Goal: Information Seeking & Learning: Check status

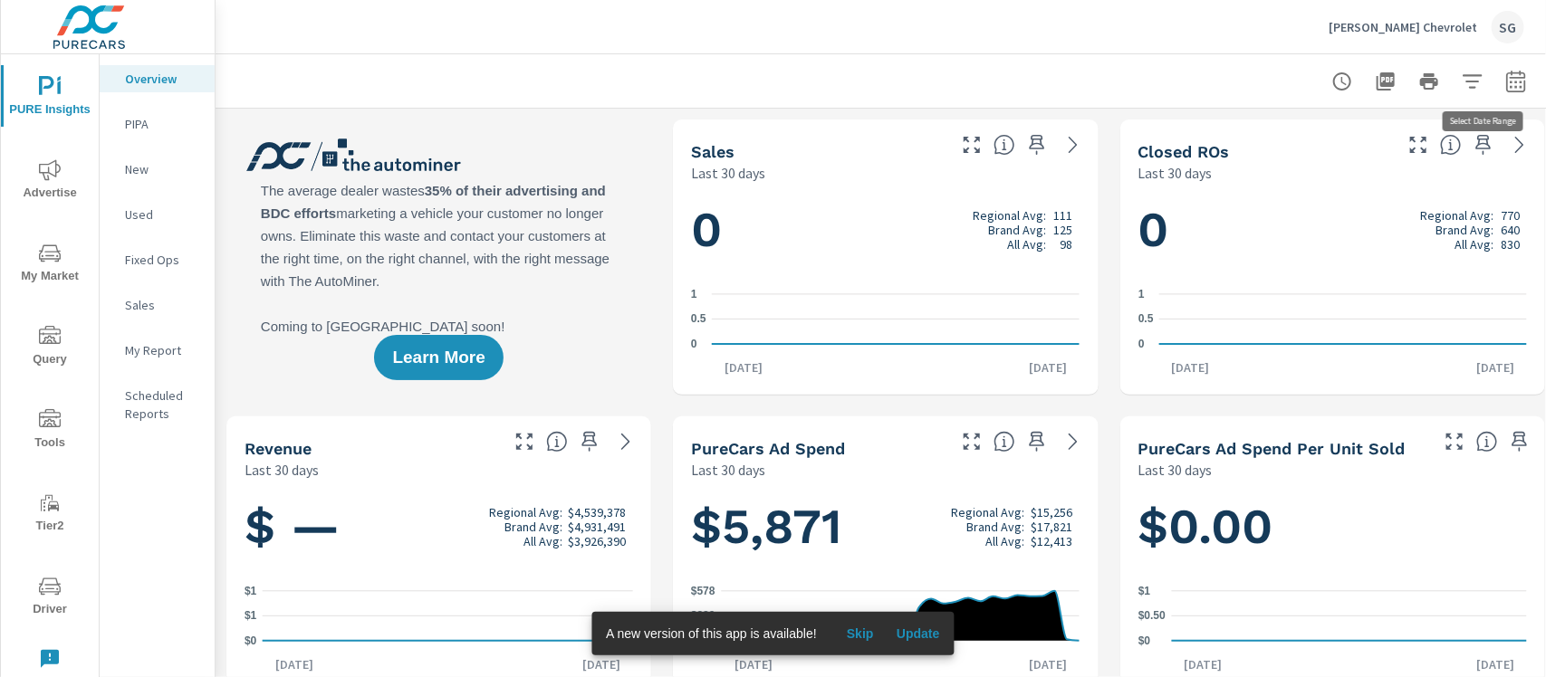
click at [1515, 82] on icon "button" at bounding box center [1515, 84] width 12 height 7
select select "Last 30 days"
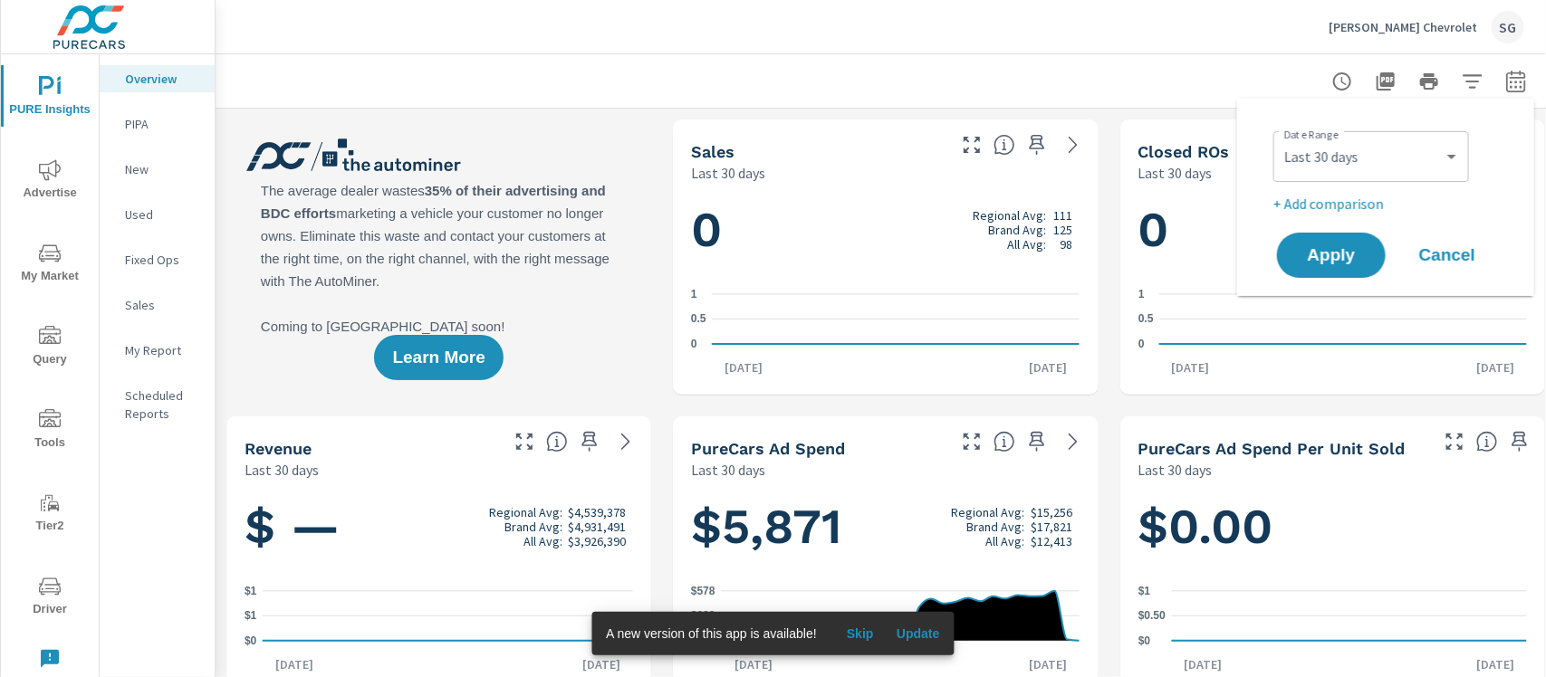
click at [60, 178] on icon "nav menu" at bounding box center [50, 170] width 22 height 22
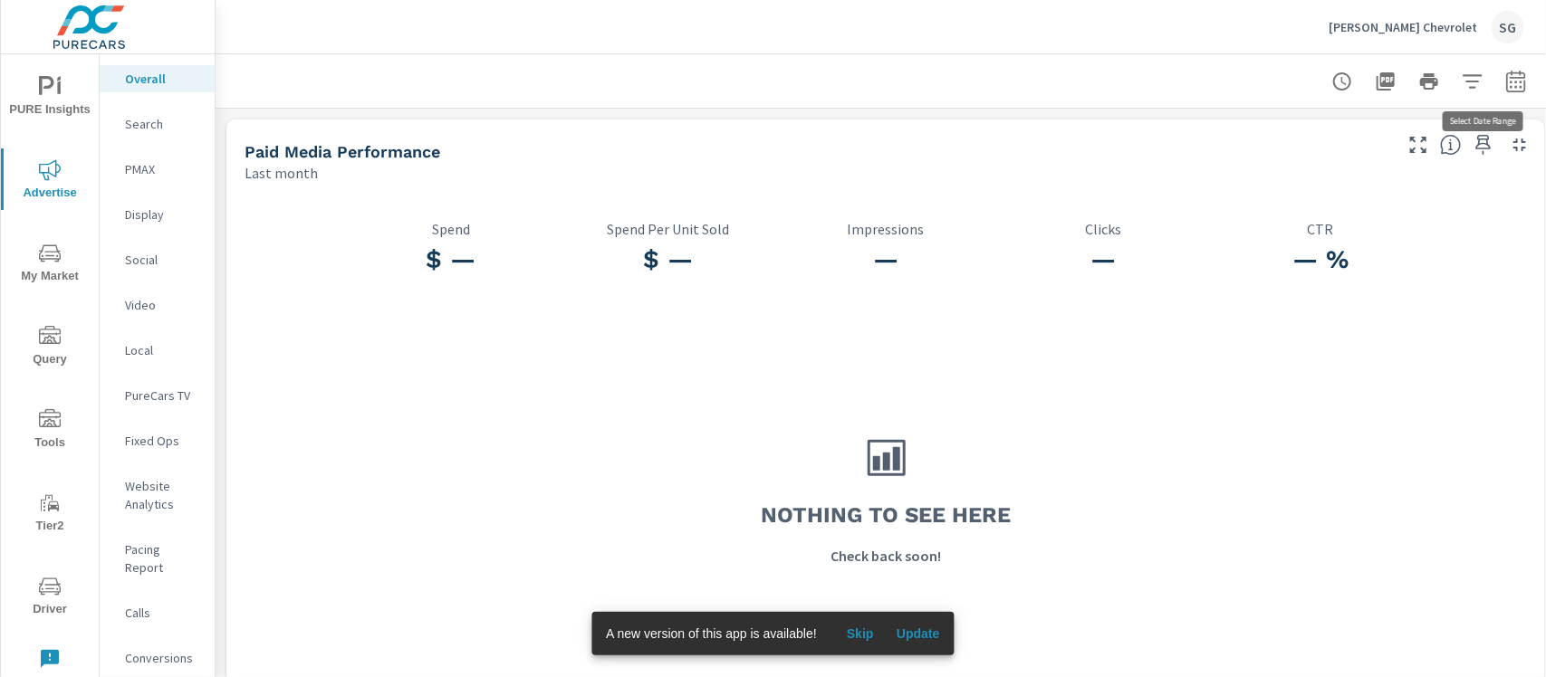
click at [1524, 80] on icon "button" at bounding box center [1515, 81] width 19 height 22
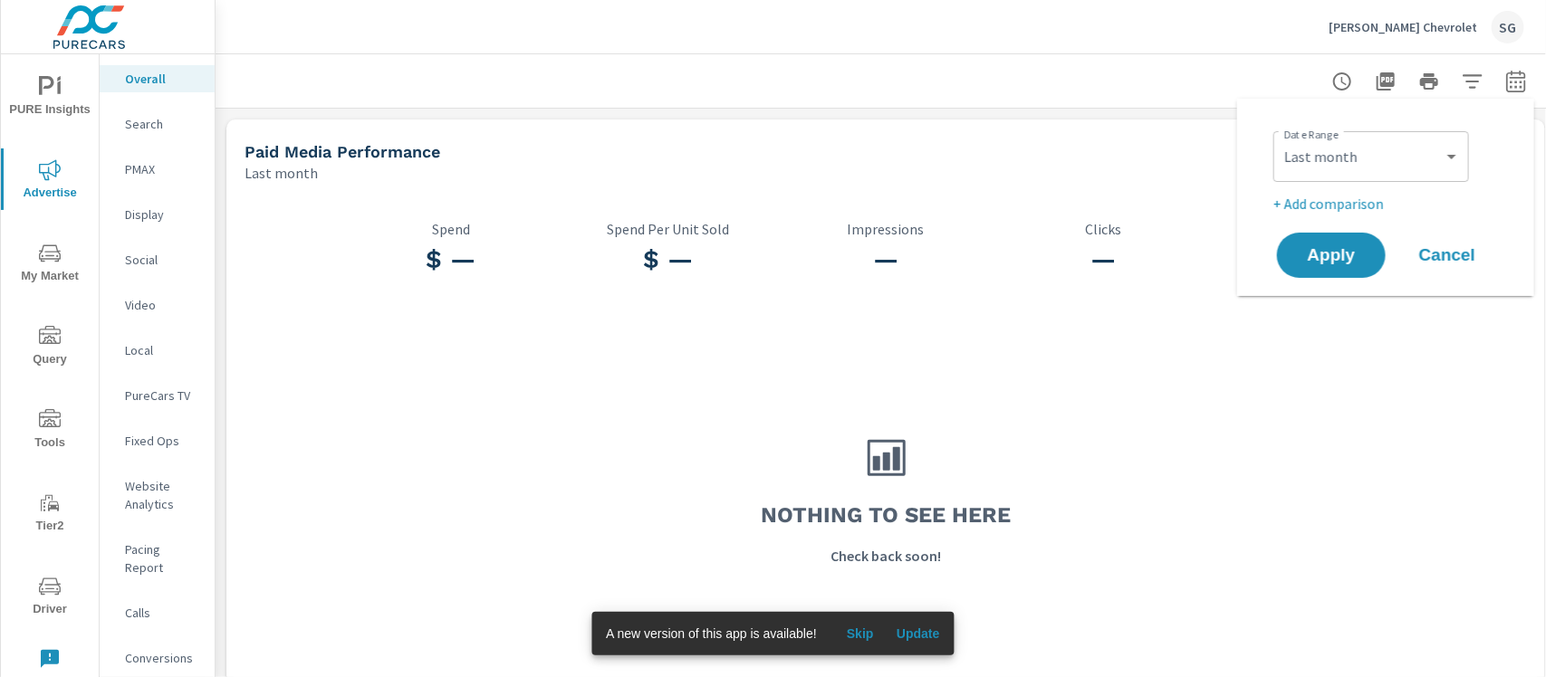
click at [1350, 175] on div "Custom [DATE] Last week Last 7 days Last 14 days Last 30 days Last 45 days Last…" at bounding box center [1371, 156] width 196 height 51
click at [1391, 158] on select "Custom [DATE] Last week Last 7 days Last 14 days Last 30 days Last 45 days Last…" at bounding box center [1370, 157] width 181 height 36
click at [1280, 139] on select "Custom [DATE] Last week Last 7 days Last 14 days Last 30 days Last 45 days Last…" at bounding box center [1370, 157] width 181 height 36
select select "Month to date"
click at [1337, 260] on span "Apply" at bounding box center [1331, 255] width 74 height 17
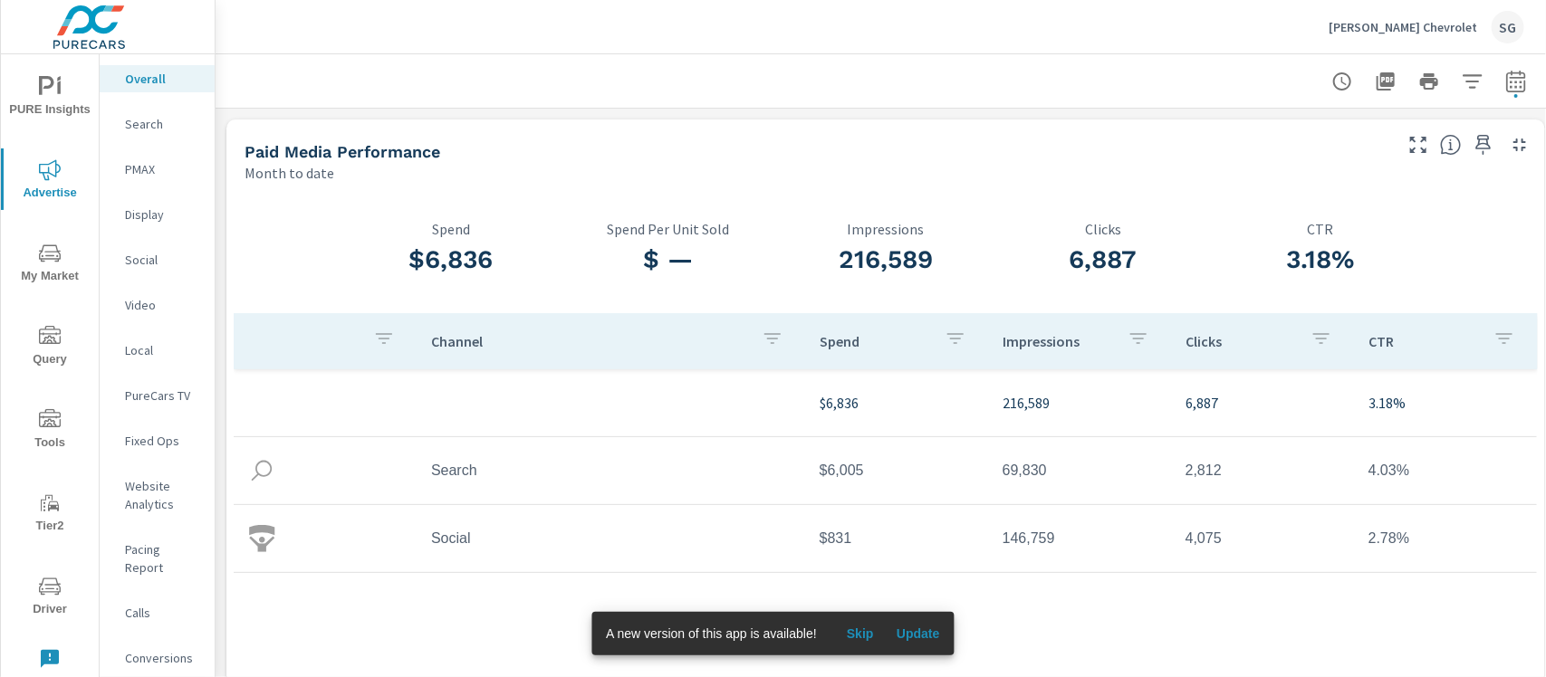
click at [818, 149] on div "Paid Media Performance" at bounding box center [816, 151] width 1145 height 21
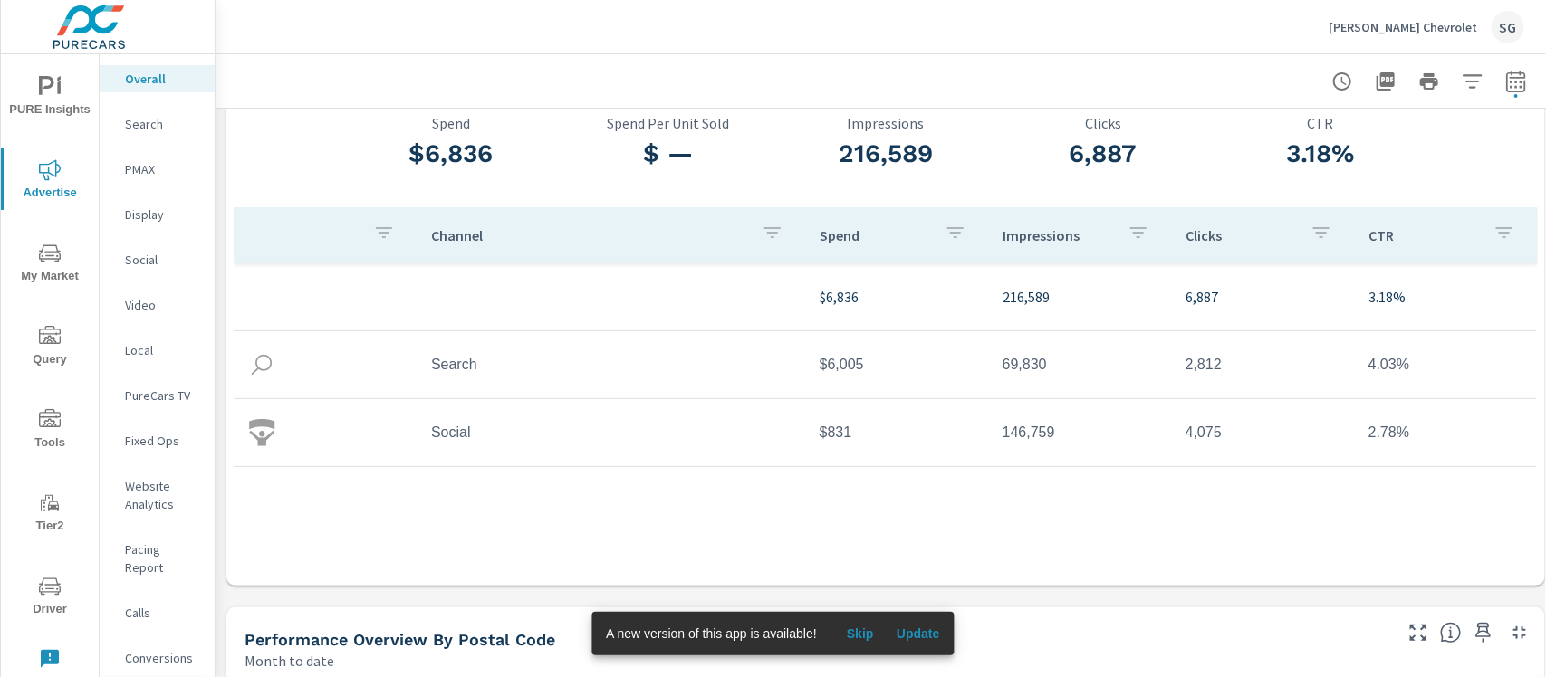
scroll to position [127, 0]
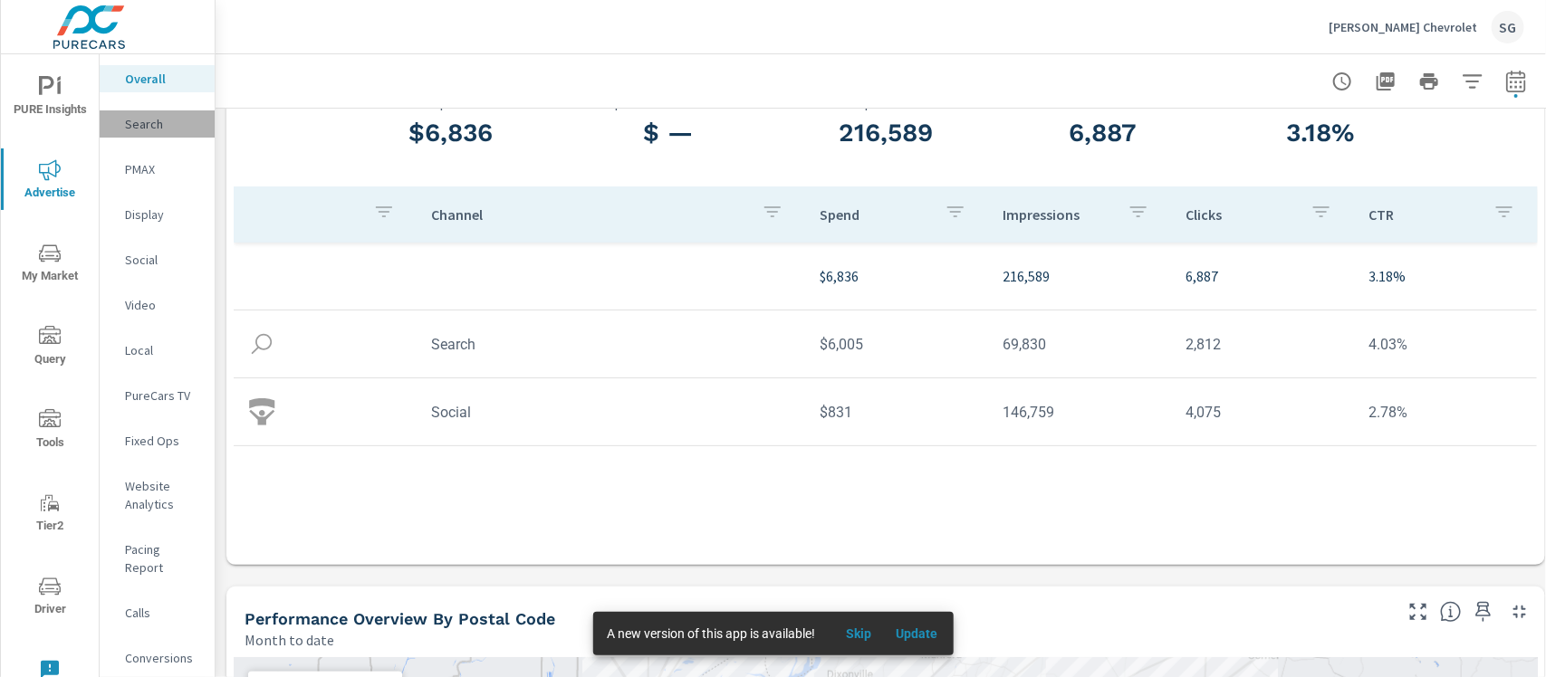
click at [156, 125] on p "Search" at bounding box center [162, 124] width 75 height 18
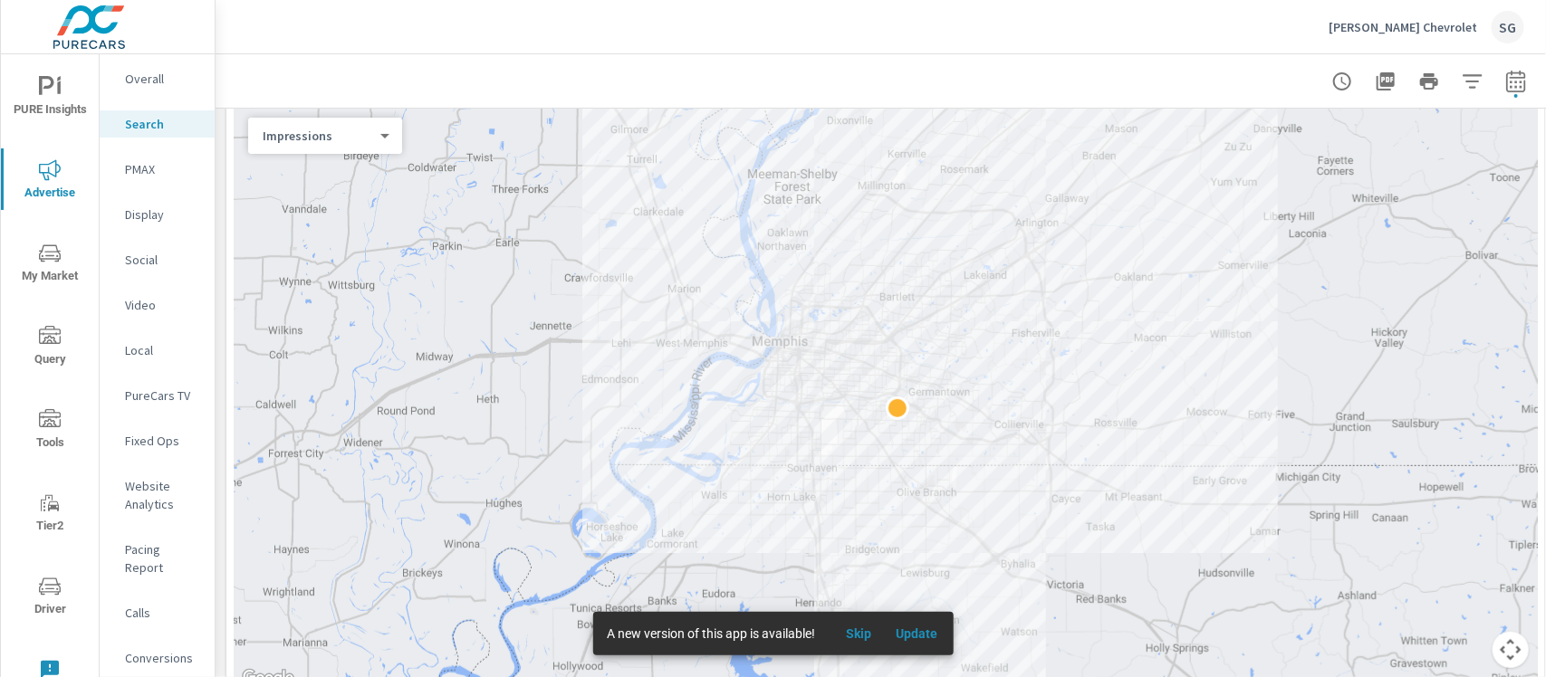
scroll to position [234, 0]
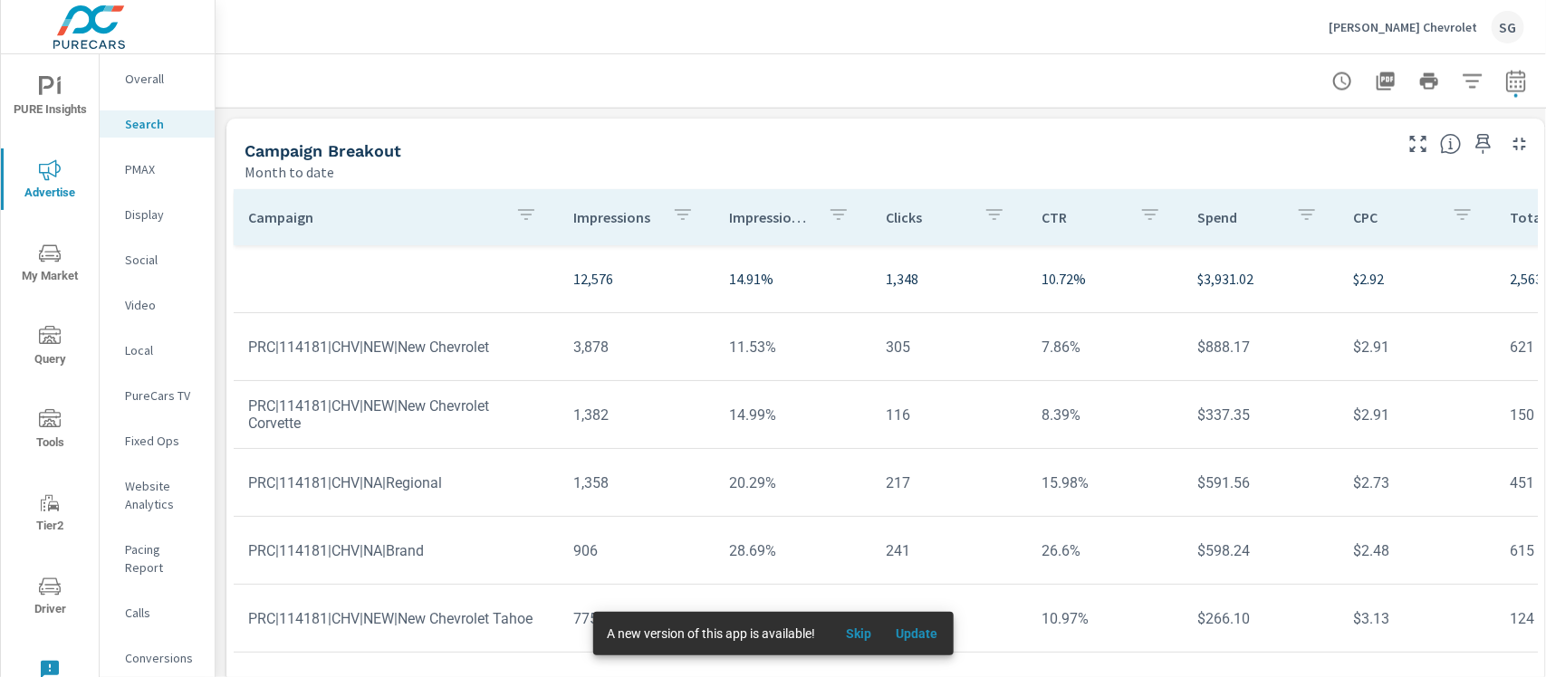
scroll to position [1377, 0]
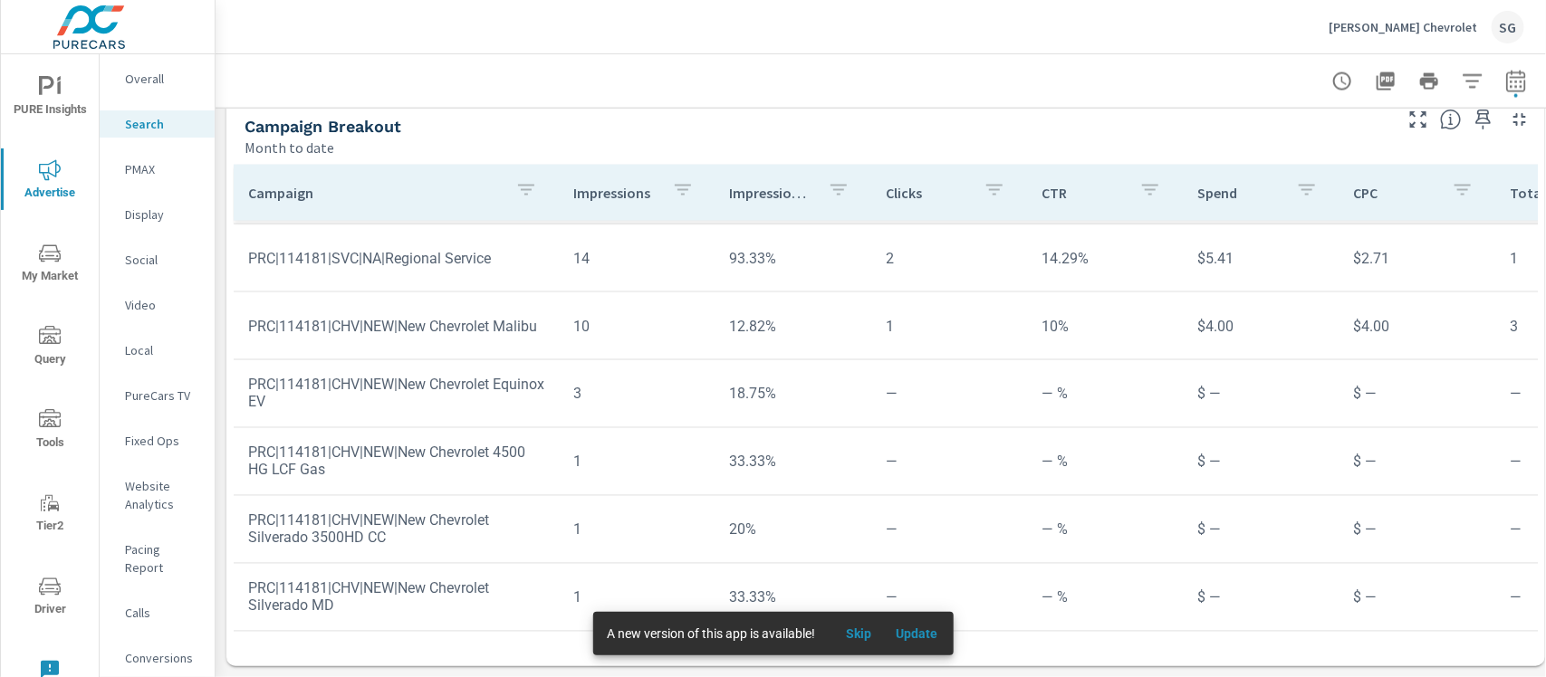
scroll to position [1374, 0]
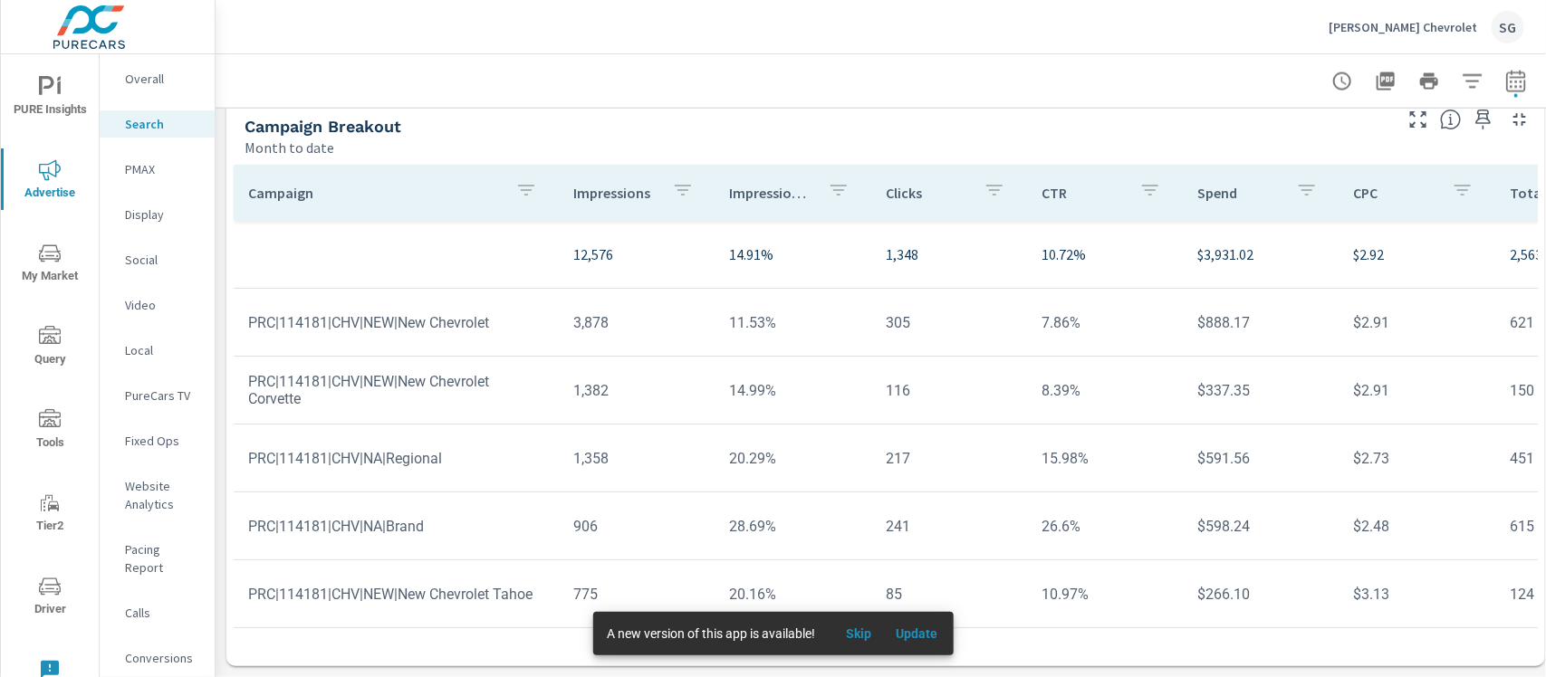
scroll to position [1377, 0]
click at [322, 359] on td "PRC|114181|CHV|NEW|New Chevrolet Corvette" at bounding box center [396, 390] width 325 height 63
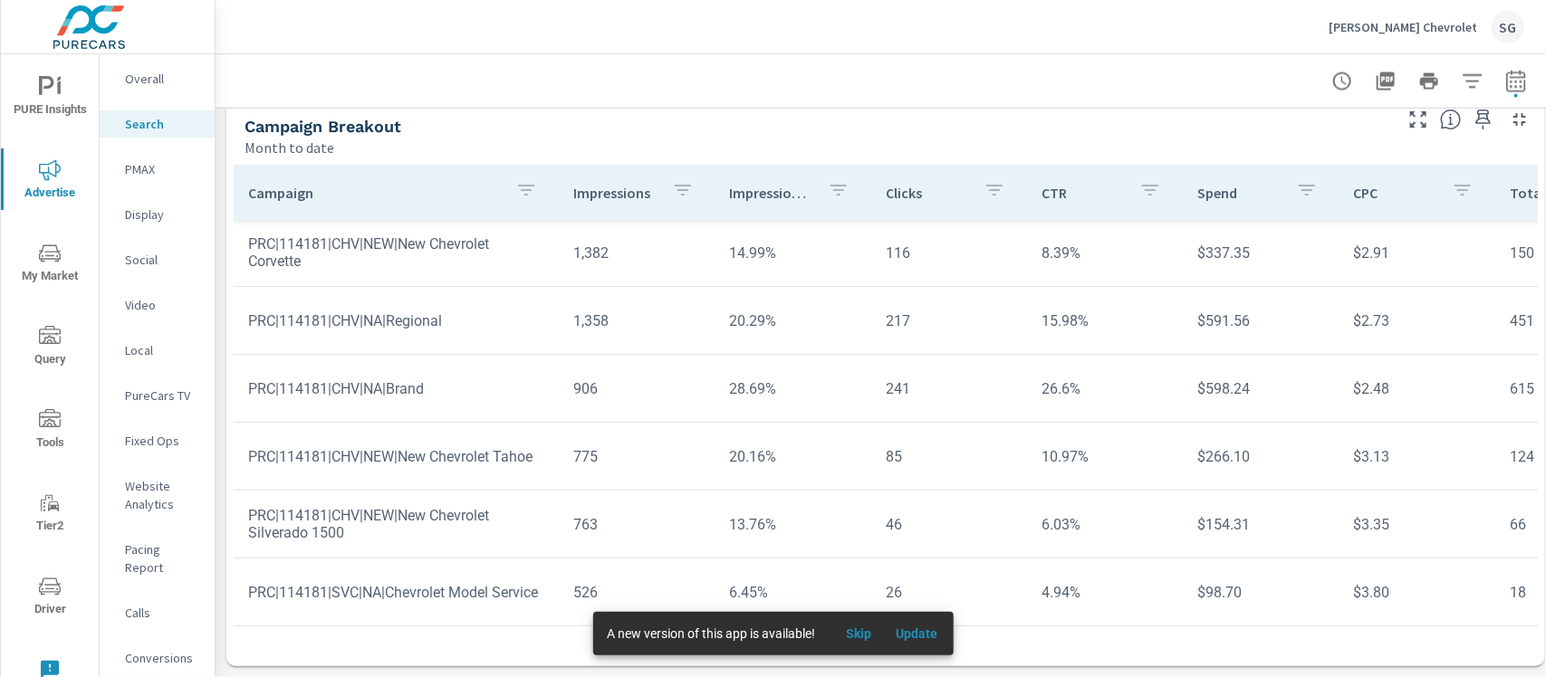
scroll to position [141, 0]
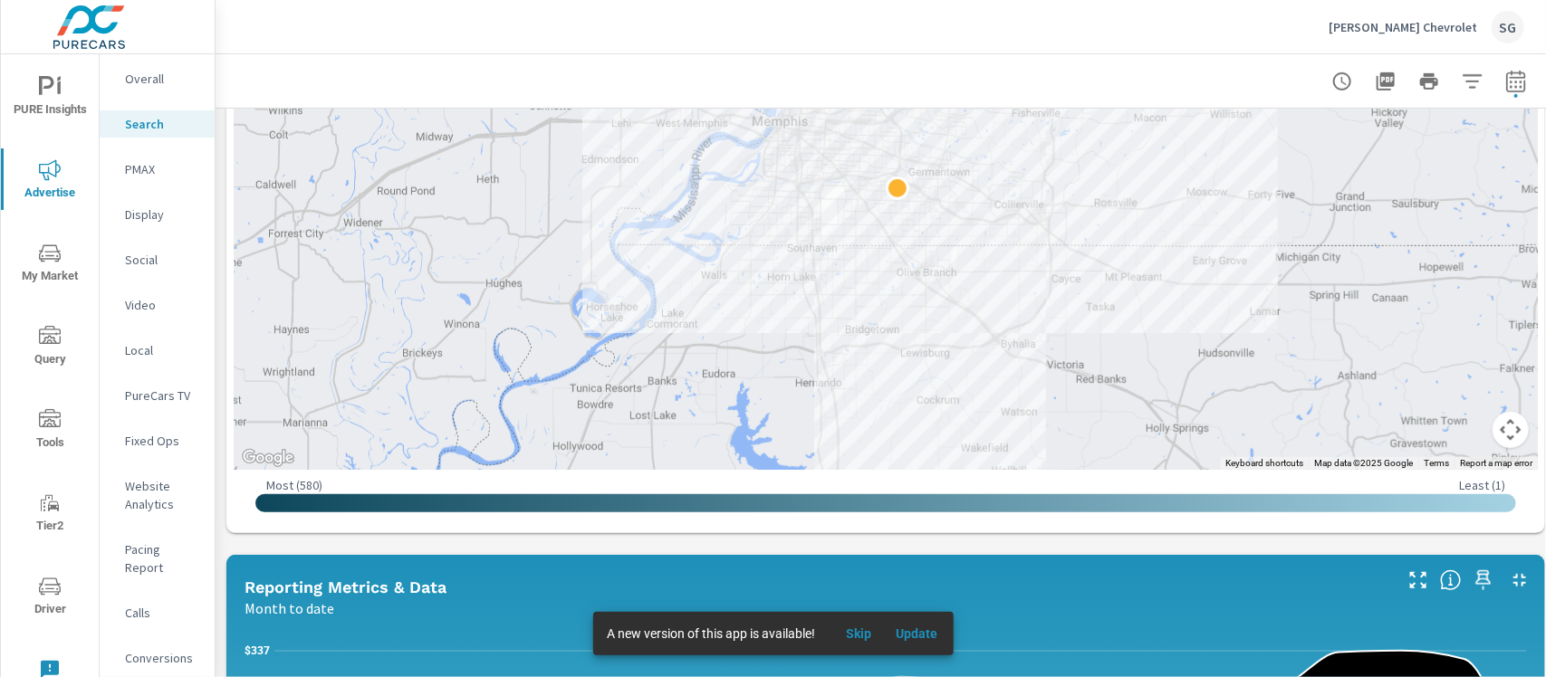
scroll to position [455, 0]
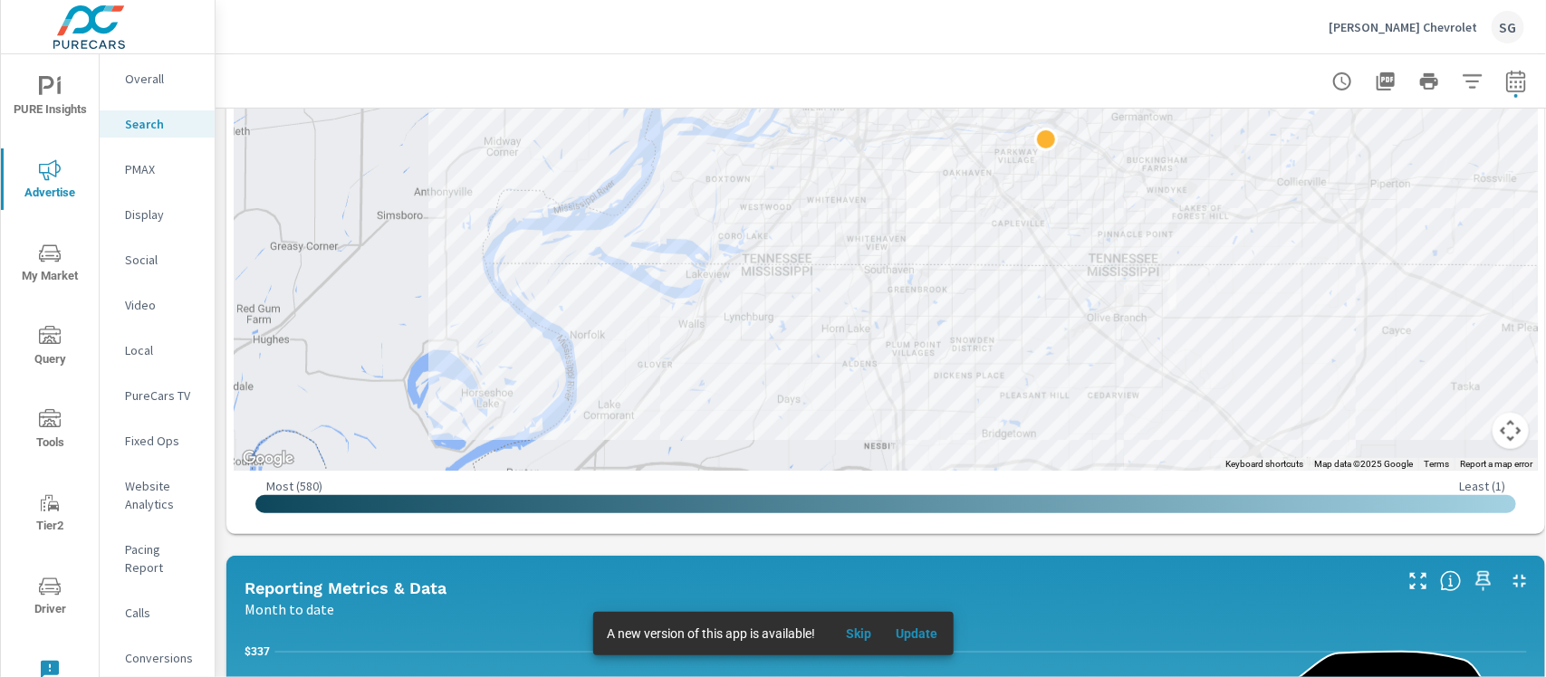
drag, startPoint x: 534, startPoint y: 539, endPoint x: 1245, endPoint y: 37, distance: 870.0
click at [1245, 37] on div "[PERSON_NAME] Chevrolet SG" at bounding box center [880, 26] width 1287 height 53
click at [232, 82] on div at bounding box center [886, 80] width 1340 height 53
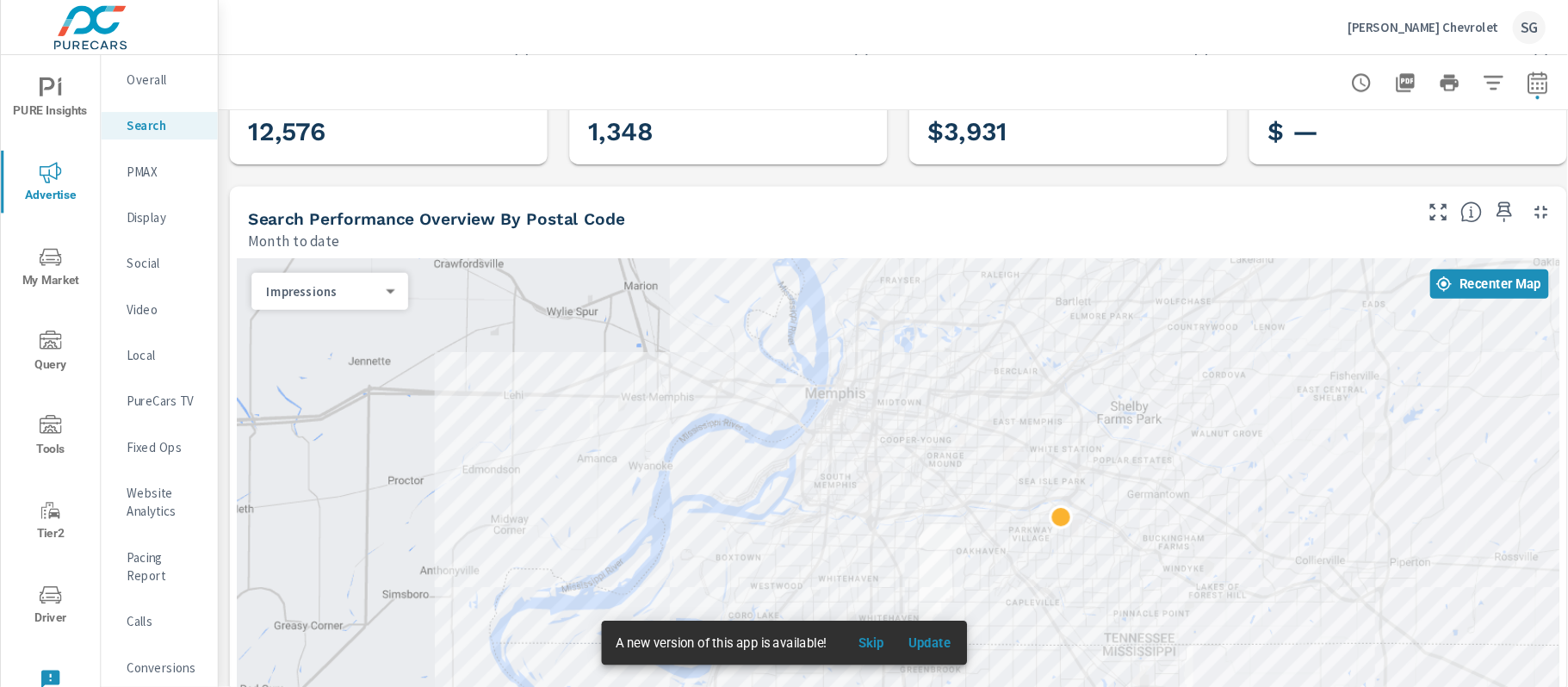
scroll to position [56, 0]
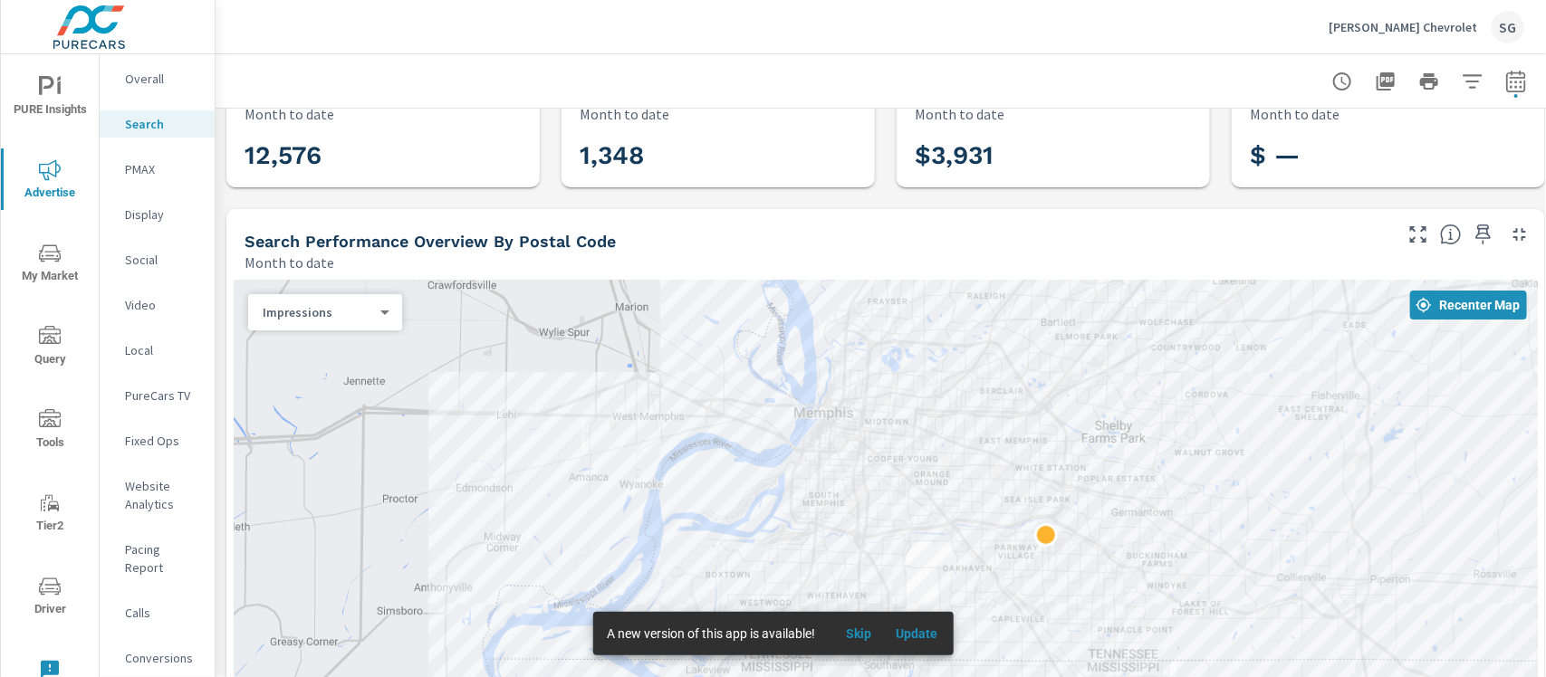
click at [898, 213] on div "Search Performance Overview By Postal Code Month to date" at bounding box center [811, 241] width 1170 height 64
drag, startPoint x: 829, startPoint y: 273, endPoint x: 838, endPoint y: 223, distance: 50.6
click at [838, 223] on div "Search Performance Overview By Postal Code Month to date" at bounding box center [811, 241] width 1170 height 64
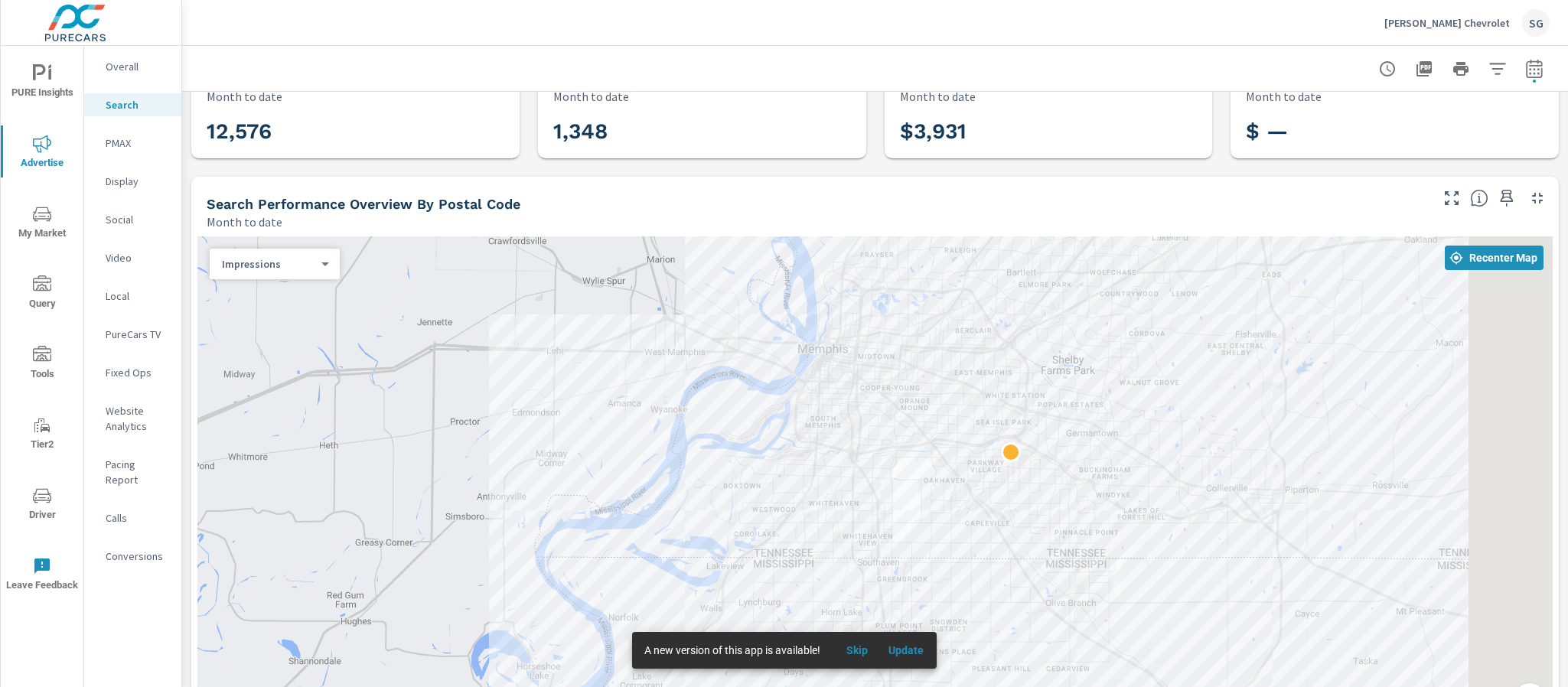
scroll to position [51, 0]
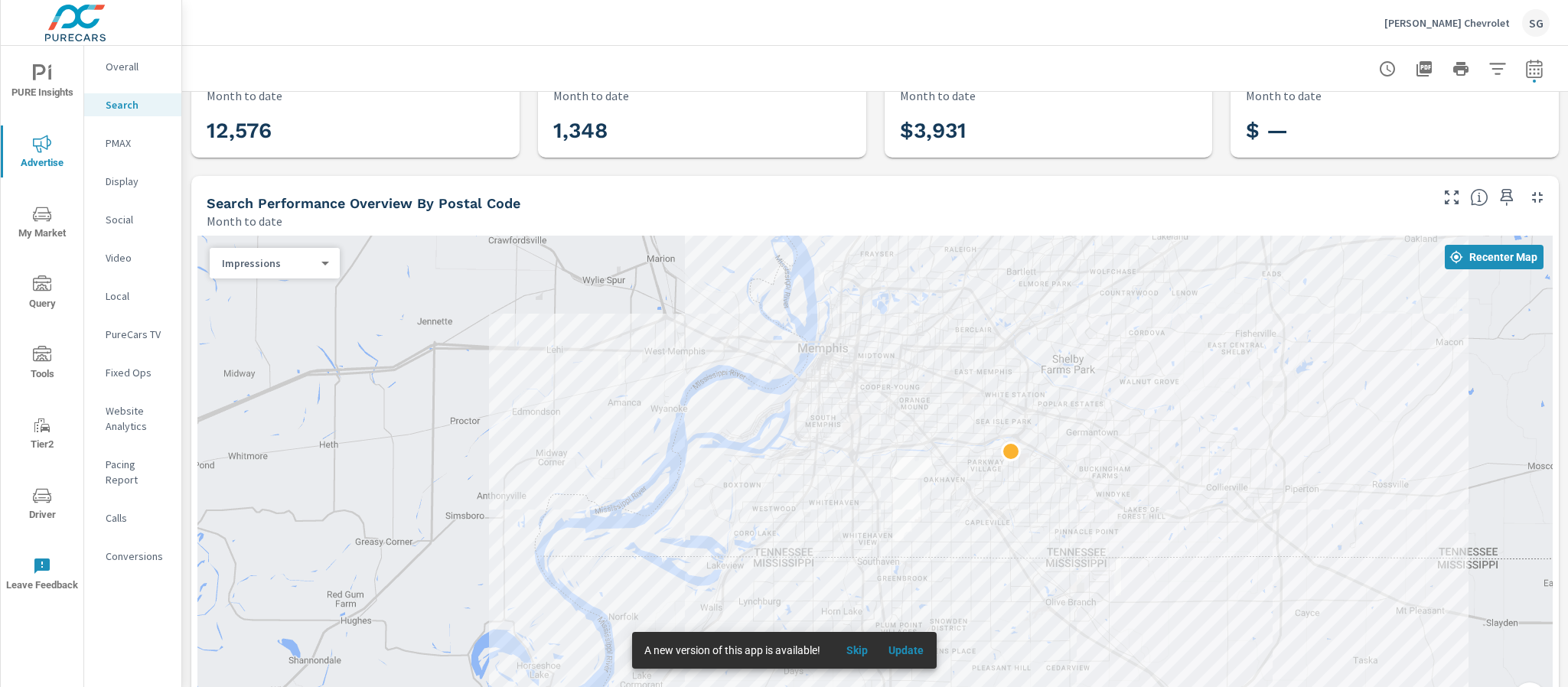
drag, startPoint x: 1244, startPoint y: 2, endPoint x: 1107, endPoint y: 184, distance: 227.8
click at [1107, 184] on div "Search Performance Overview By Postal Code Month to date" at bounding box center [812, 203] width 1243 height 54
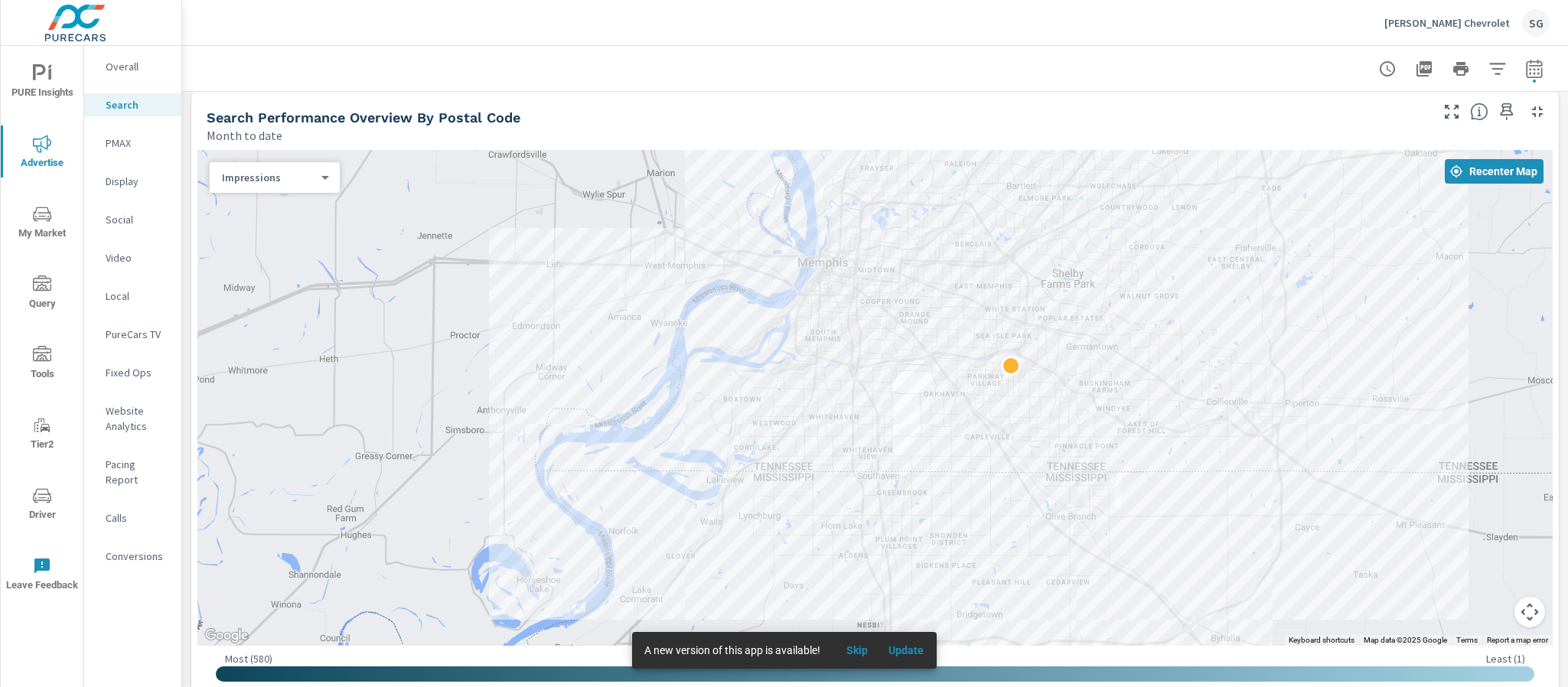
scroll to position [138, 0]
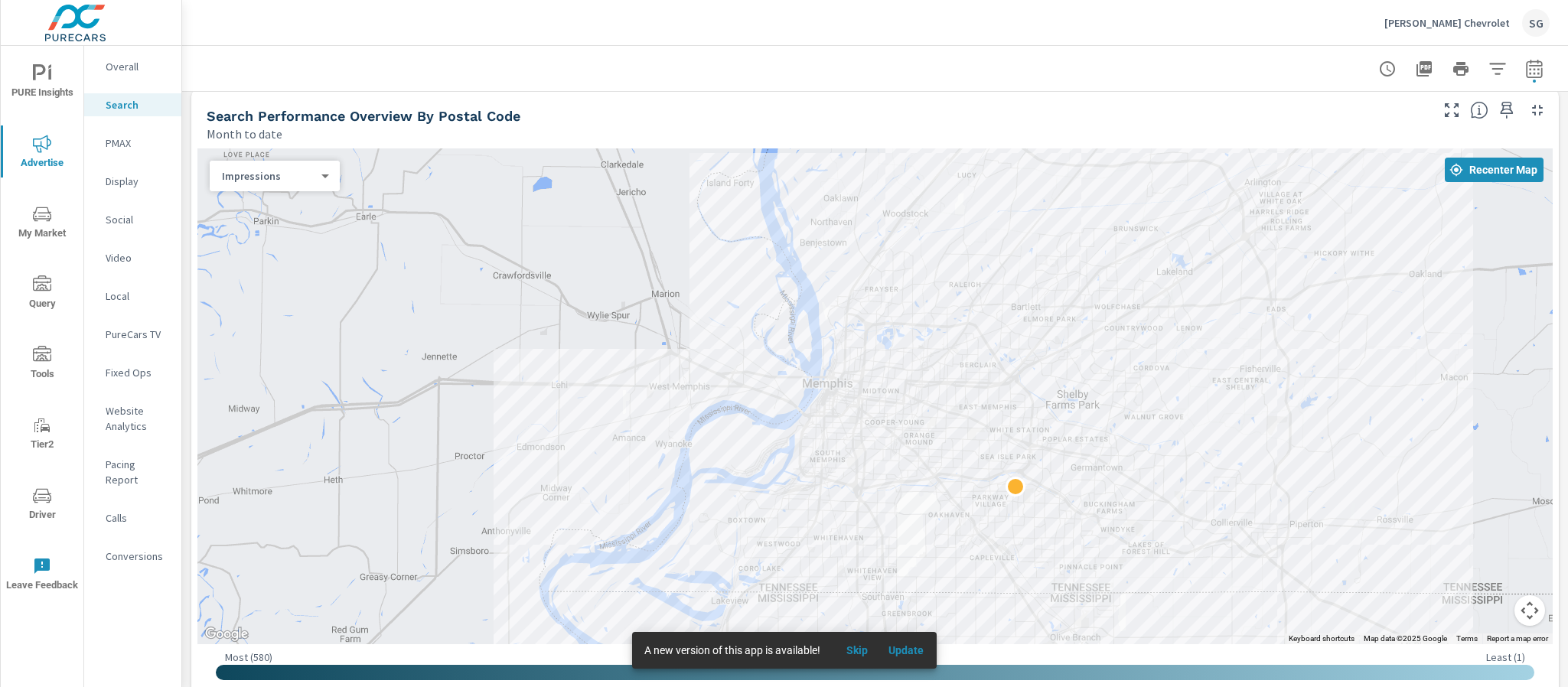
drag, startPoint x: 1341, startPoint y: 407, endPoint x: 1346, endPoint y: 531, distance: 124.1
click at [781, 94] on div "Search Performance Overview By Postal Code Month to date" at bounding box center [812, 116] width 1243 height 54
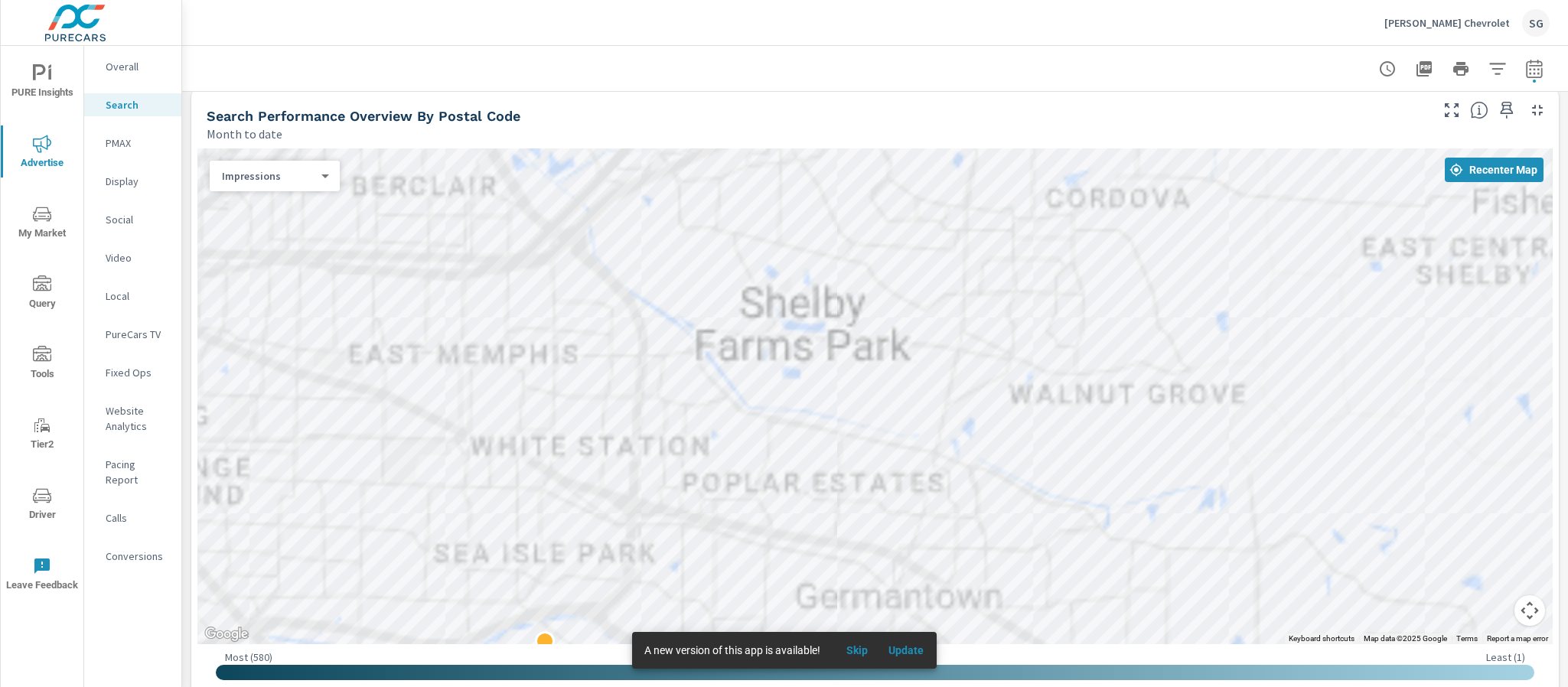
drag, startPoint x: 873, startPoint y: 457, endPoint x: 1068, endPoint y: 207, distance: 317.1
click at [1068, 207] on div at bounding box center [1547, 478] width 1046 height 587
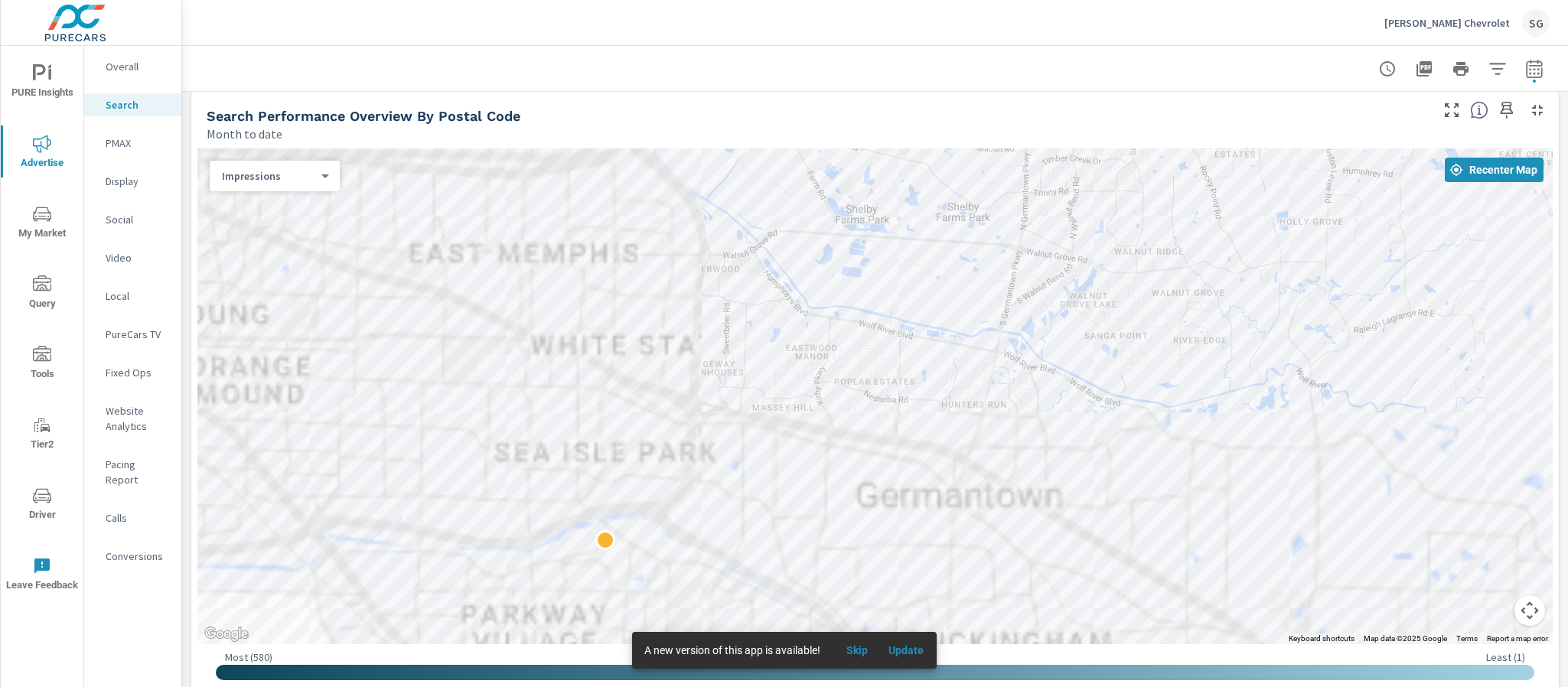
drag, startPoint x: 911, startPoint y: 480, endPoint x: 981, endPoint y: 370, distance: 130.4
click at [981, 370] on div at bounding box center [1457, 591] width 1046 height 587
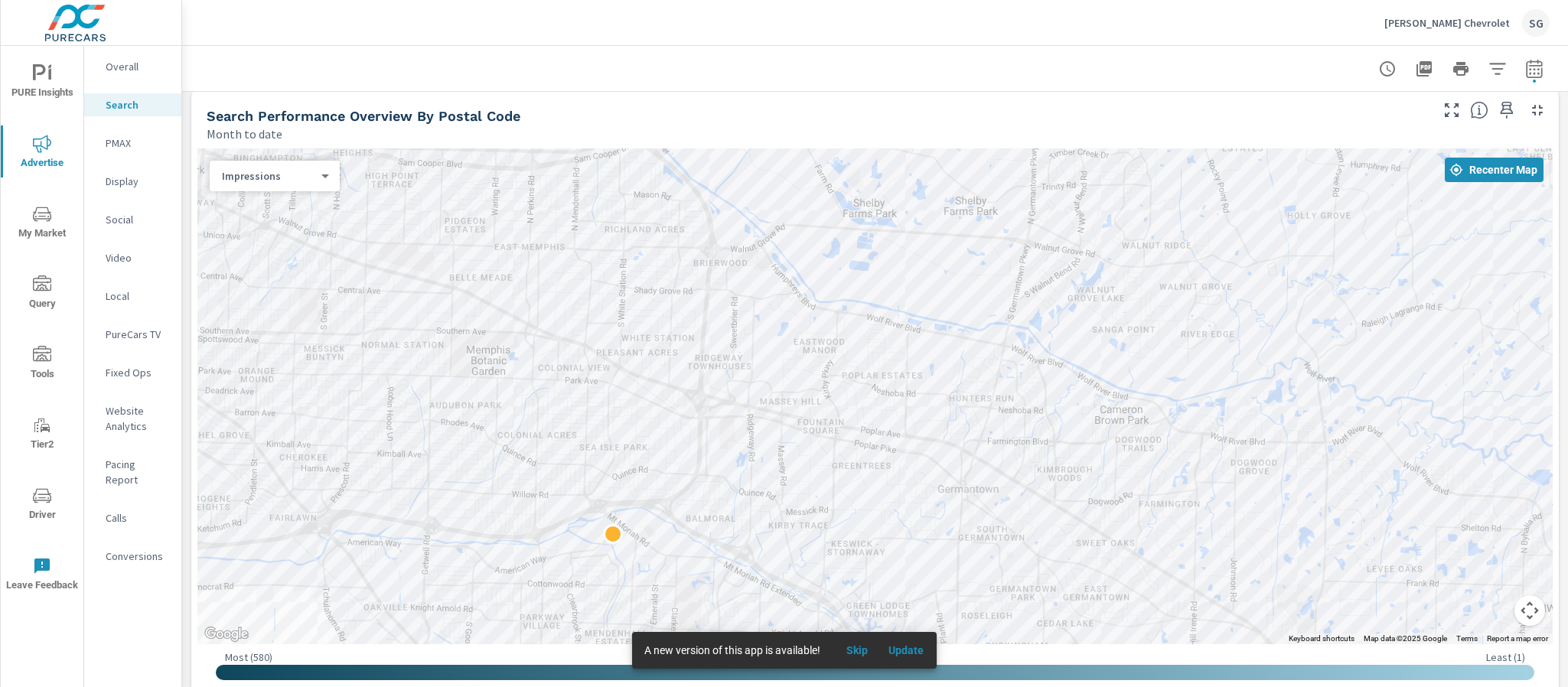
click at [595, 101] on div "Search Performance Overview By Postal Code Month to date" at bounding box center [812, 116] width 1243 height 54
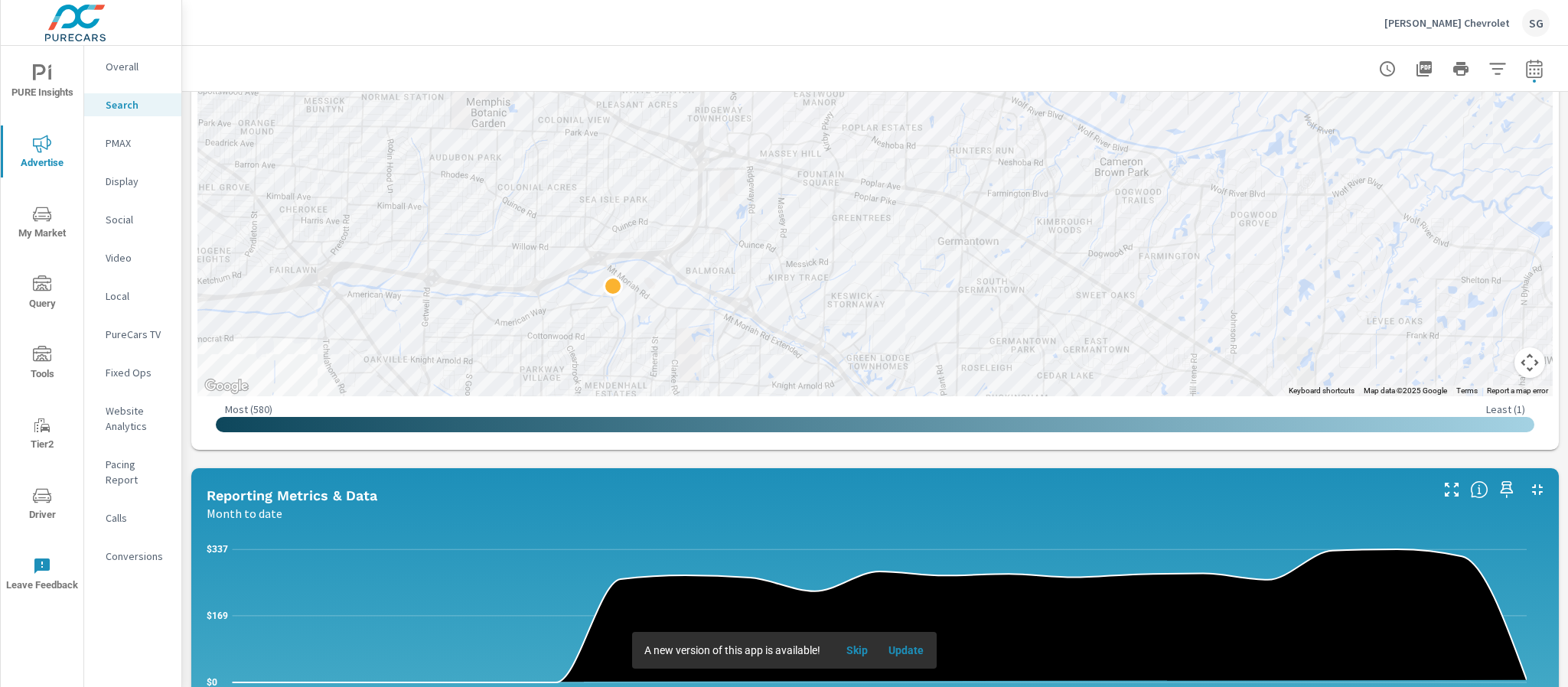
scroll to position [390, 0]
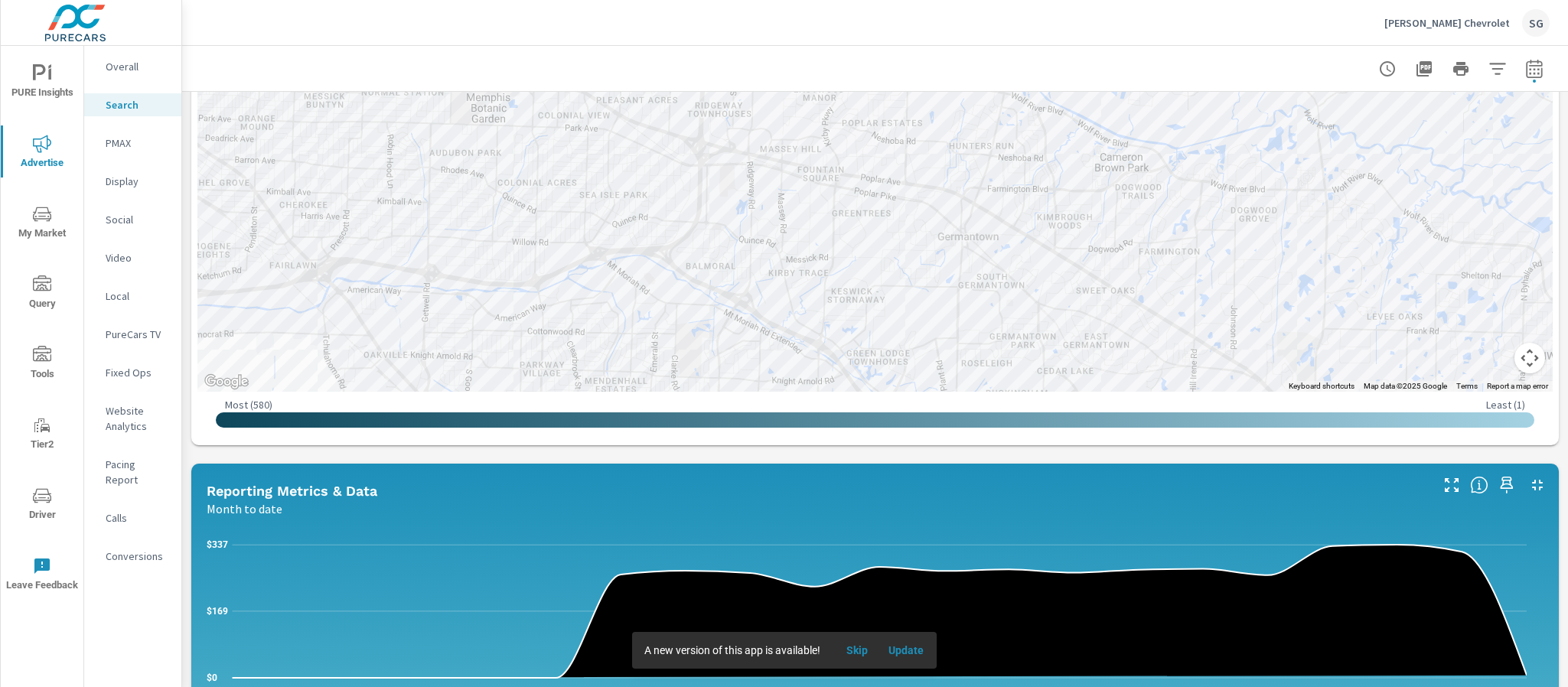
click at [189, 455] on div "Impressions Month to date 12,576 Clicks Month to date 1,348 Spend Month to date…" at bounding box center [876, 517] width 1386 height 1631
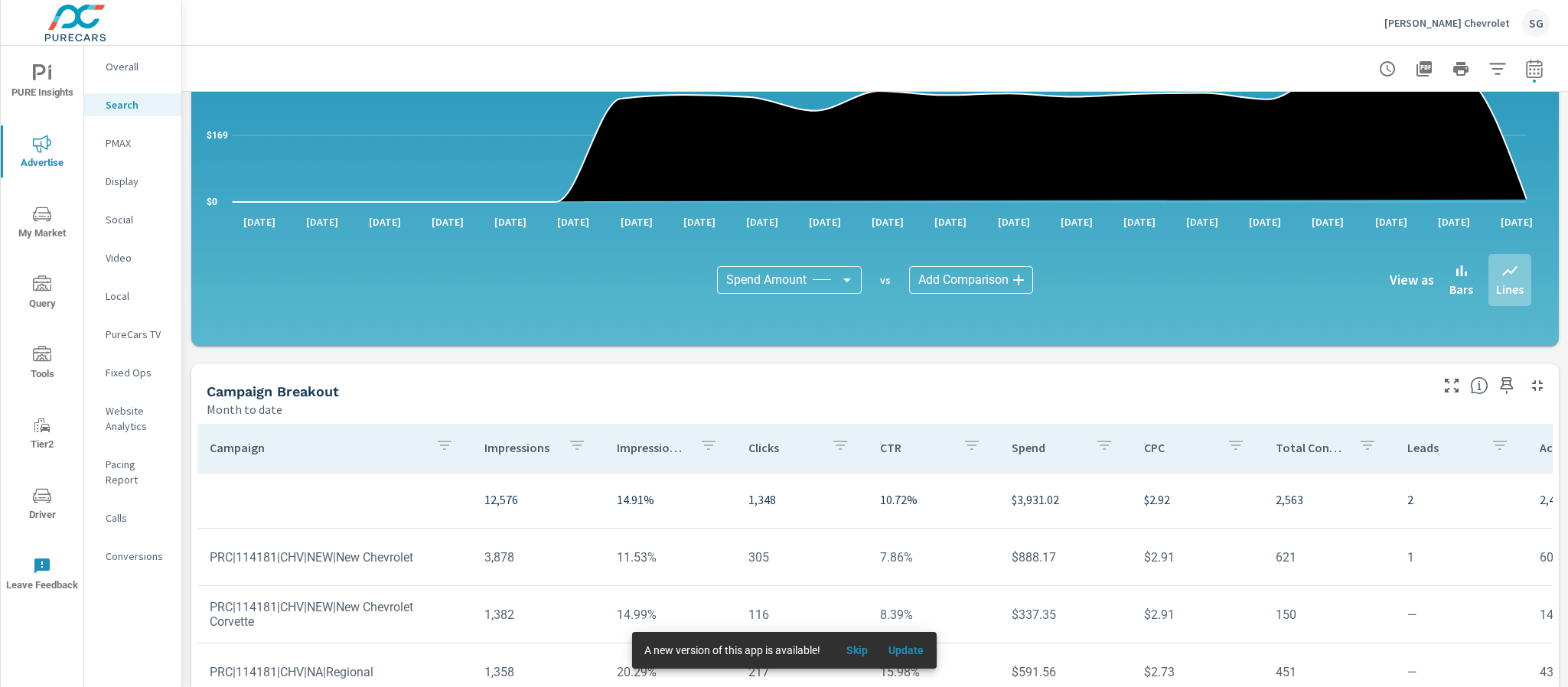
scroll to position [870, 0]
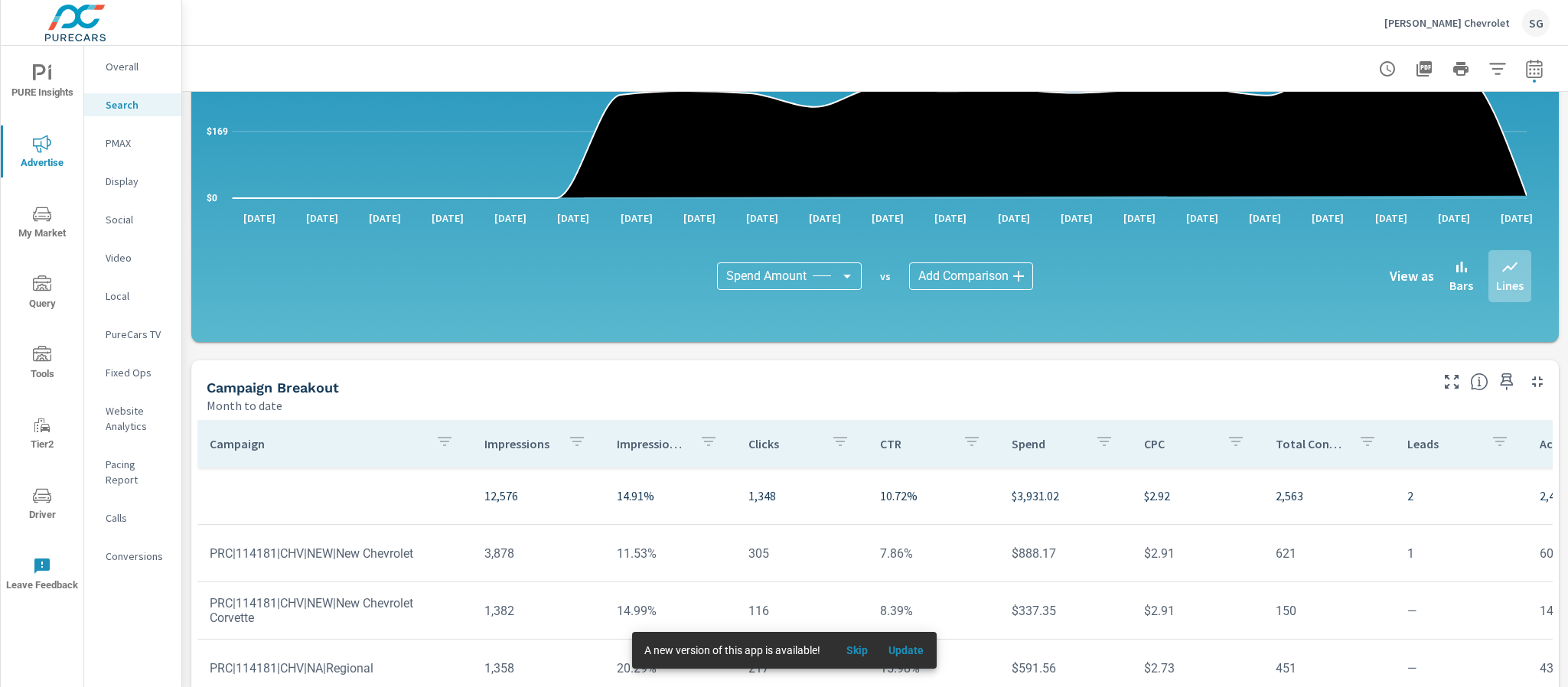
click at [117, 150] on p "PMAX" at bounding box center [137, 143] width 63 height 15
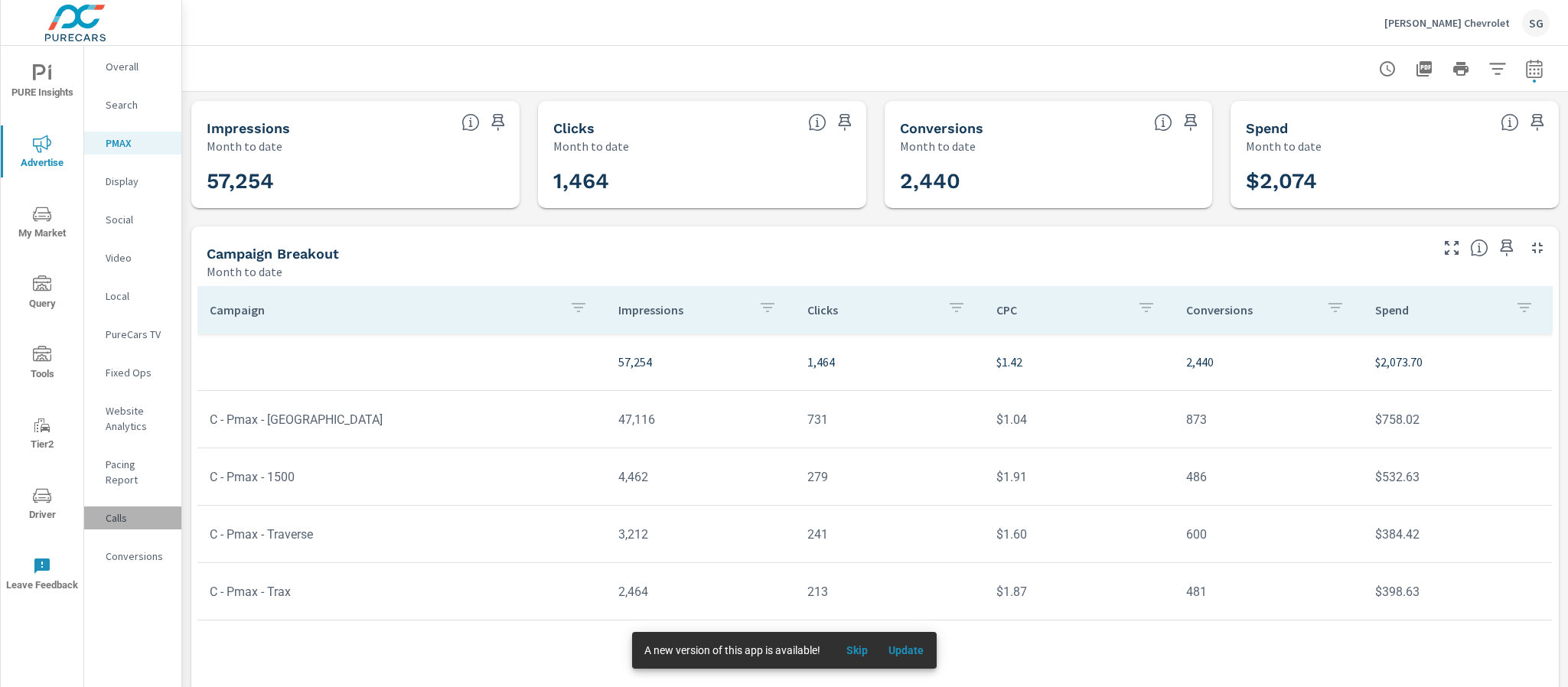
click at [110, 510] on p "Calls" at bounding box center [137, 518] width 63 height 15
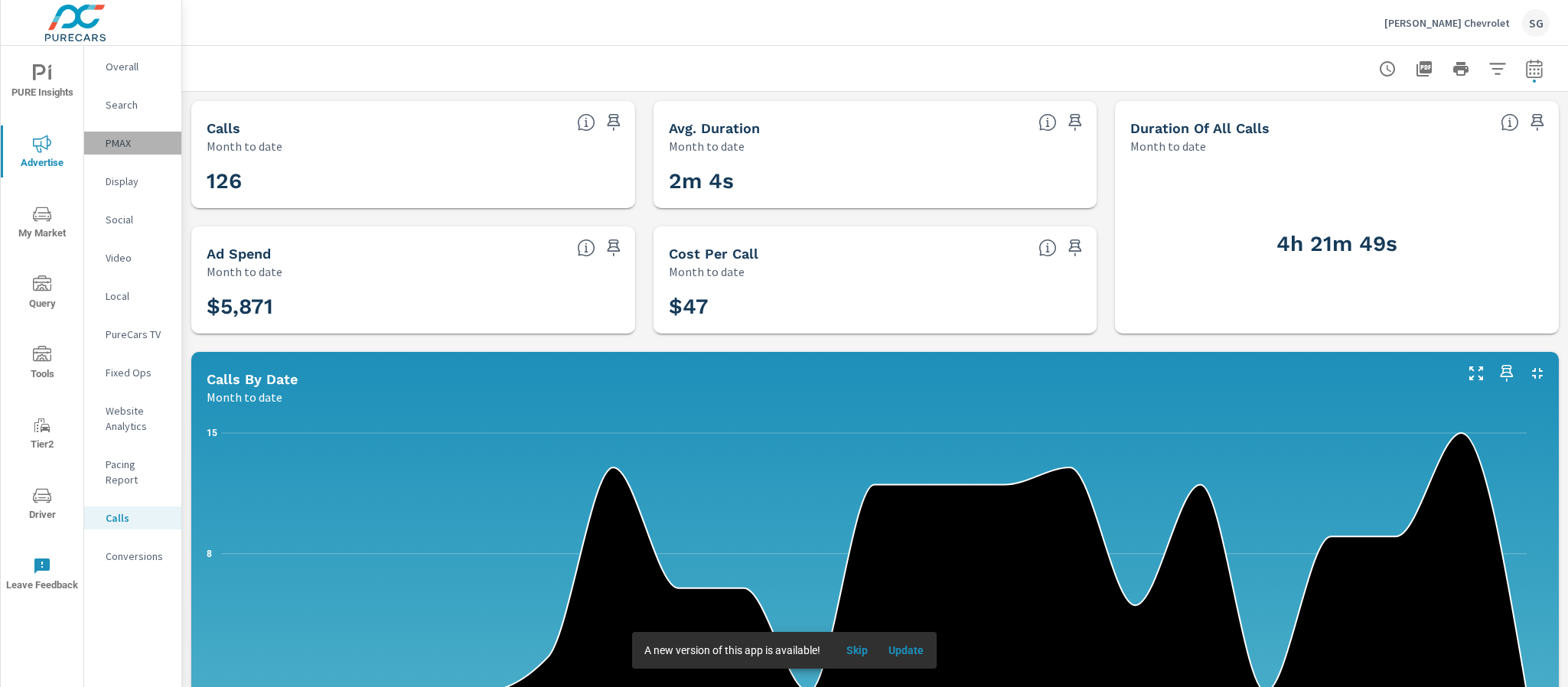
click at [109, 145] on p "PMAX" at bounding box center [137, 143] width 63 height 15
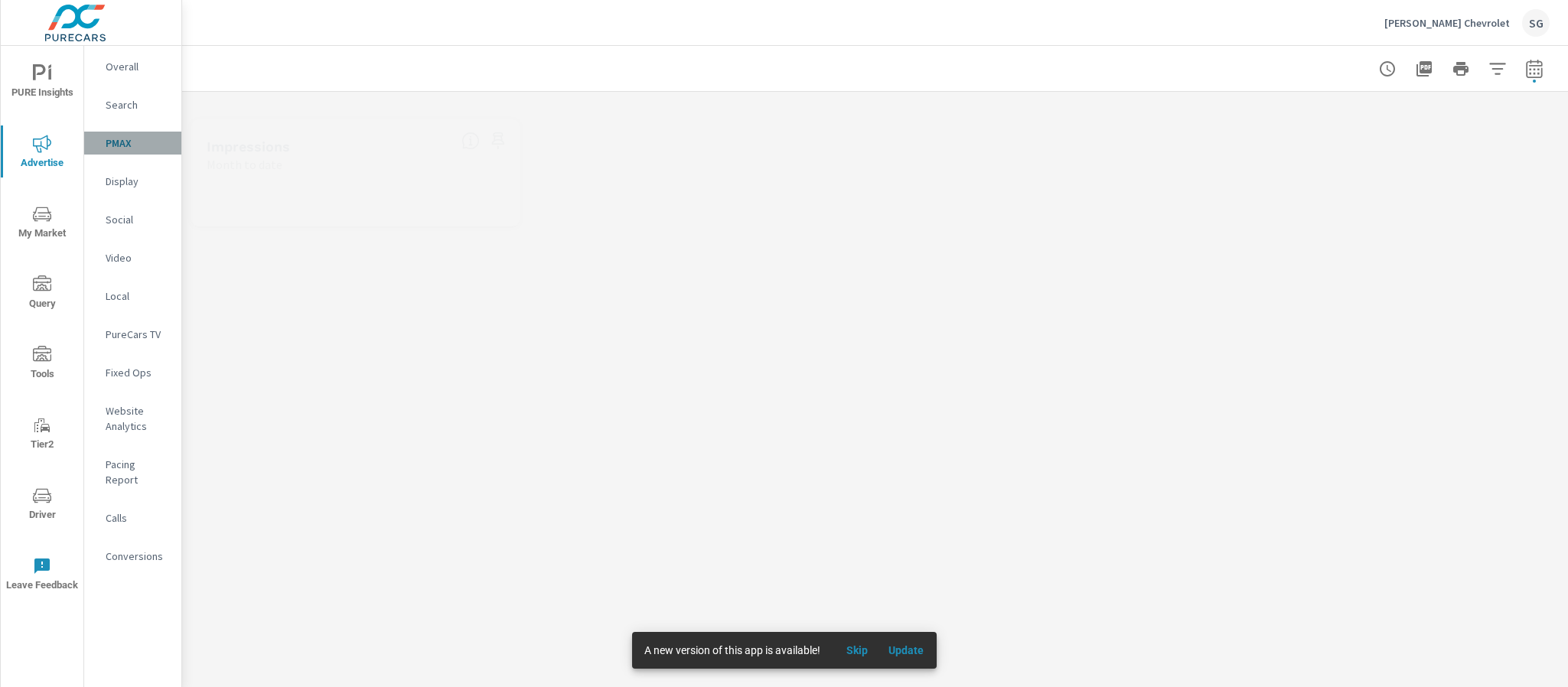
click at [109, 145] on p "PMAX" at bounding box center [137, 143] width 63 height 15
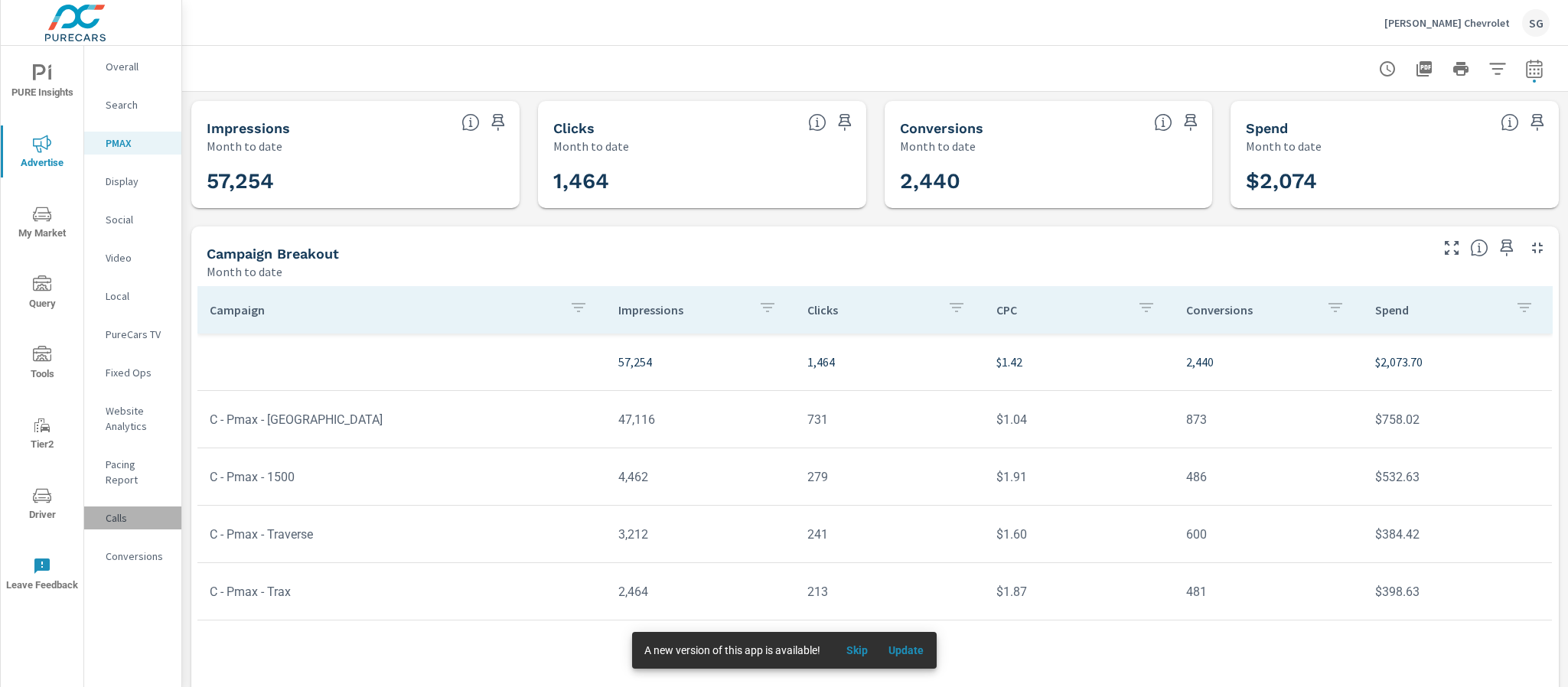
click at [107, 510] on p "Calls" at bounding box center [137, 518] width 63 height 15
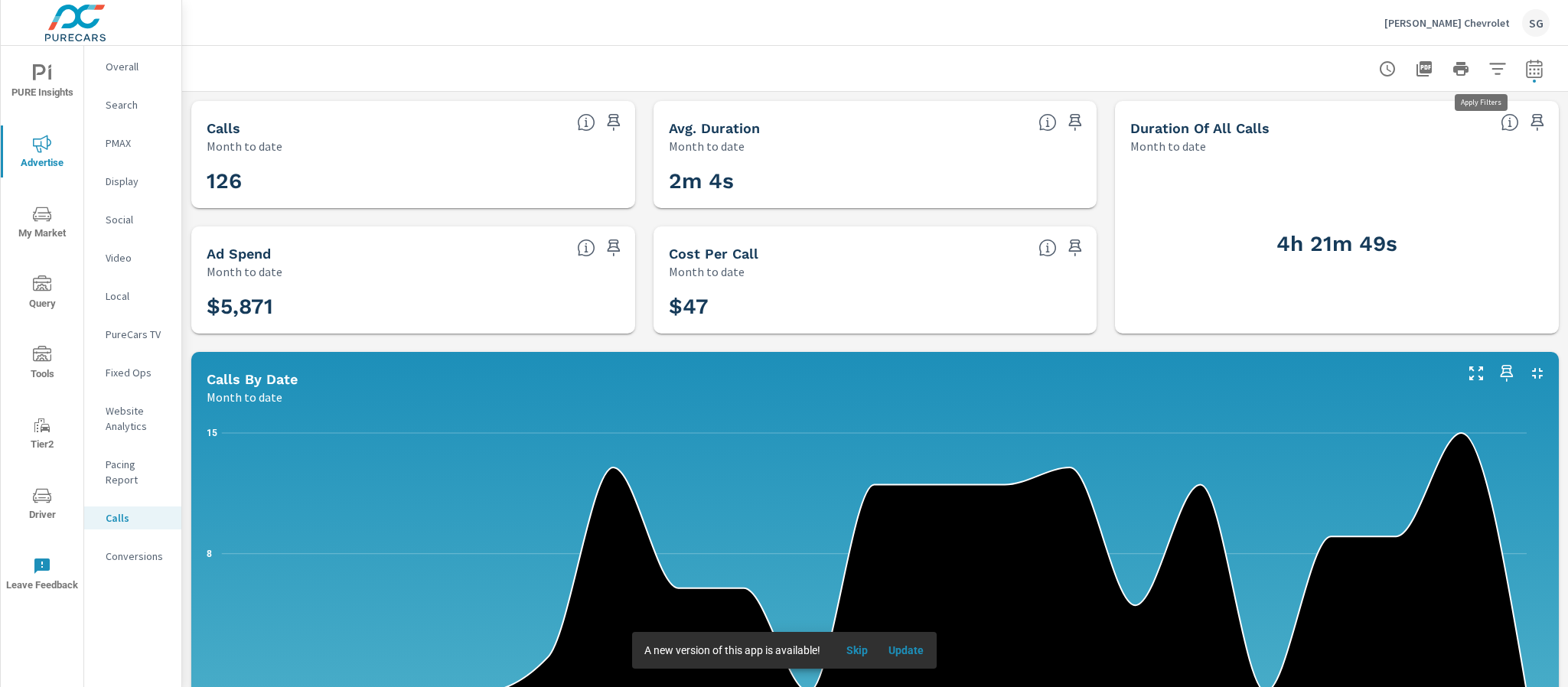
click at [1306, 72] on icon "button" at bounding box center [1498, 69] width 19 height 19
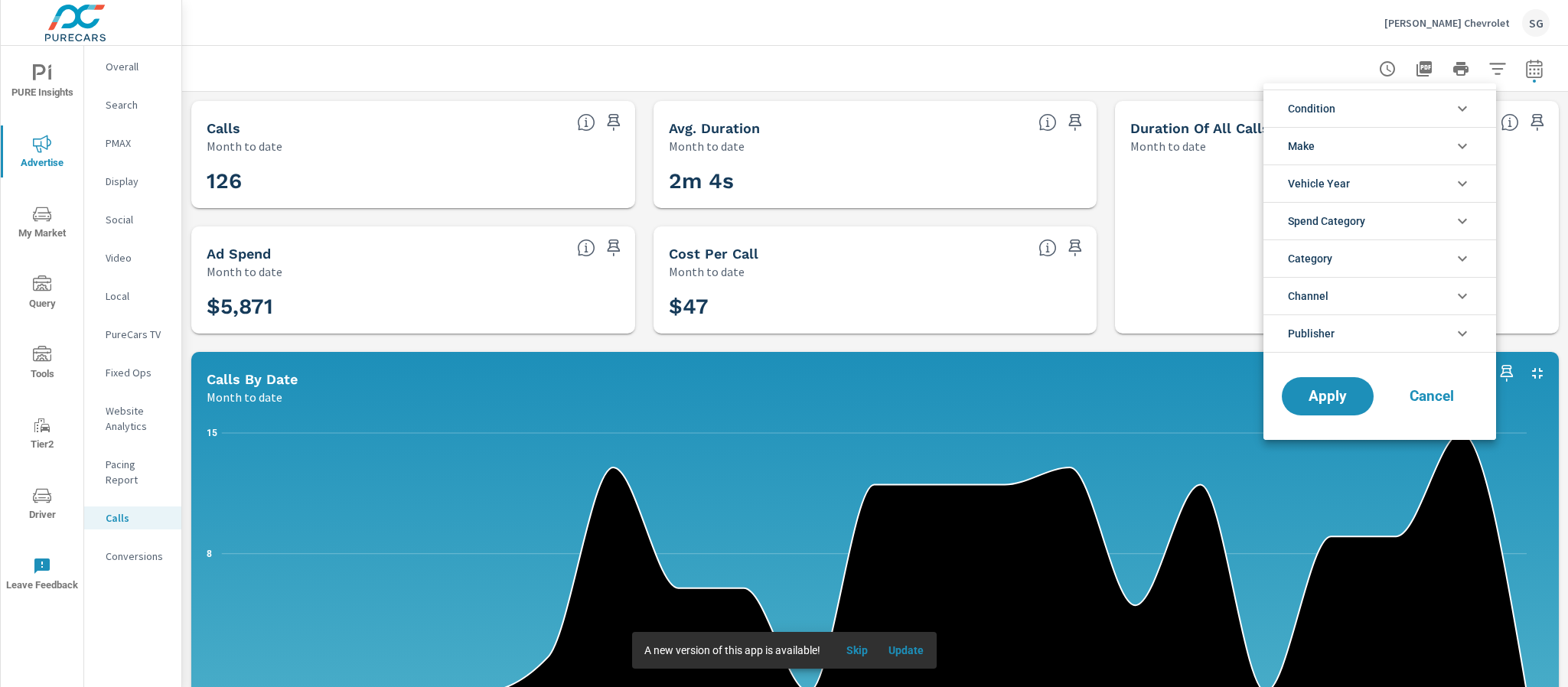
click at [1306, 123] on li "Condition" at bounding box center [1380, 108] width 232 height 37
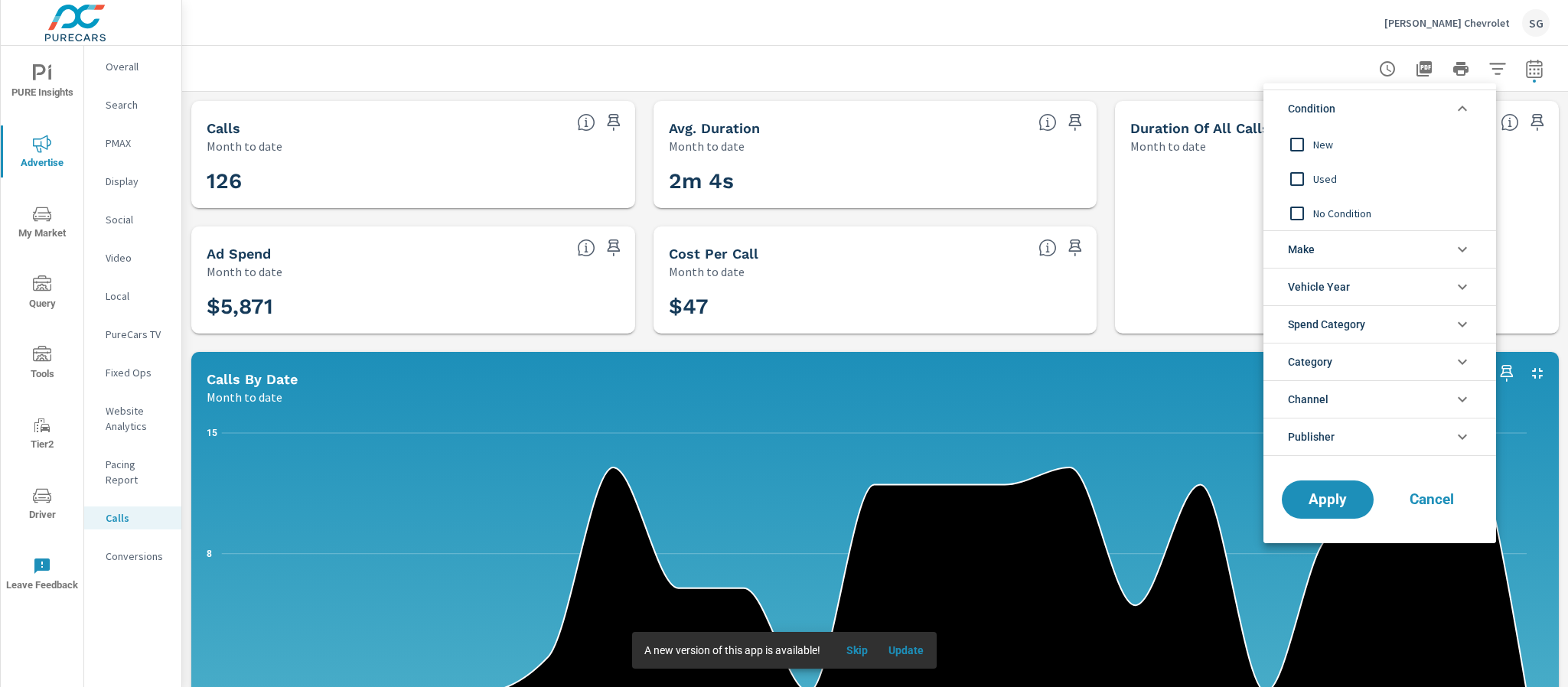
click at [1292, 147] on input "filter options" at bounding box center [1298, 144] width 32 height 32
click at [1306, 513] on button "Apply" at bounding box center [1328, 499] width 95 height 40
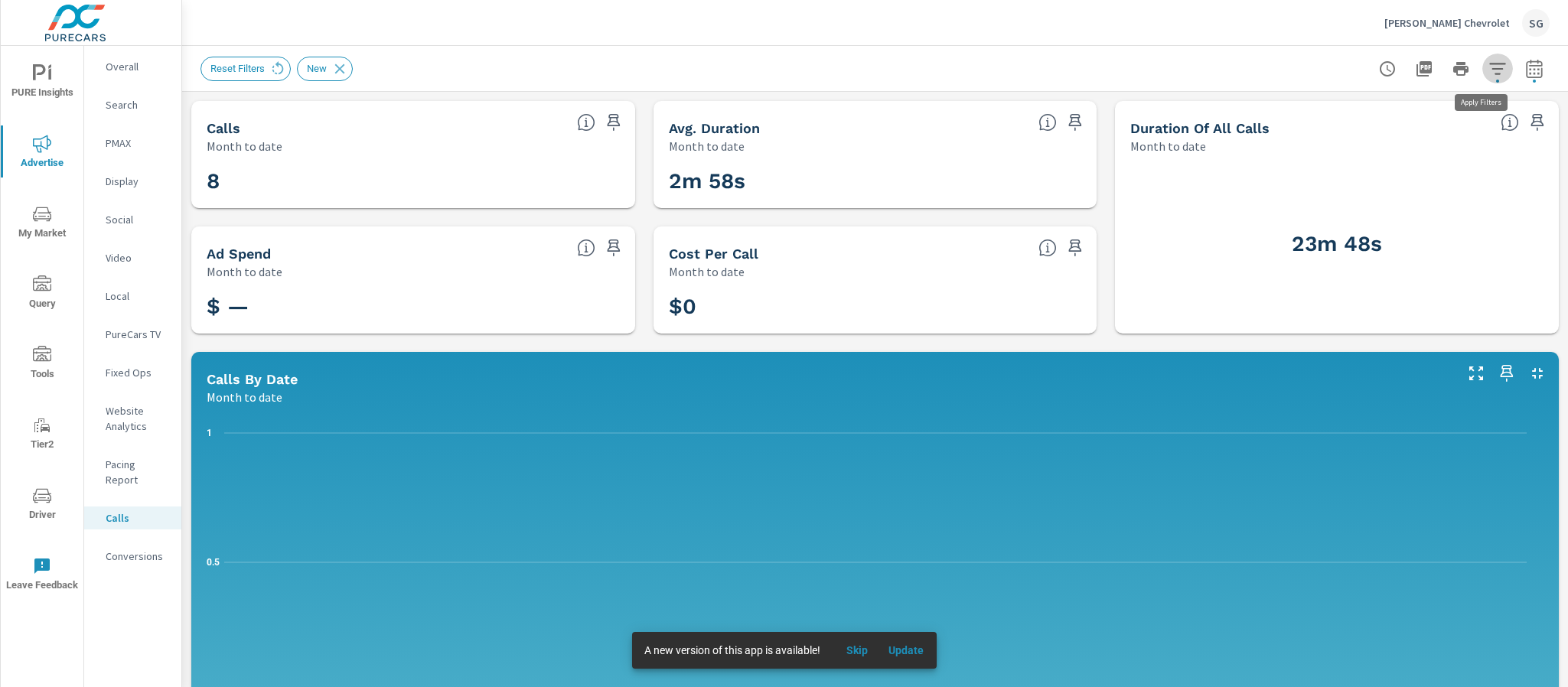
click at [1306, 68] on icon "button" at bounding box center [1497, 68] width 16 height 12
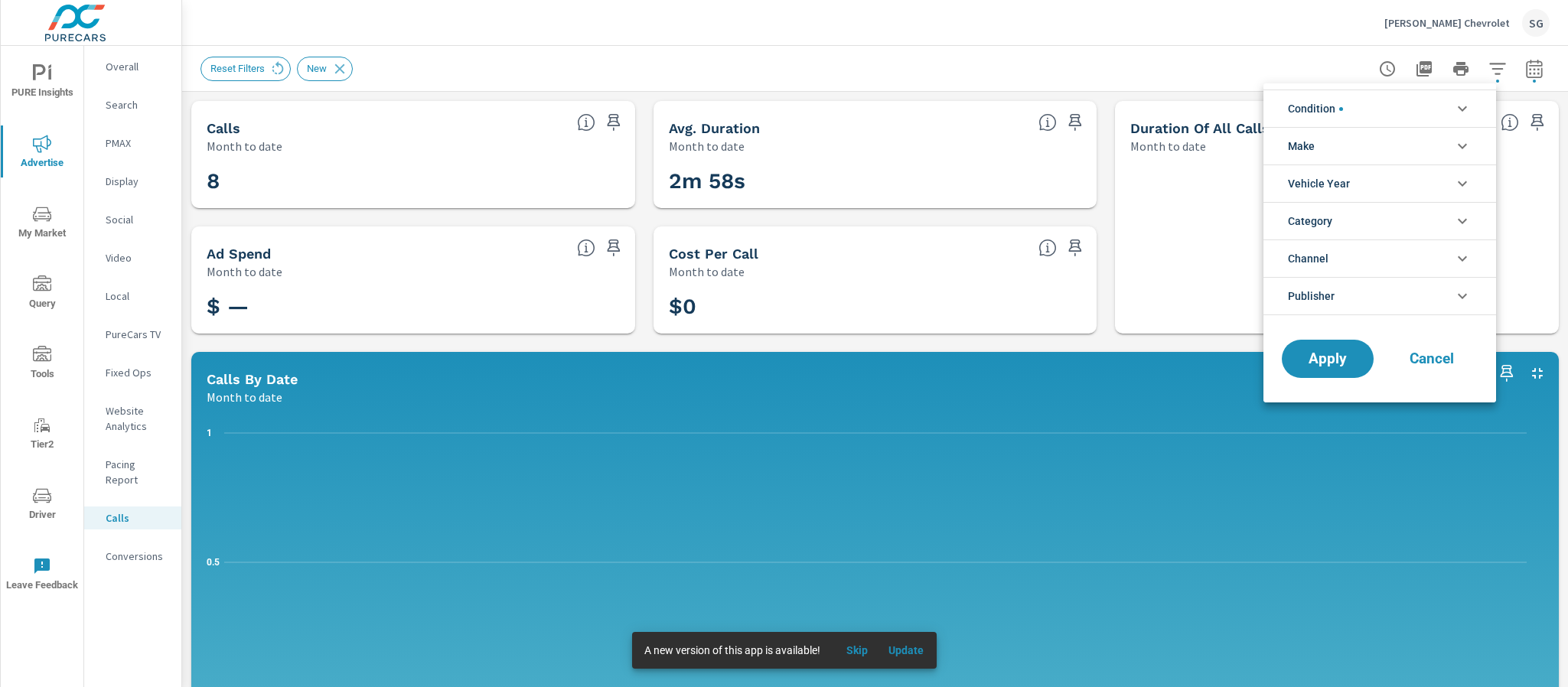
click at [1306, 116] on li "Condition" at bounding box center [1380, 108] width 232 height 37
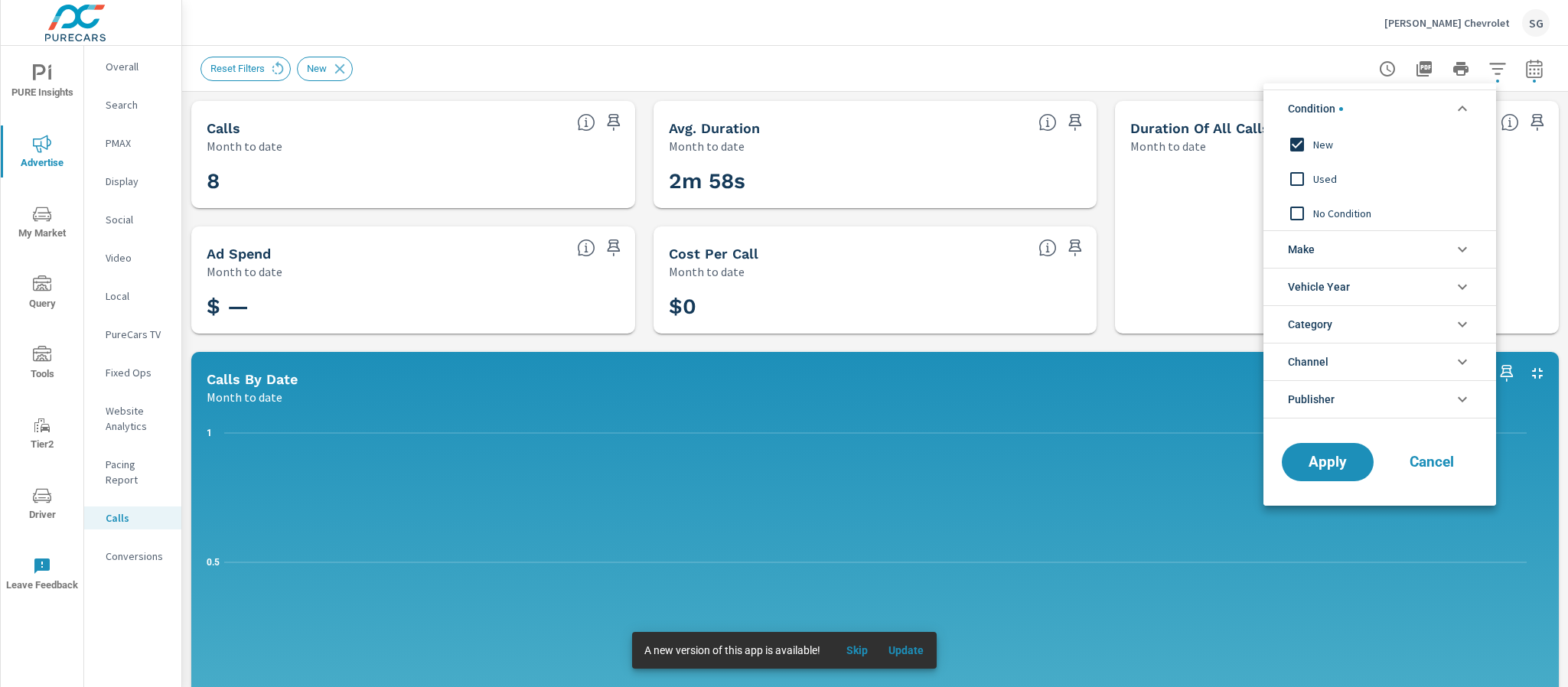
click at [1289, 140] on input "filter options" at bounding box center [1298, 144] width 32 height 32
click at [1299, 182] on input "filter options" at bounding box center [1298, 179] width 32 height 32
click at [1306, 464] on span "Apply" at bounding box center [1328, 462] width 63 height 14
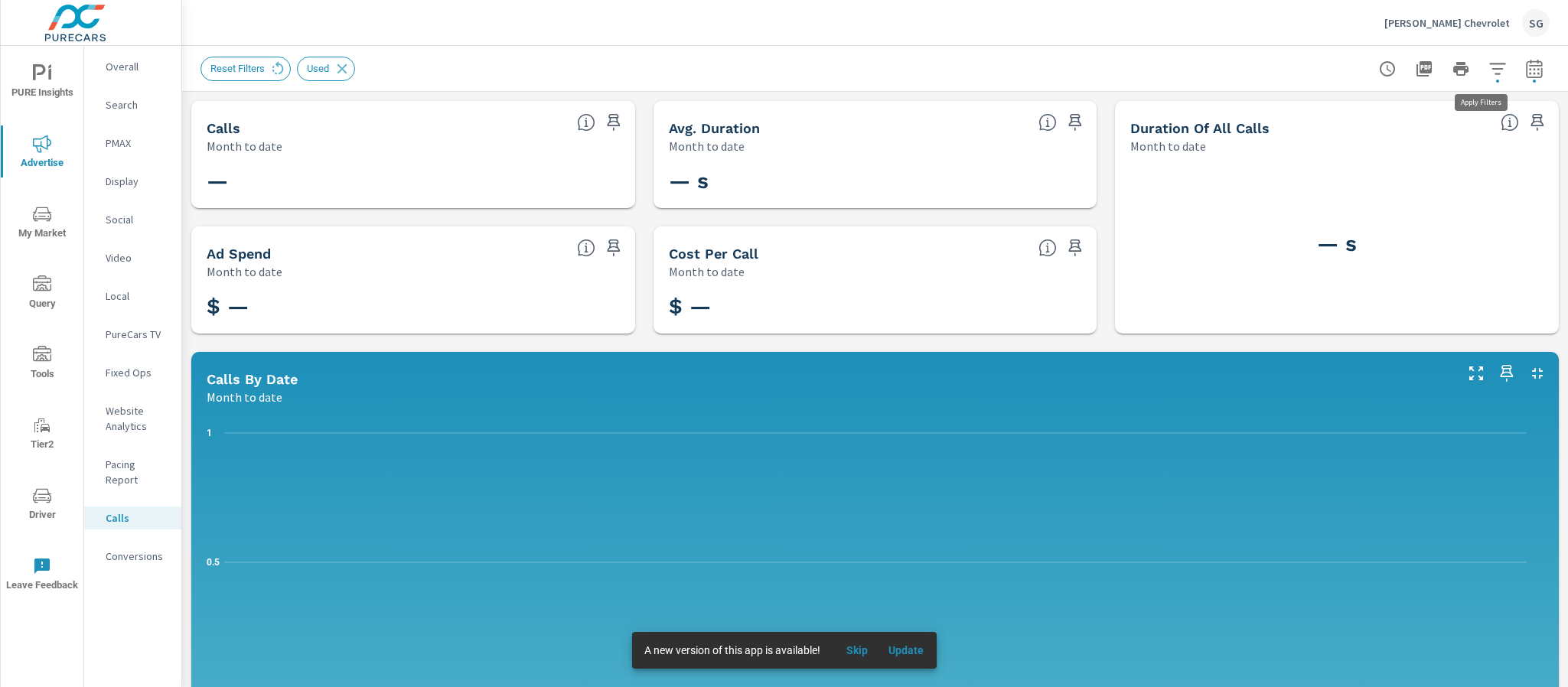
click at [1306, 74] on icon "button" at bounding box center [1498, 69] width 19 height 19
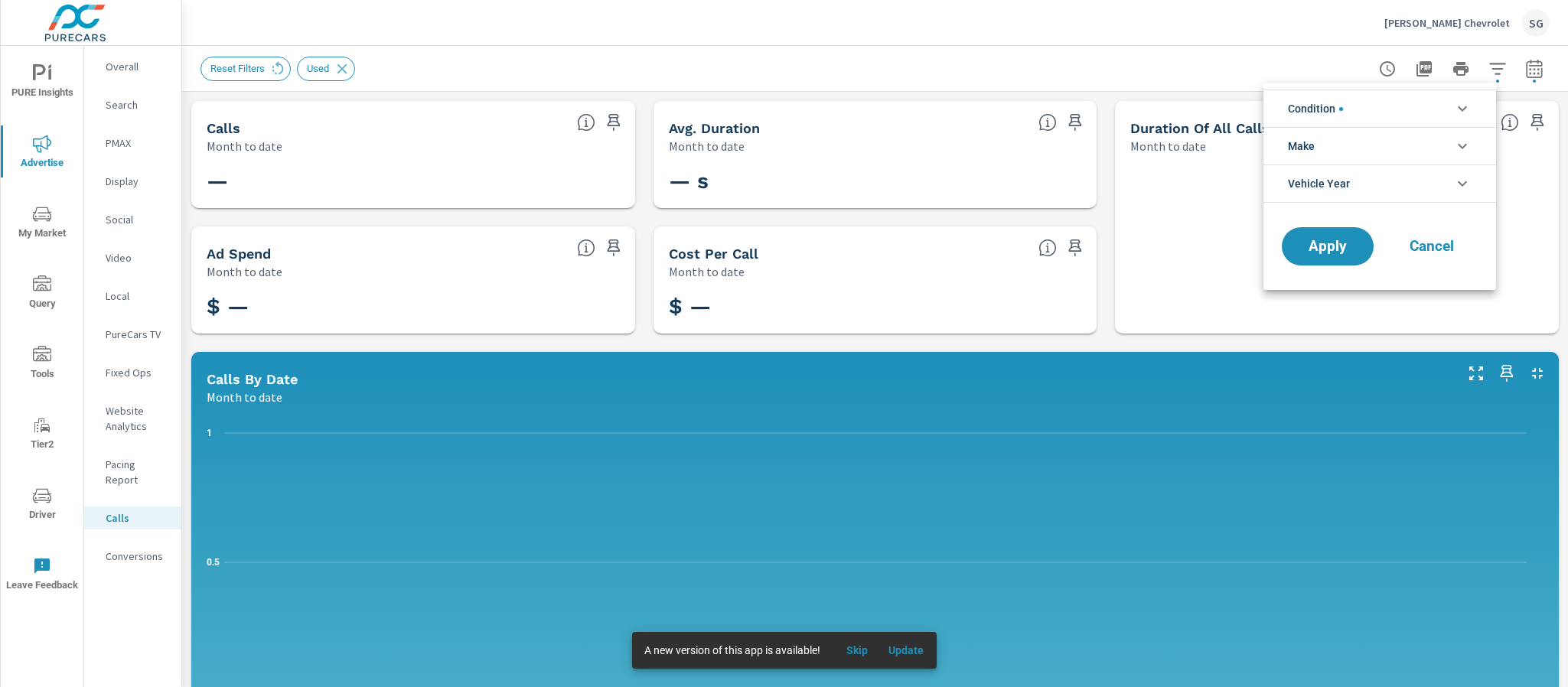
scroll to position [35, 0]
click at [1306, 109] on li "Condition" at bounding box center [1380, 108] width 232 height 37
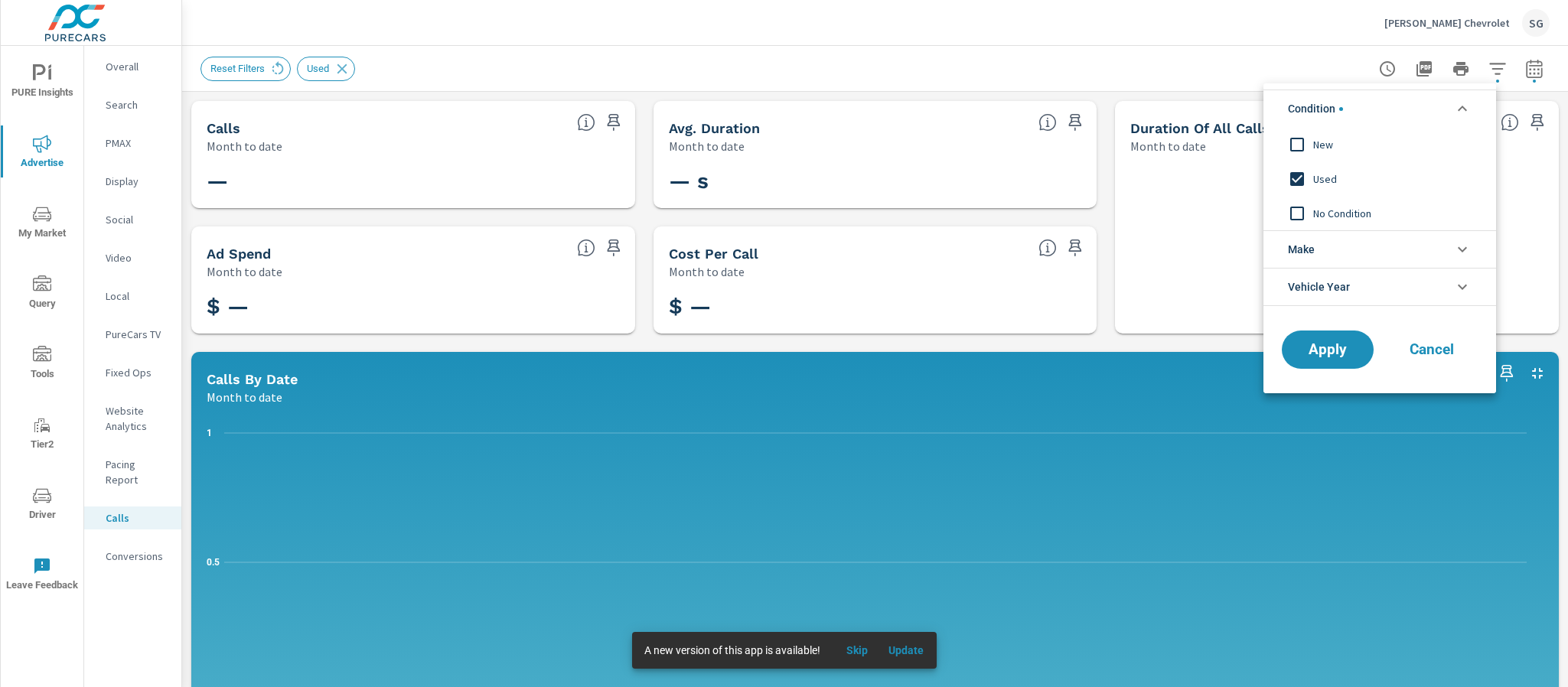
scroll to position [0, 0]
click at [1298, 177] on input "filter options" at bounding box center [1298, 179] width 32 height 32
click at [1306, 357] on span "Apply" at bounding box center [1328, 350] width 63 height 14
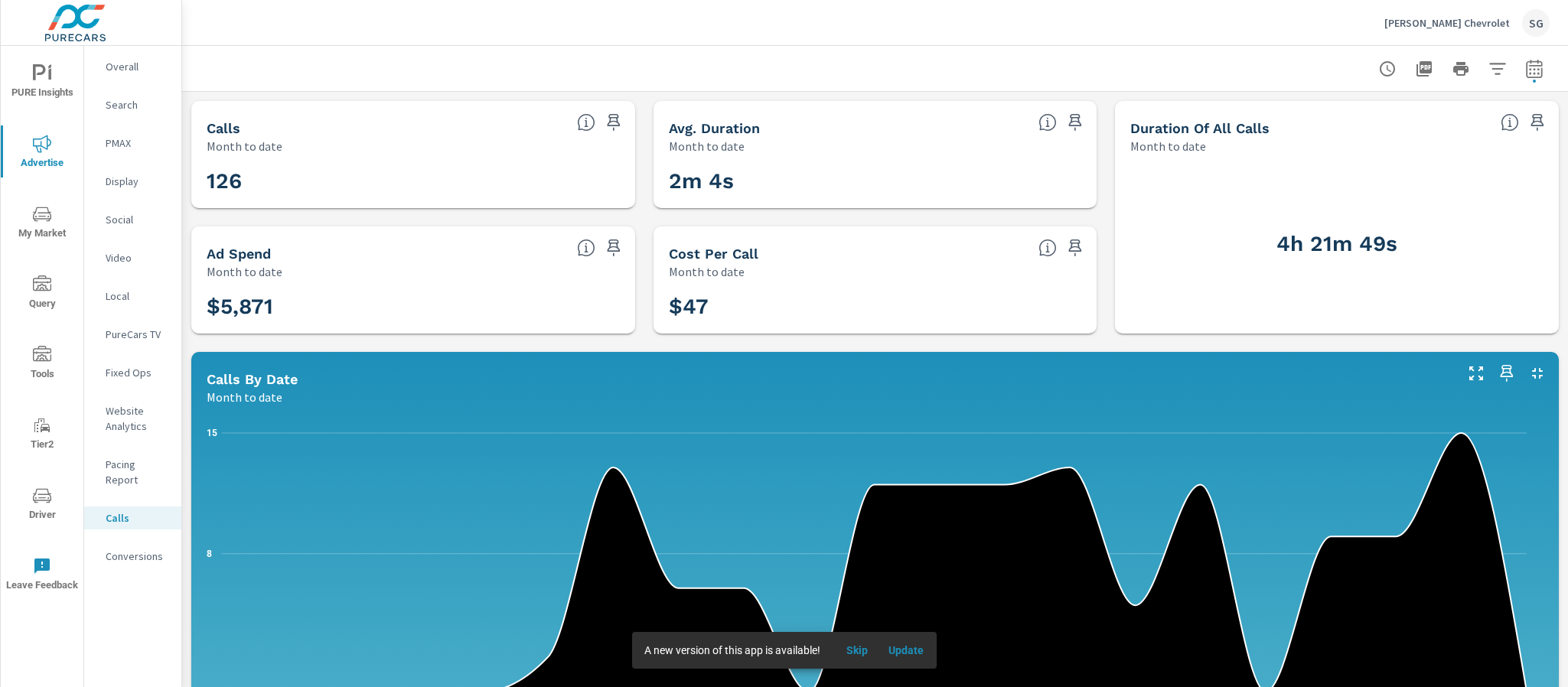
click at [147, 548] on p "Conversions" at bounding box center [137, 556] width 63 height 15
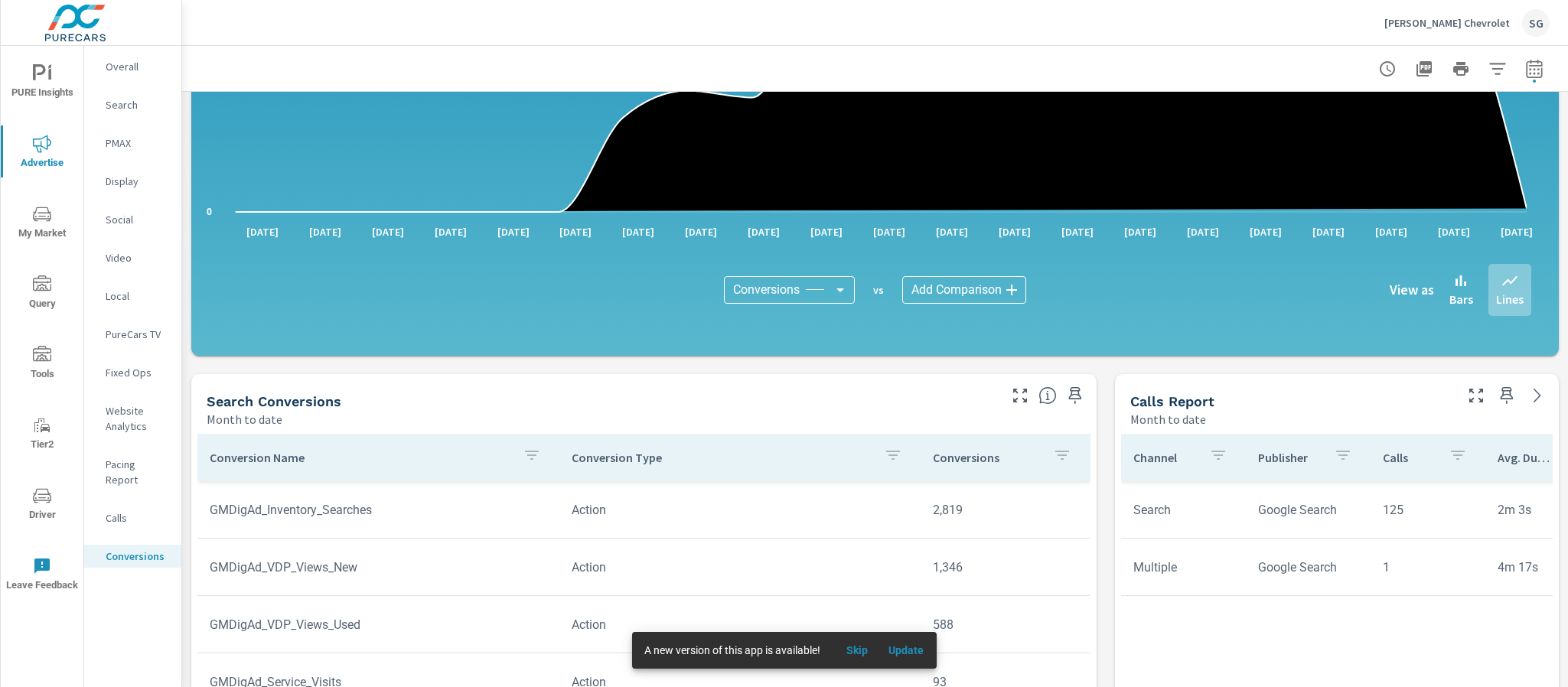
scroll to position [359, 0]
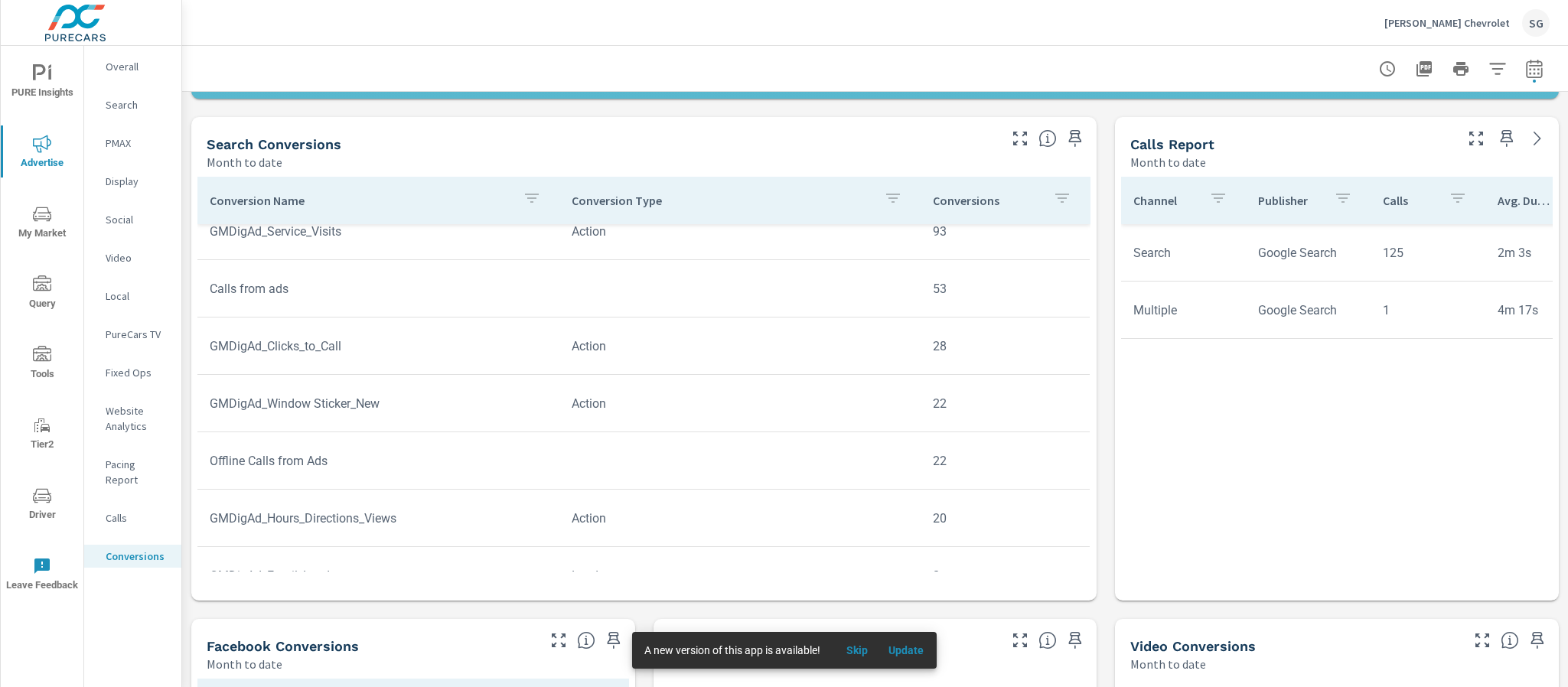
scroll to position [613, 0]
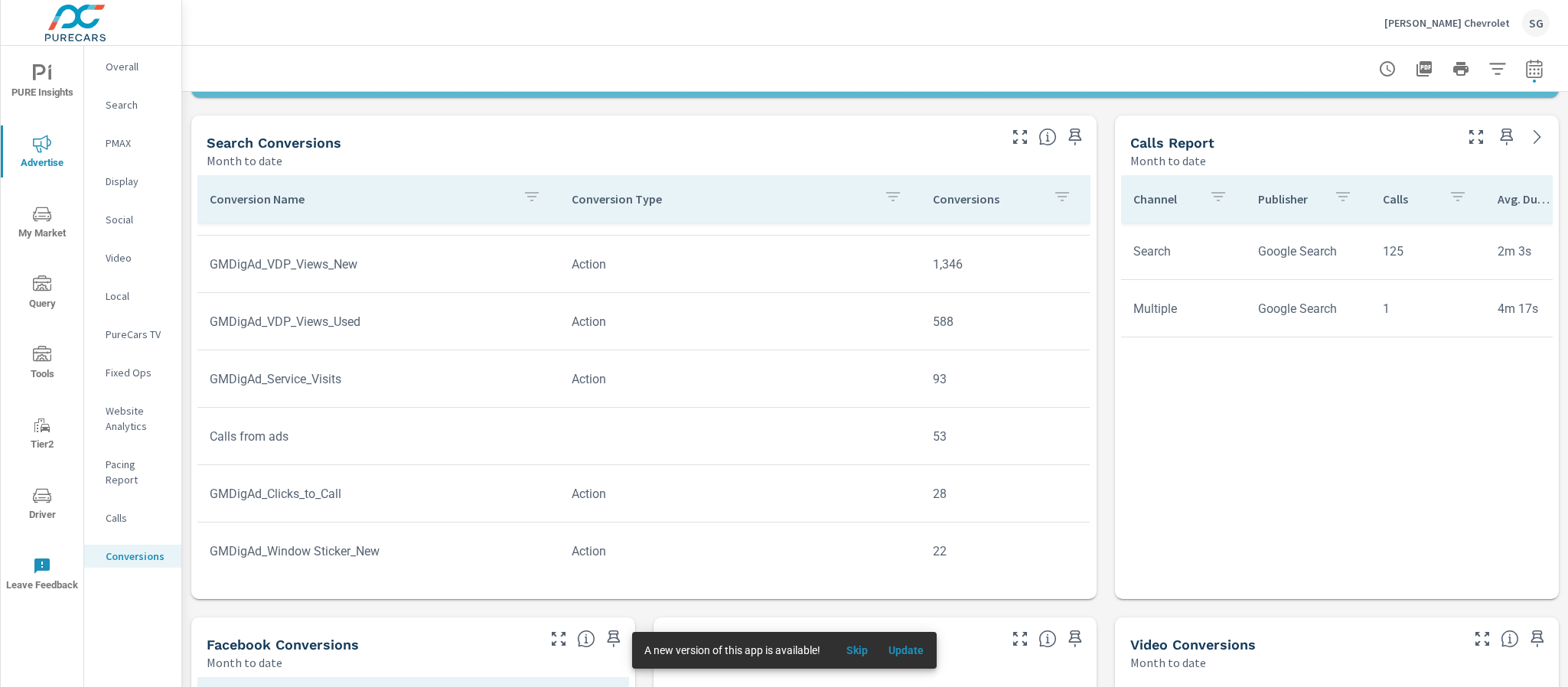
scroll to position [295, 0]
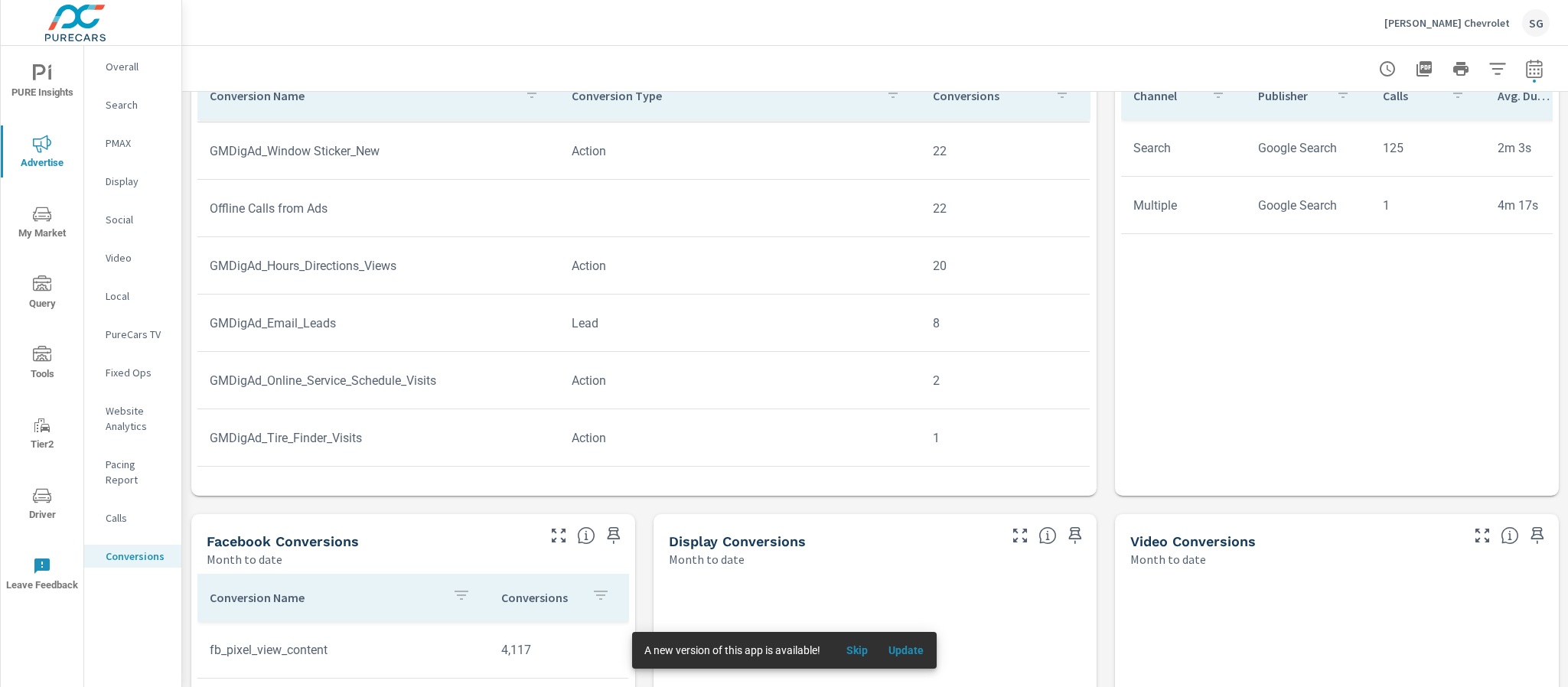
scroll to position [717, 0]
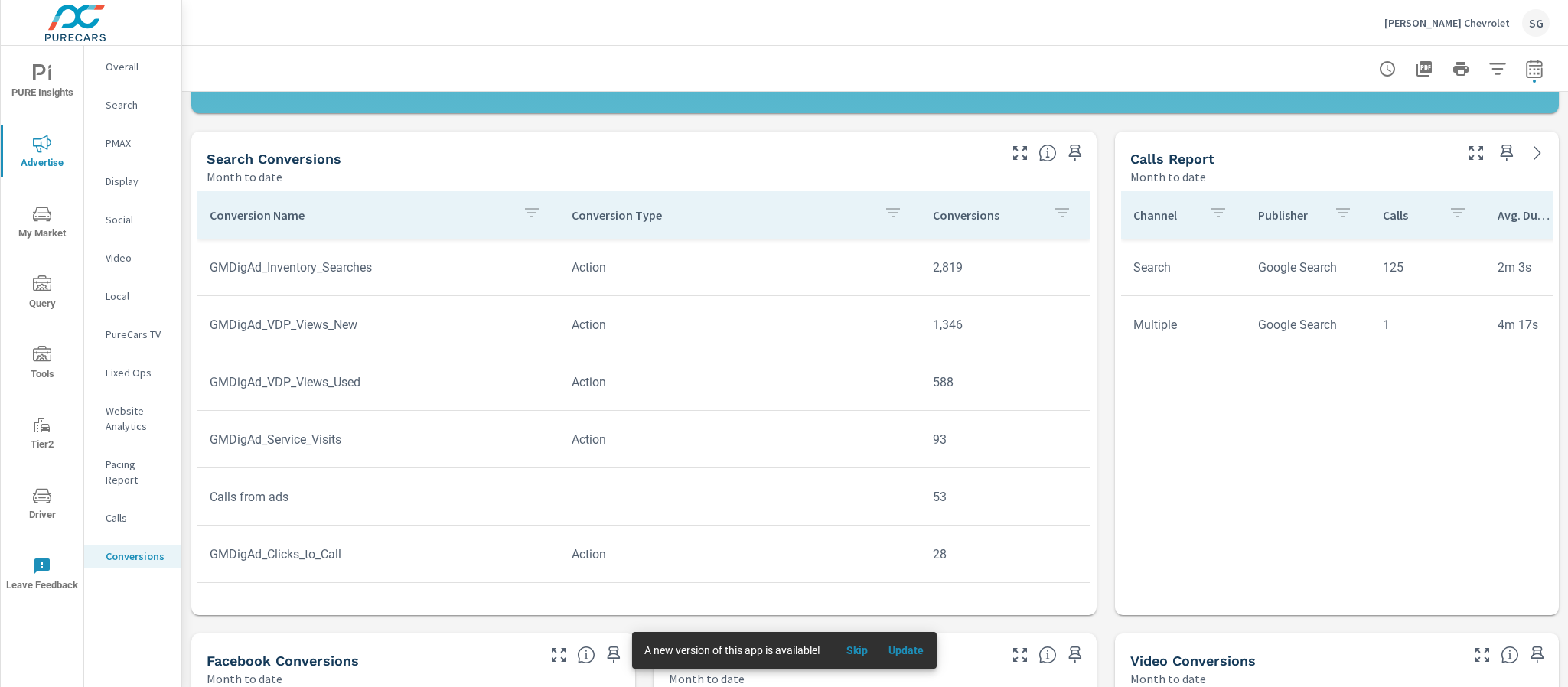
scroll to position [754, 0]
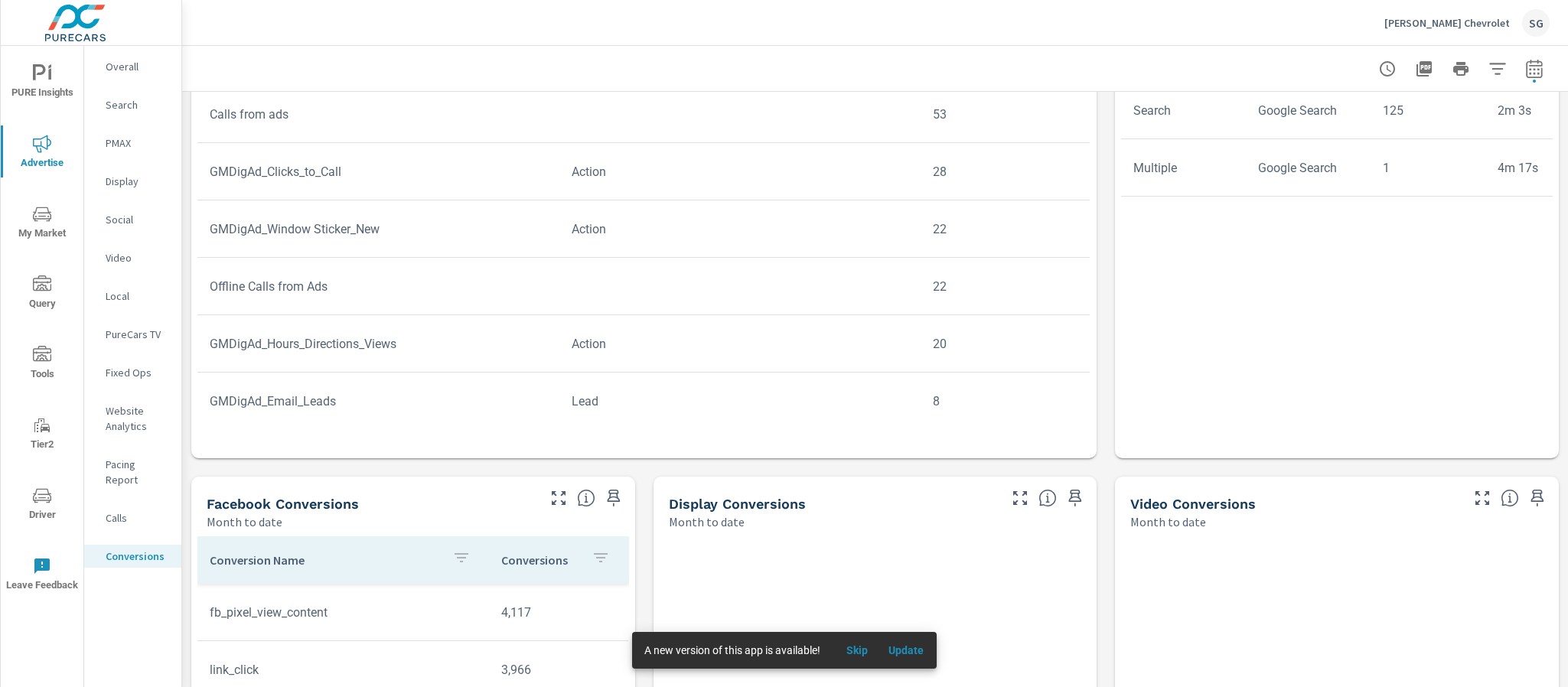
scroll to position [342, 0]
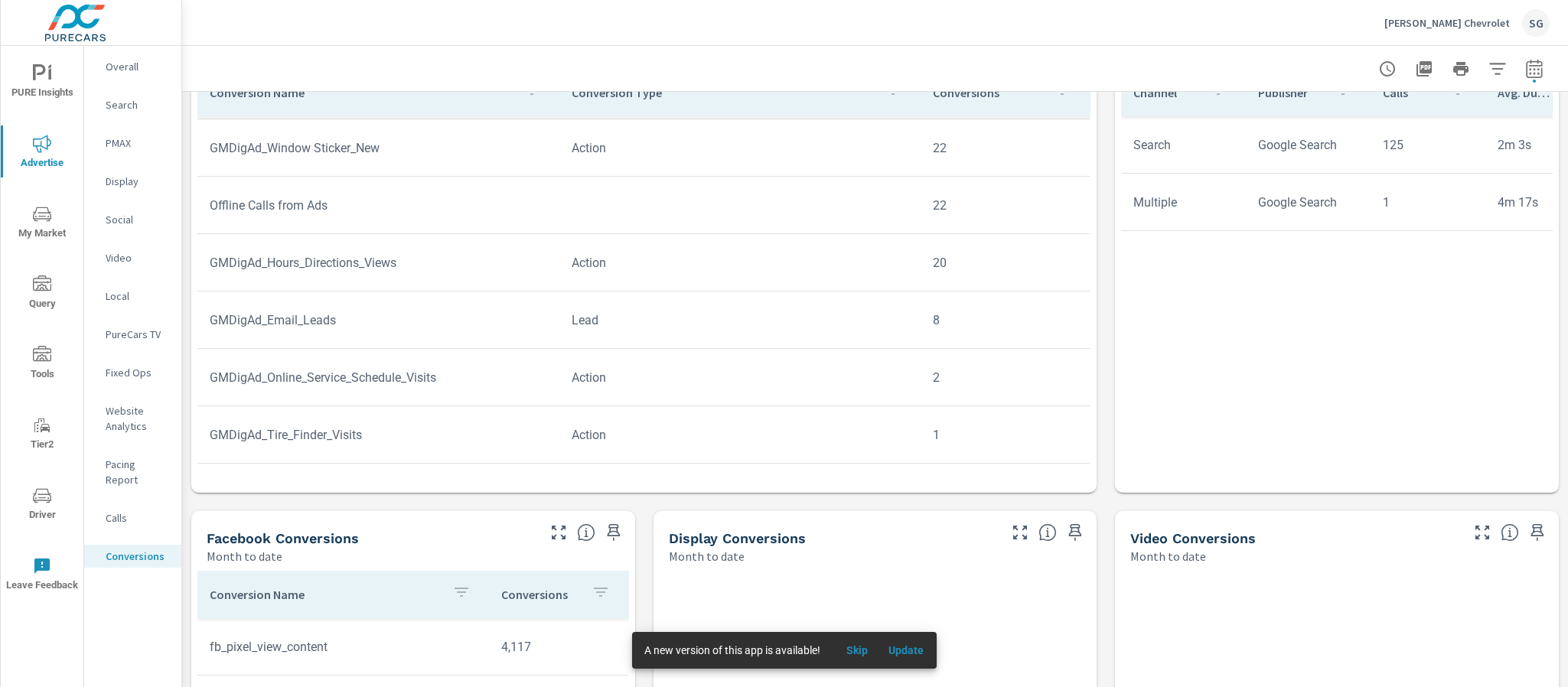
scroll to position [717, 0]
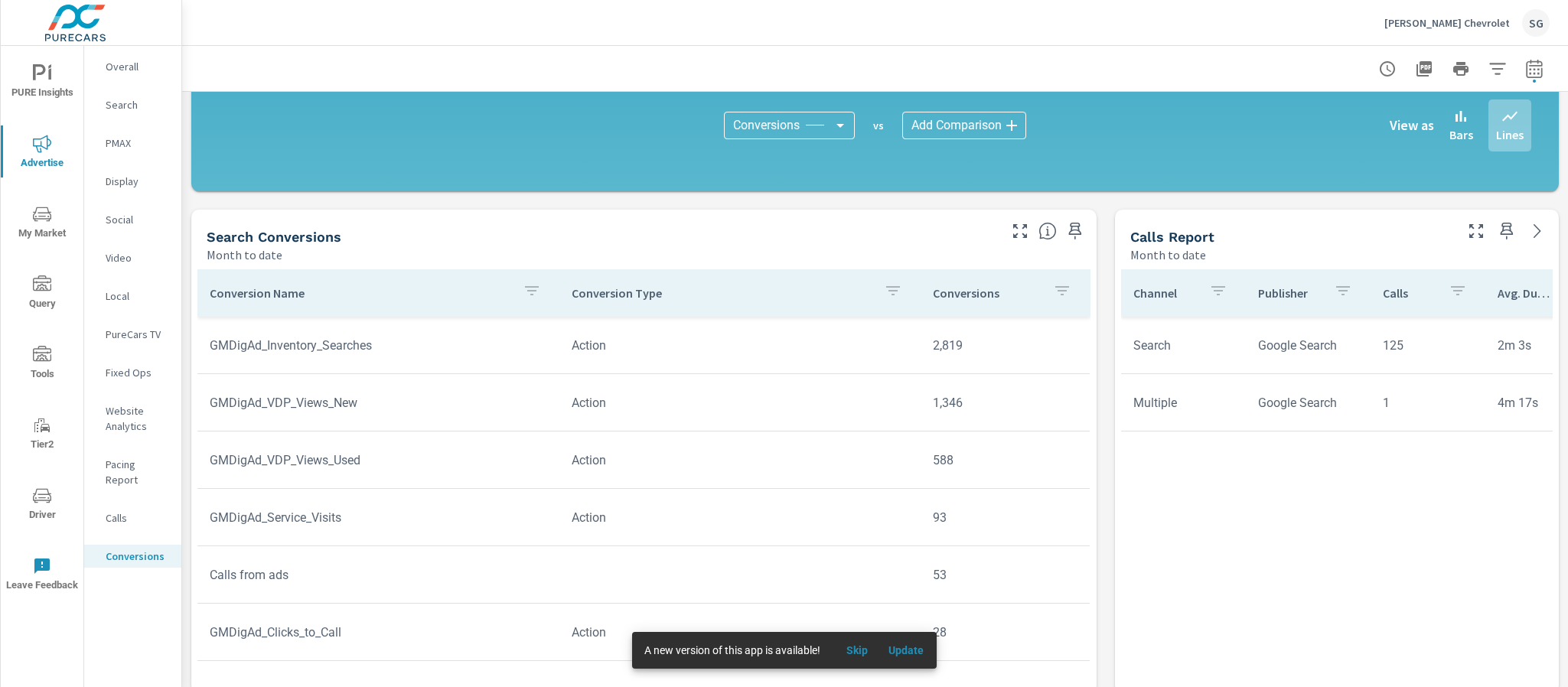
scroll to position [497, 0]
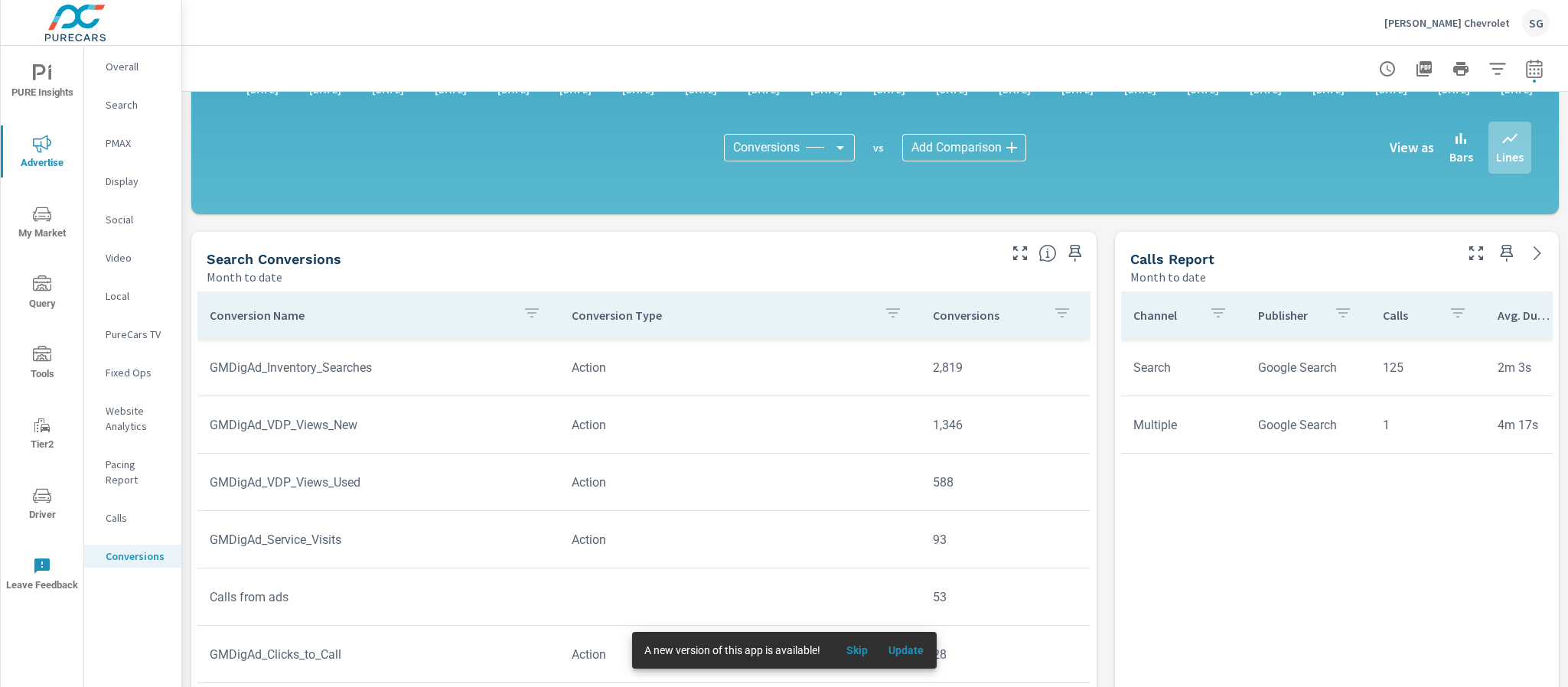
click at [1090, 264] on div "All Conversions Month to date 26,950 Conversions Search Month to date 5,002 Fac…" at bounding box center [876, 411] width 1386 height 1631
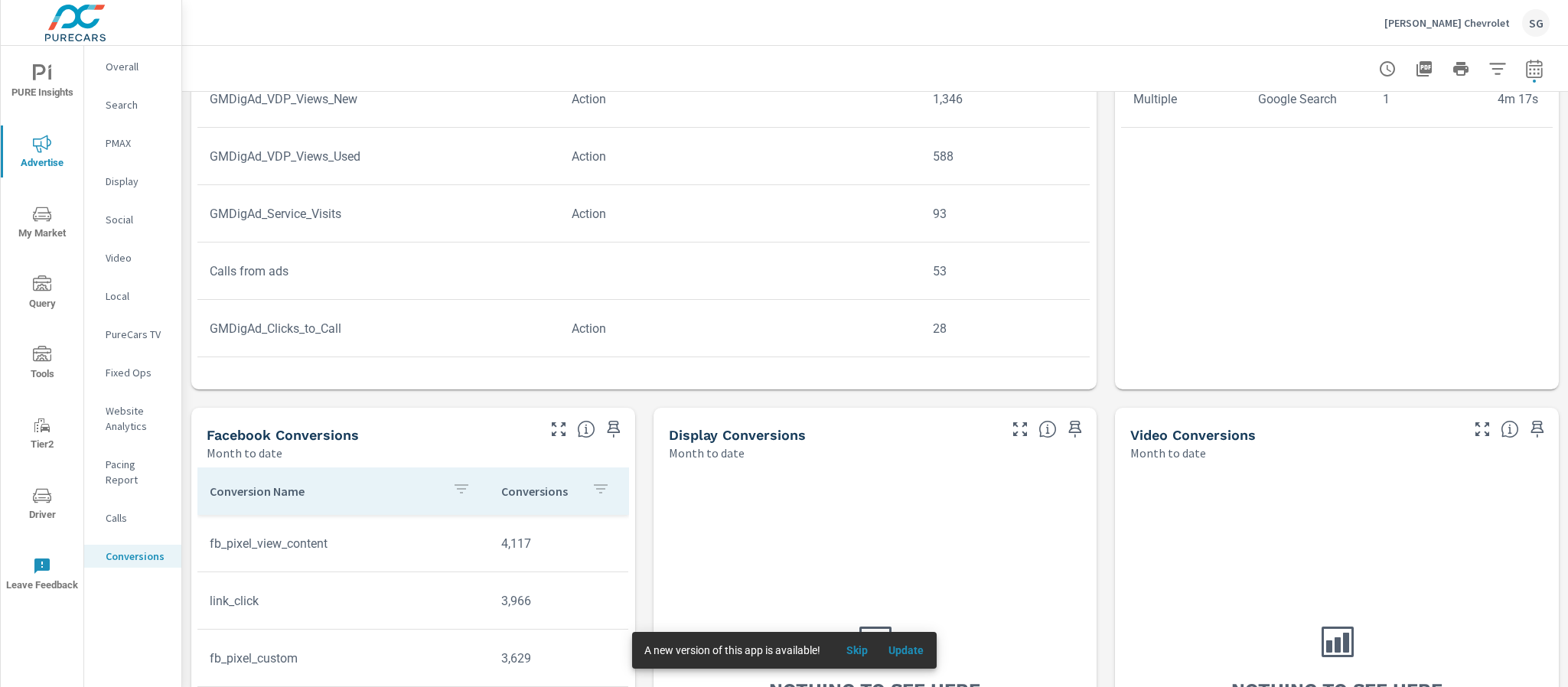
scroll to position [1035, 0]
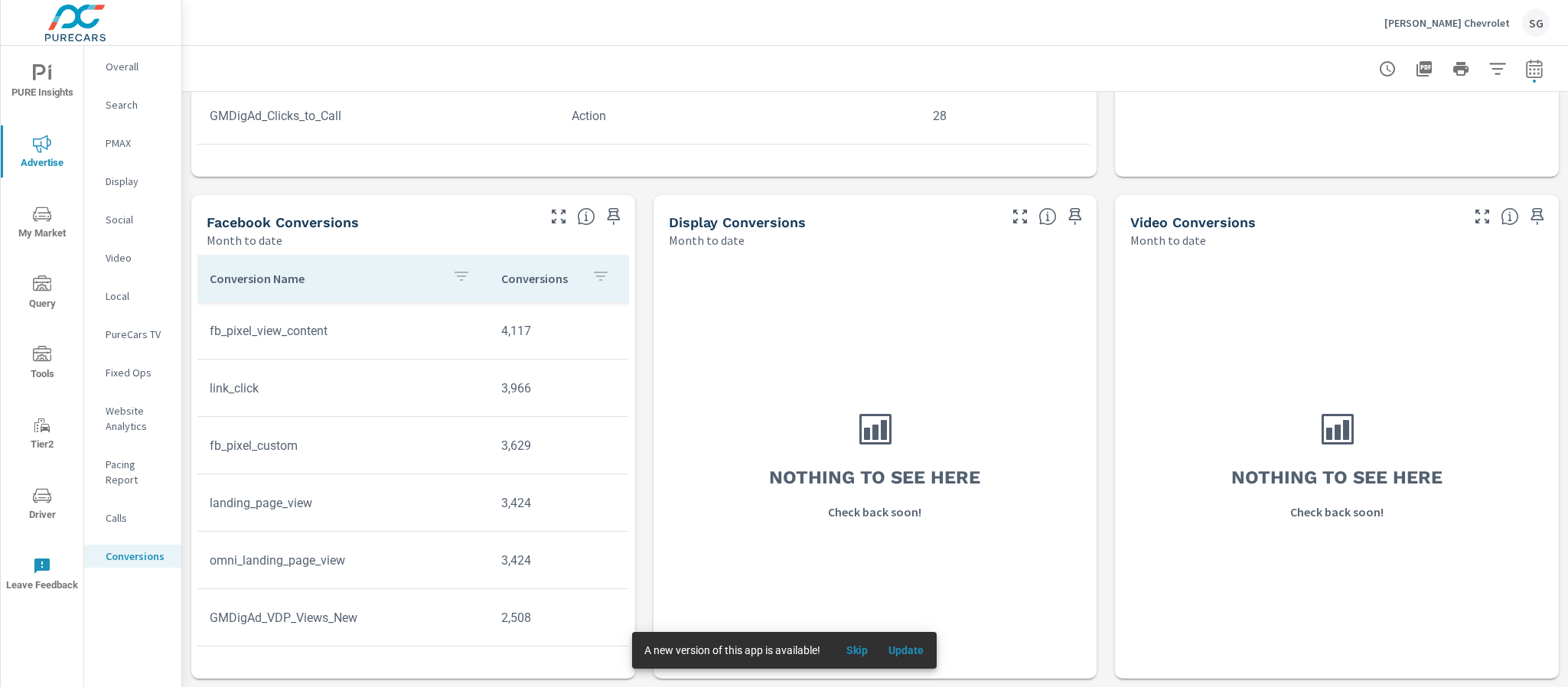
click at [1306, 25] on p "[PERSON_NAME] Chevrolet" at bounding box center [1447, 23] width 125 height 14
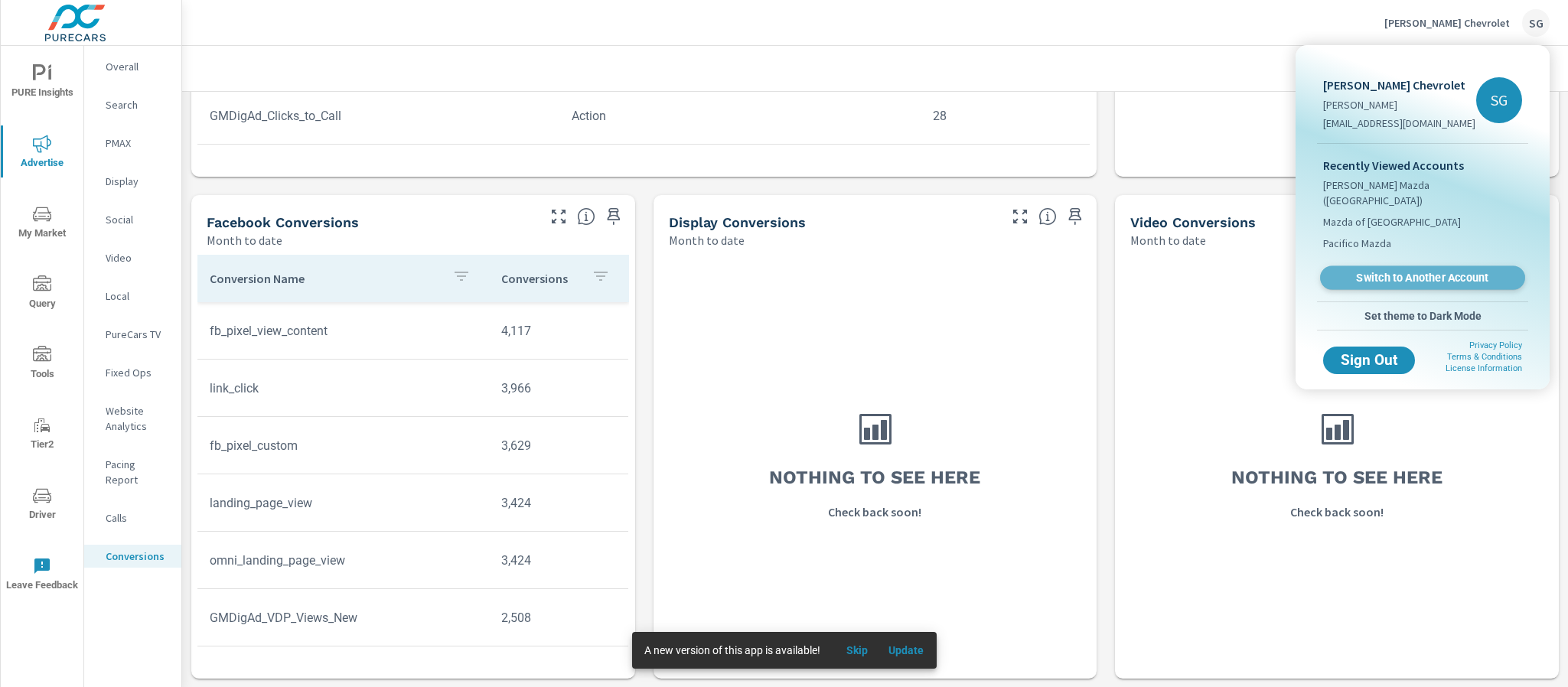
click at [1306, 271] on span "Switch to Another Account" at bounding box center [1423, 278] width 188 height 14
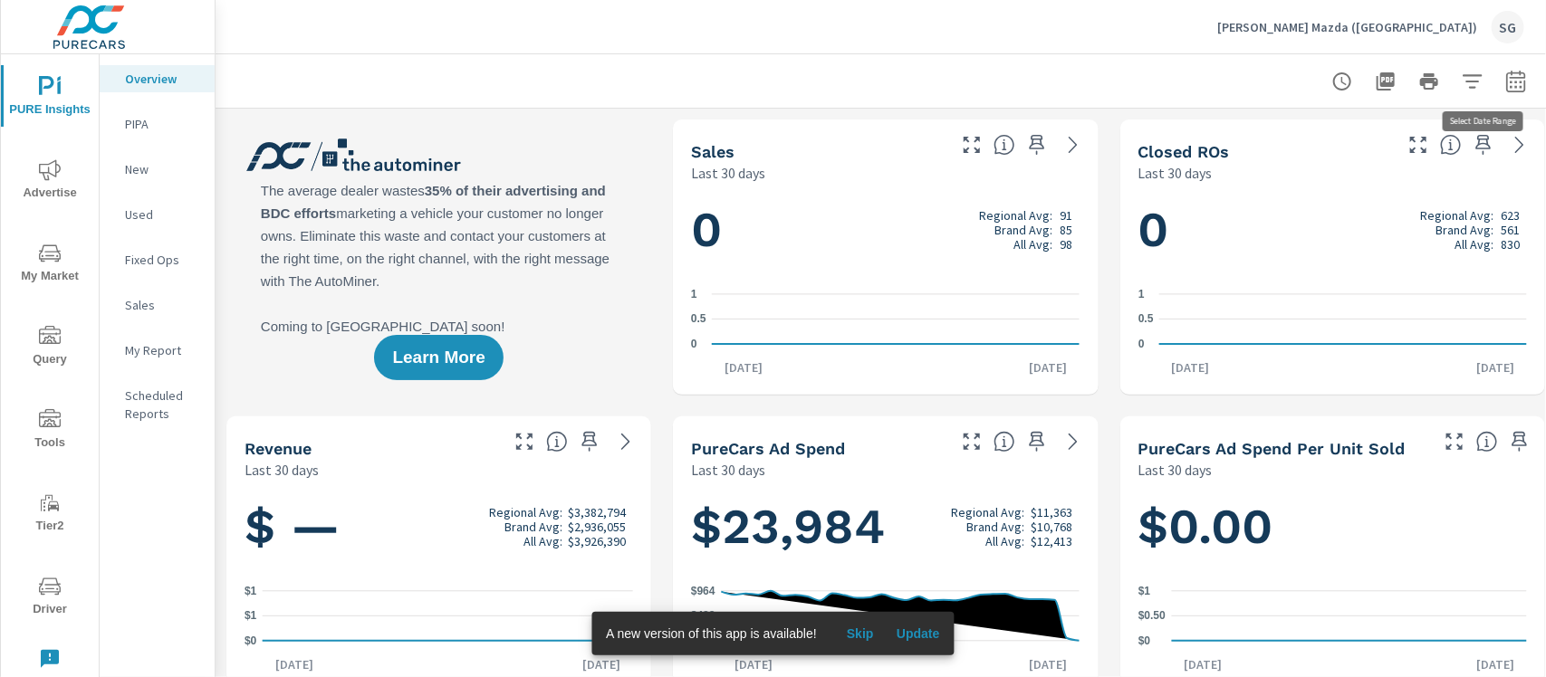
click at [1509, 78] on icon "button" at bounding box center [1516, 82] width 22 height 22
select select "Last 30 days"
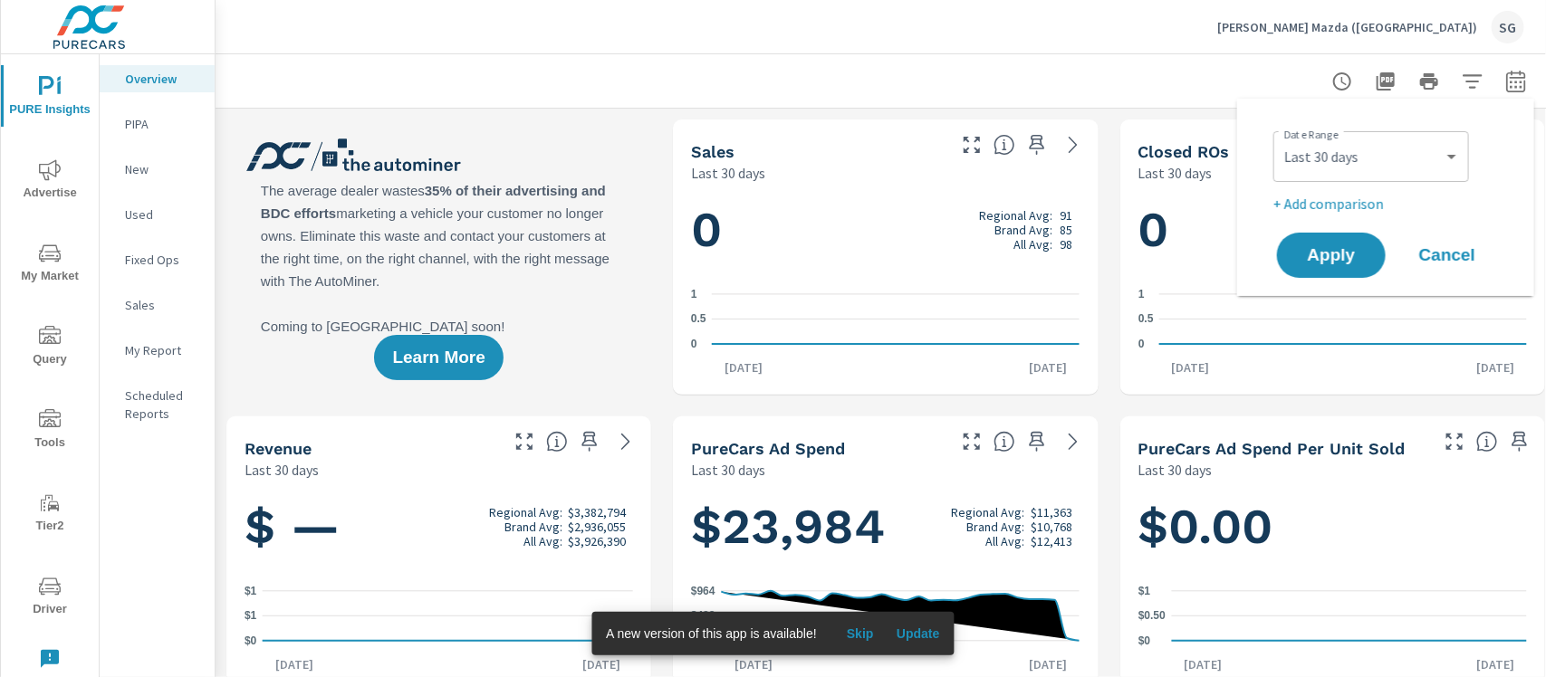
scroll to position [1, 0]
click at [1317, 204] on p "+ Add comparison" at bounding box center [1389, 204] width 232 height 22
select select "Previous period"
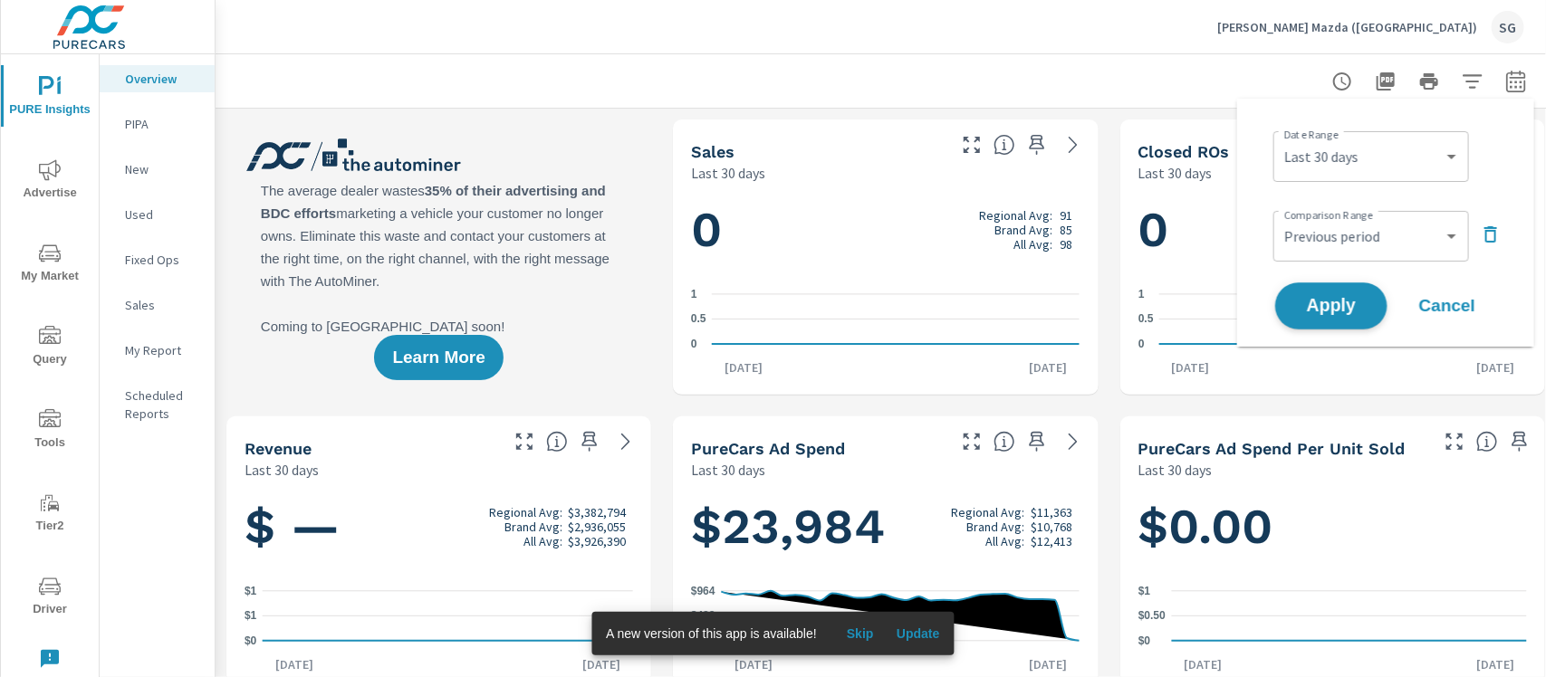
click at [1327, 304] on span "Apply" at bounding box center [1331, 306] width 74 height 17
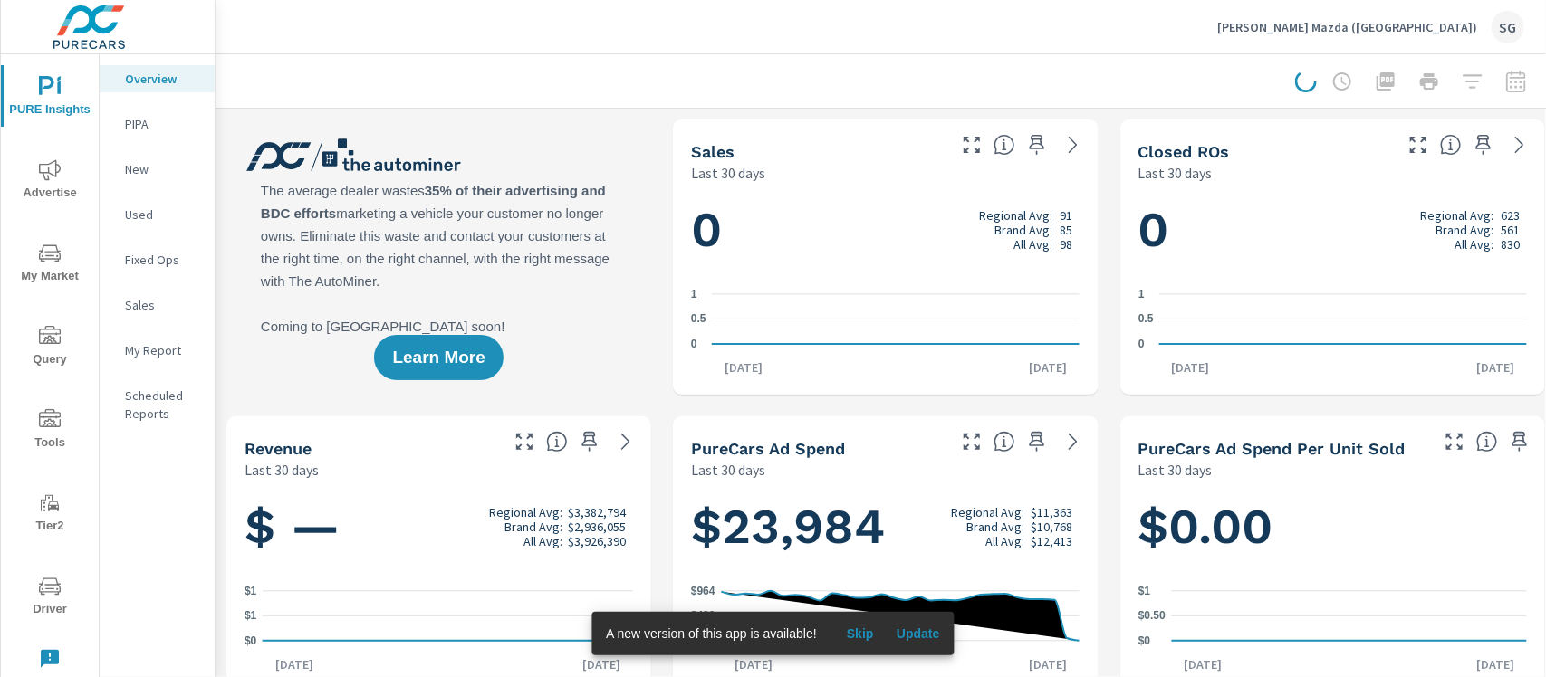
click at [51, 174] on icon "nav menu" at bounding box center [50, 169] width 22 height 21
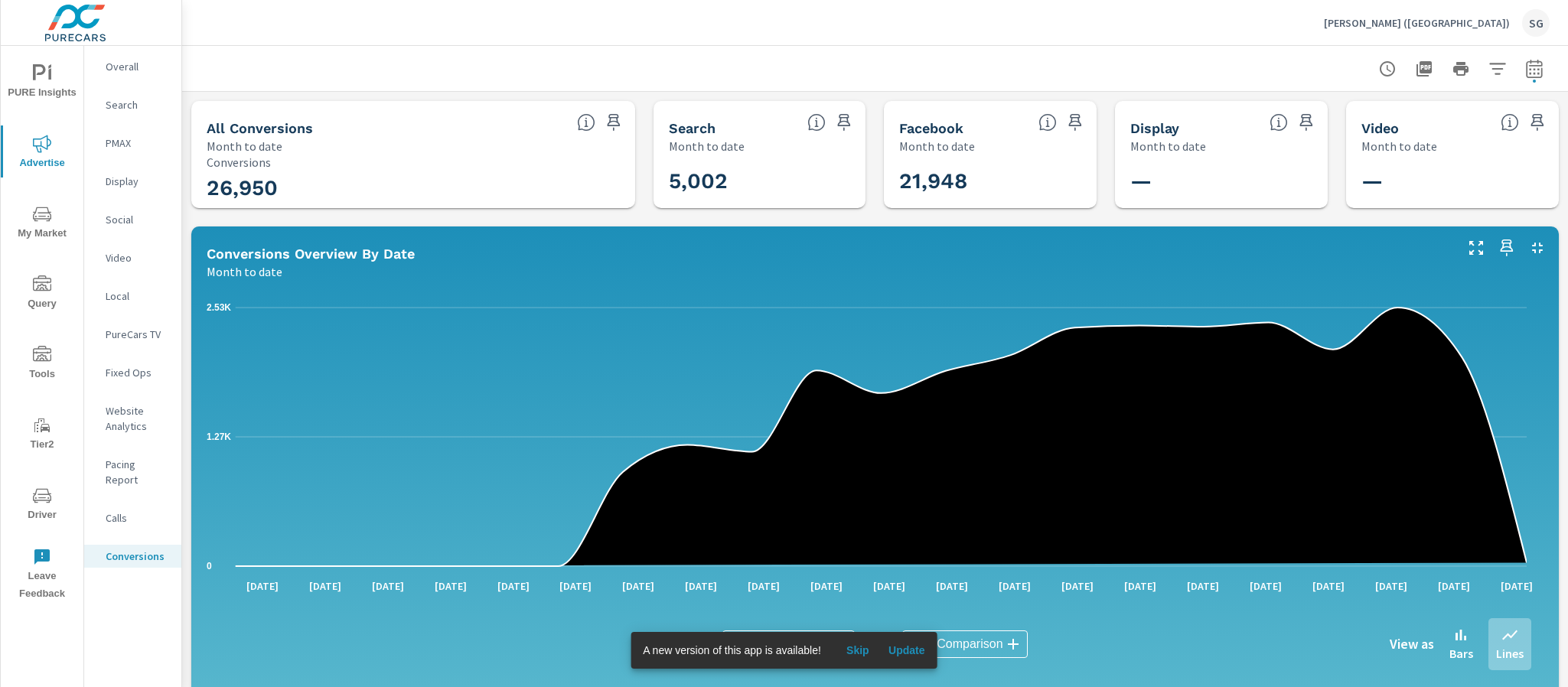
scroll to position [1, 0]
click at [117, 110] on p "Search" at bounding box center [137, 105] width 63 height 15
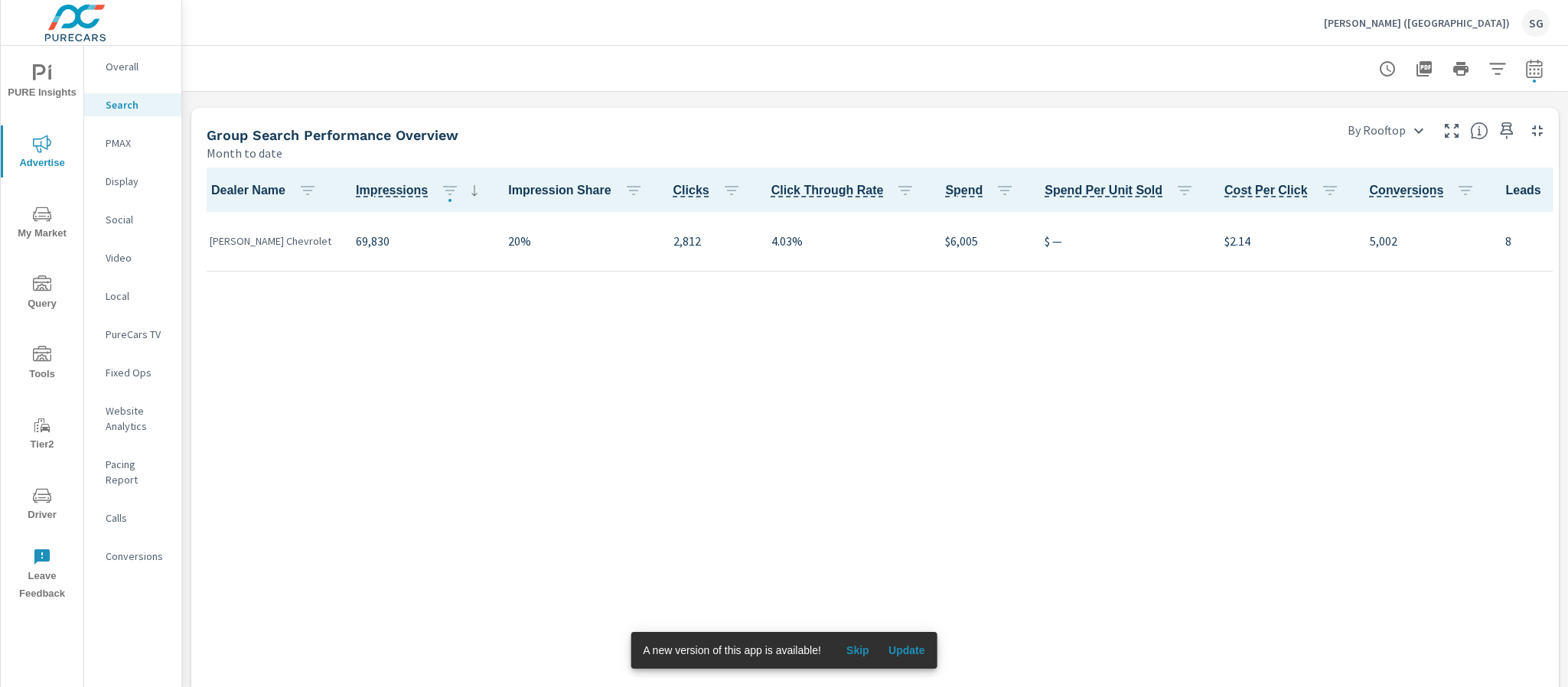
scroll to position [619, 0]
click at [1526, 71] on icon "button" at bounding box center [1535, 69] width 19 height 19
select select "Month to date"
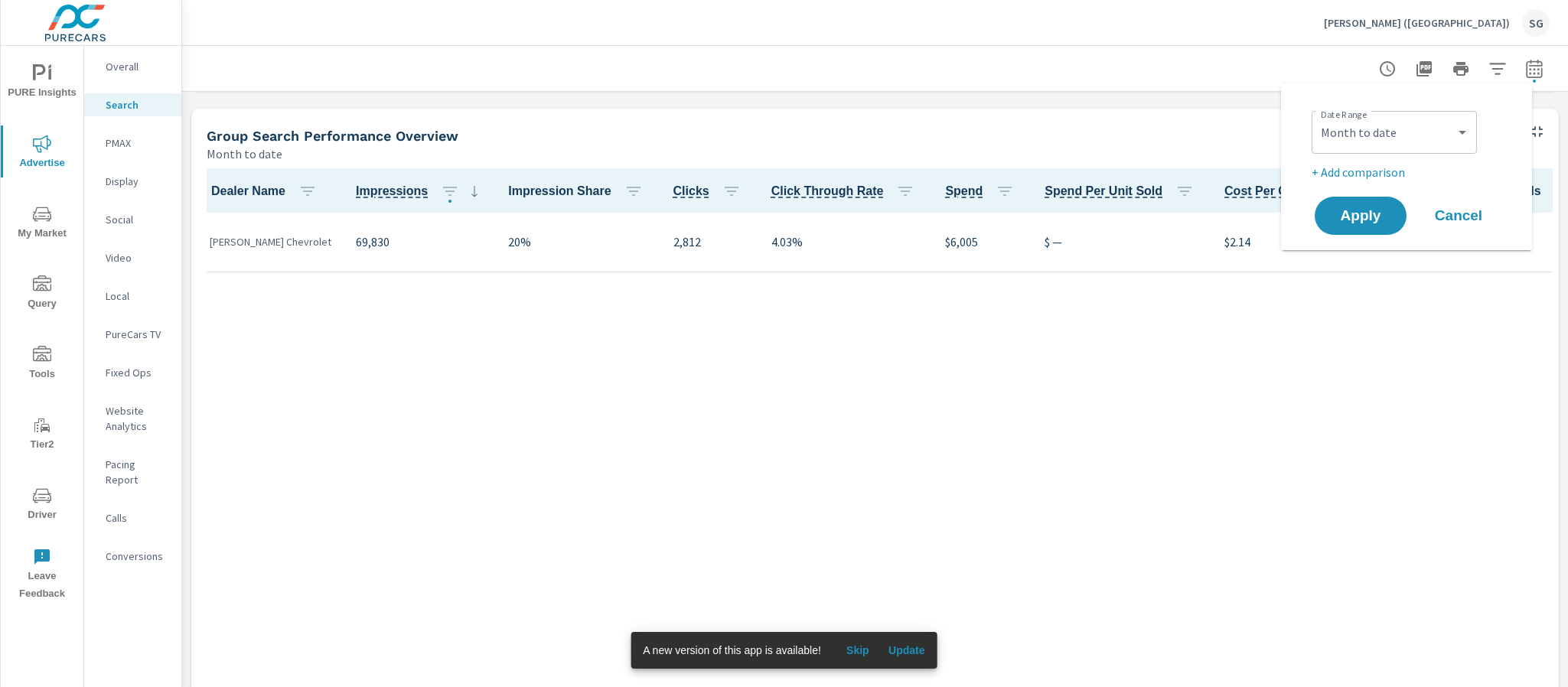
click at [1243, 136] on div "Group Search Performance Overview" at bounding box center [766, 135] width 1120 height 18
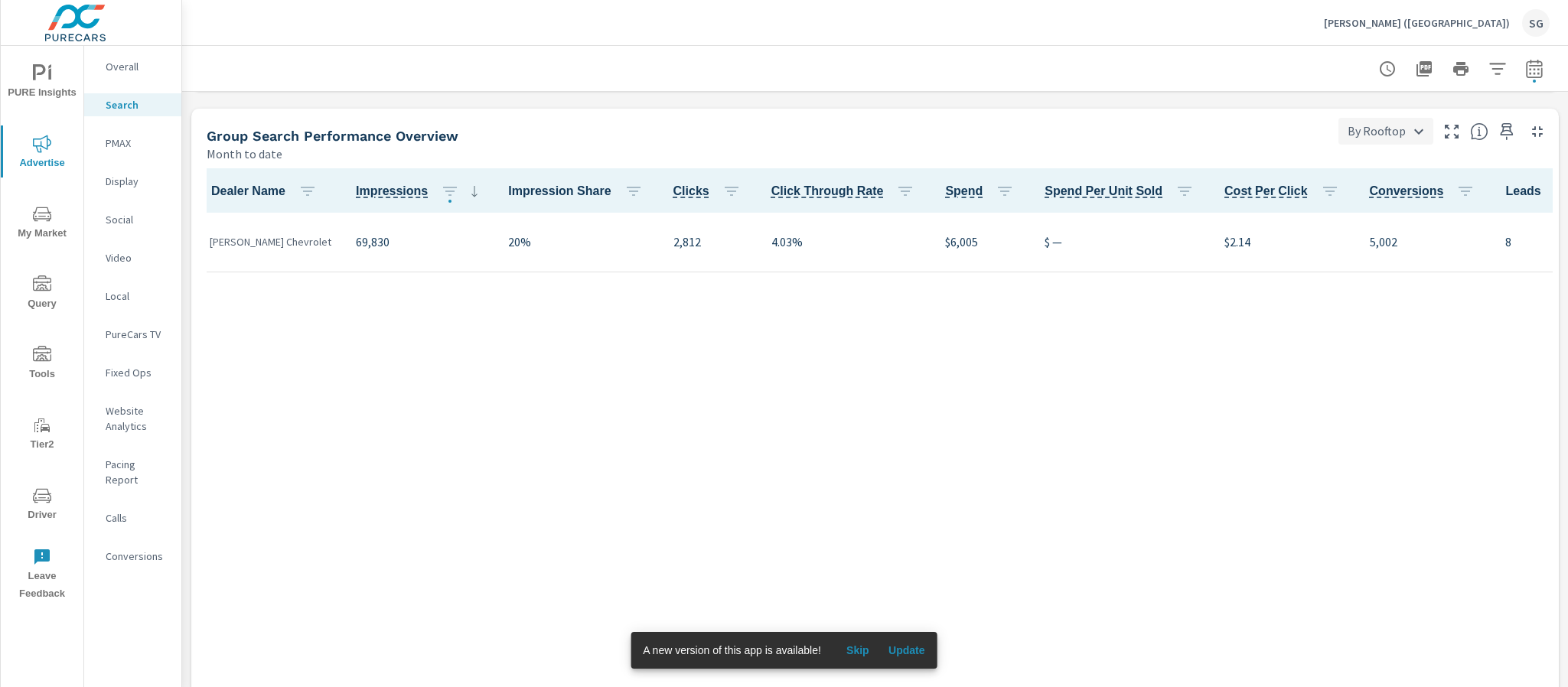
click at [1391, 140] on body "PURE Insights Advertise My Market Query Tools Tier2 Driver Leave Feedback Overa…" at bounding box center [784, 343] width 1568 height 687
click at [1391, 140] on div at bounding box center [784, 343] width 1568 height 687
click at [1526, 68] on icon "button" at bounding box center [1535, 69] width 19 height 19
select select "Month to date"
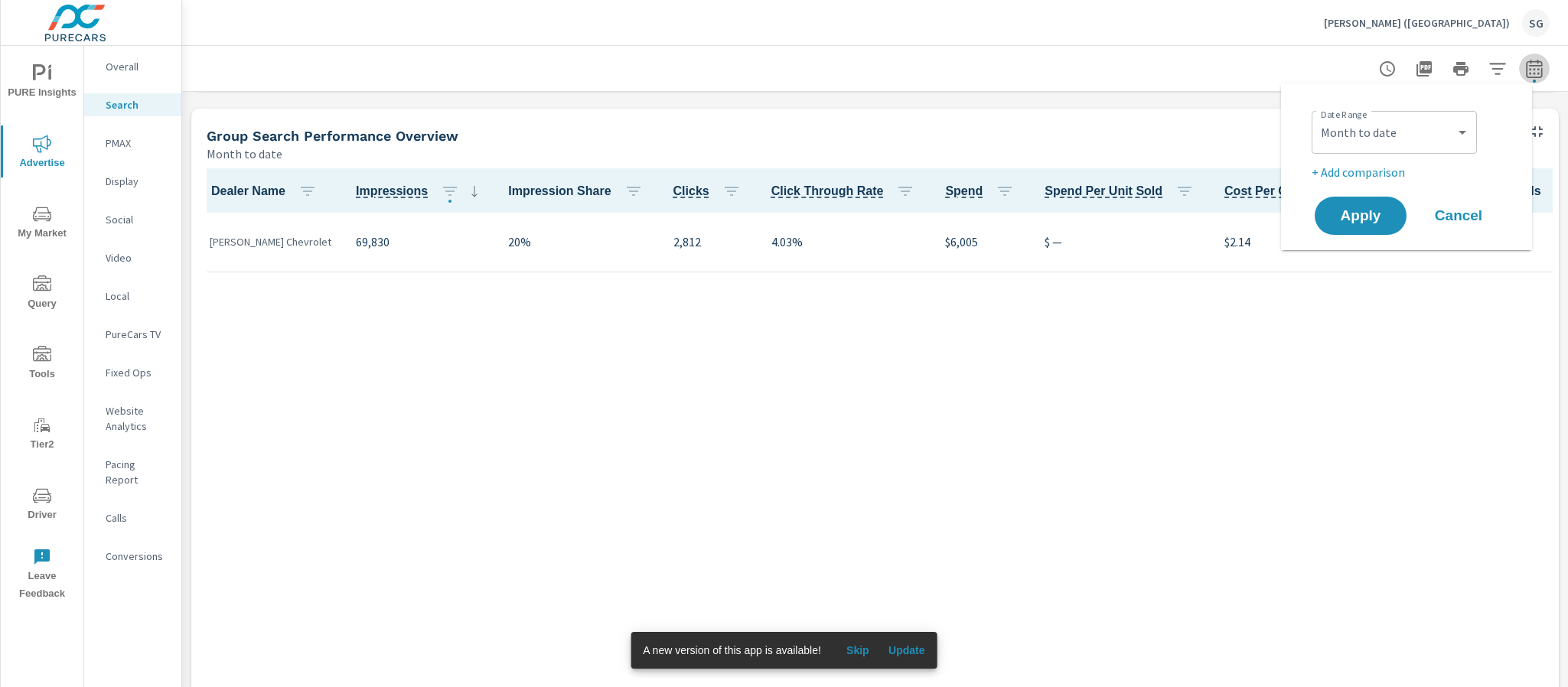
click at [1526, 68] on icon "button" at bounding box center [1535, 69] width 19 height 19
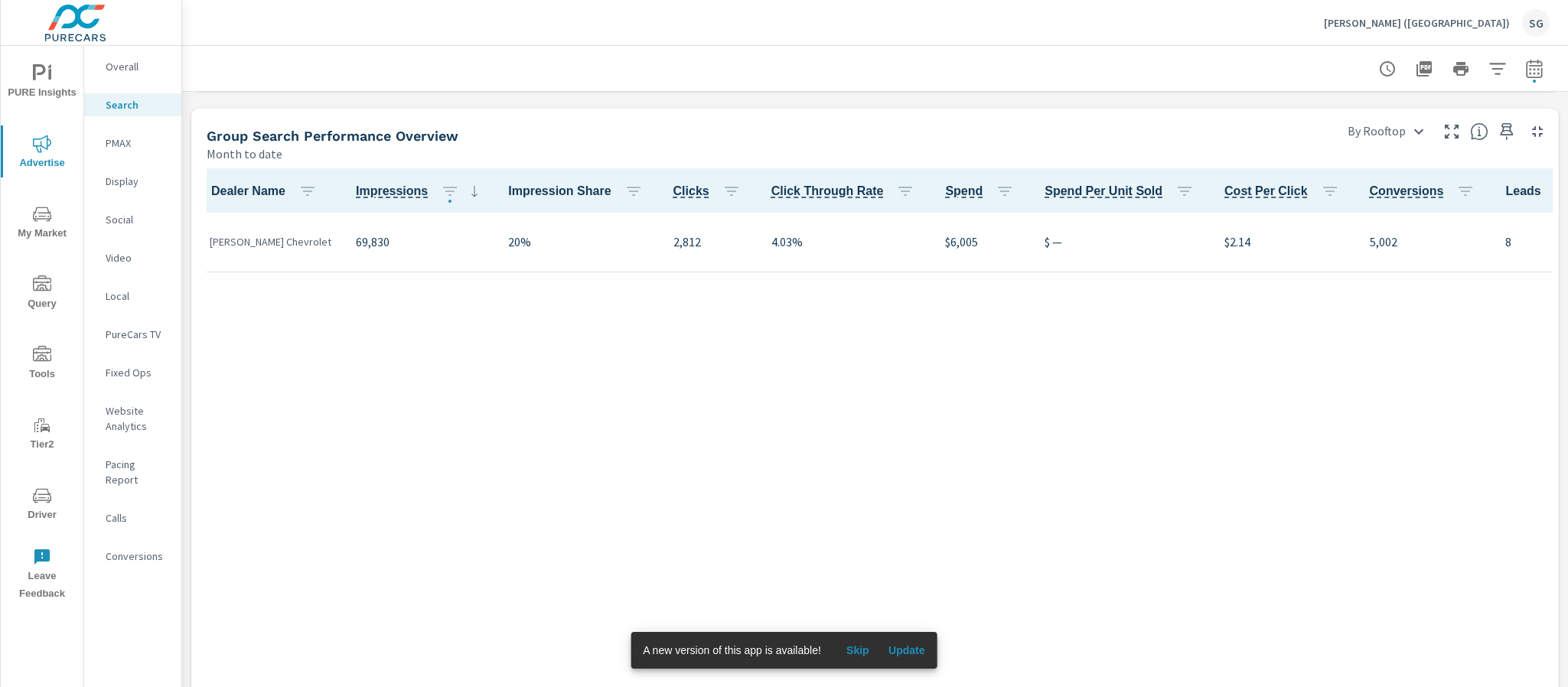
click at [1495, 24] on p "Chuck Hutton (TN)" at bounding box center [1417, 23] width 186 height 14
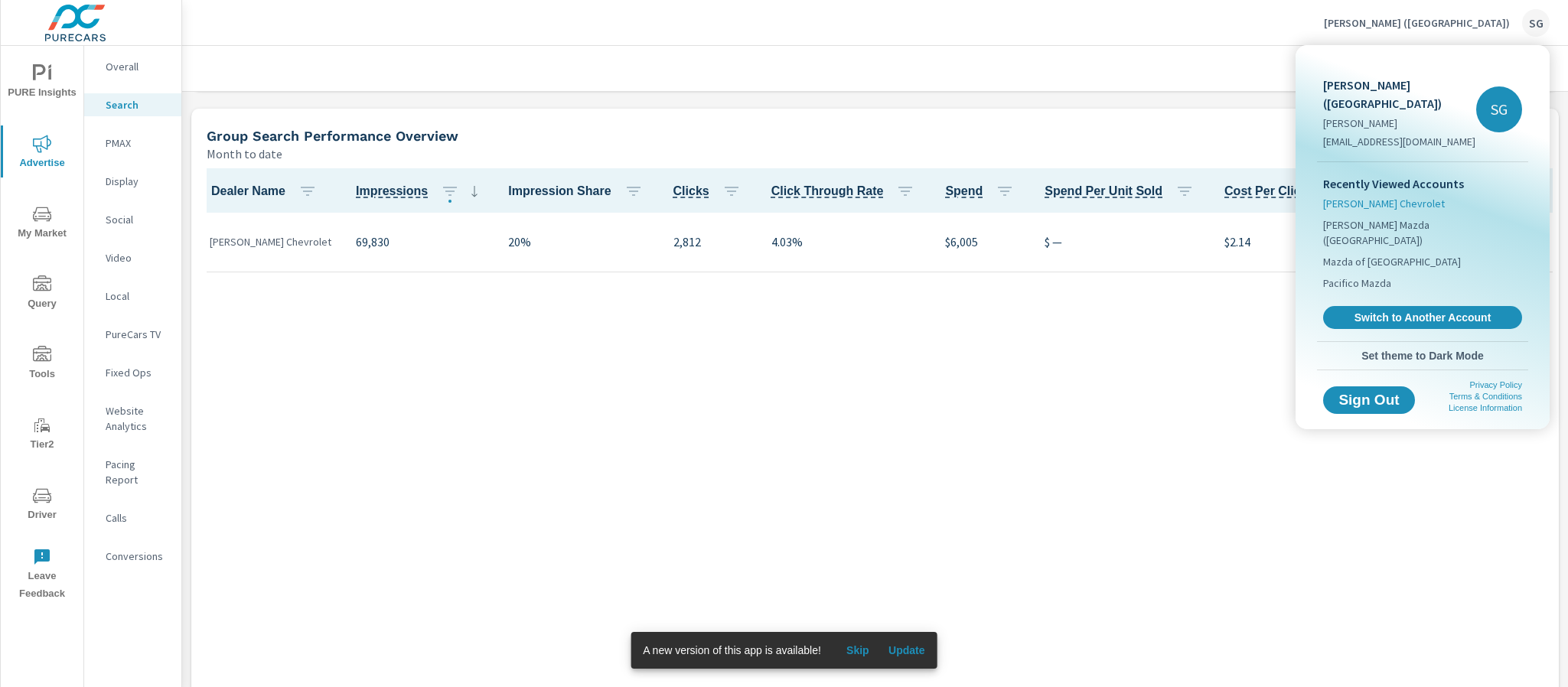
click at [1367, 196] on span "[PERSON_NAME] Chevrolet" at bounding box center [1385, 204] width 122 height 15
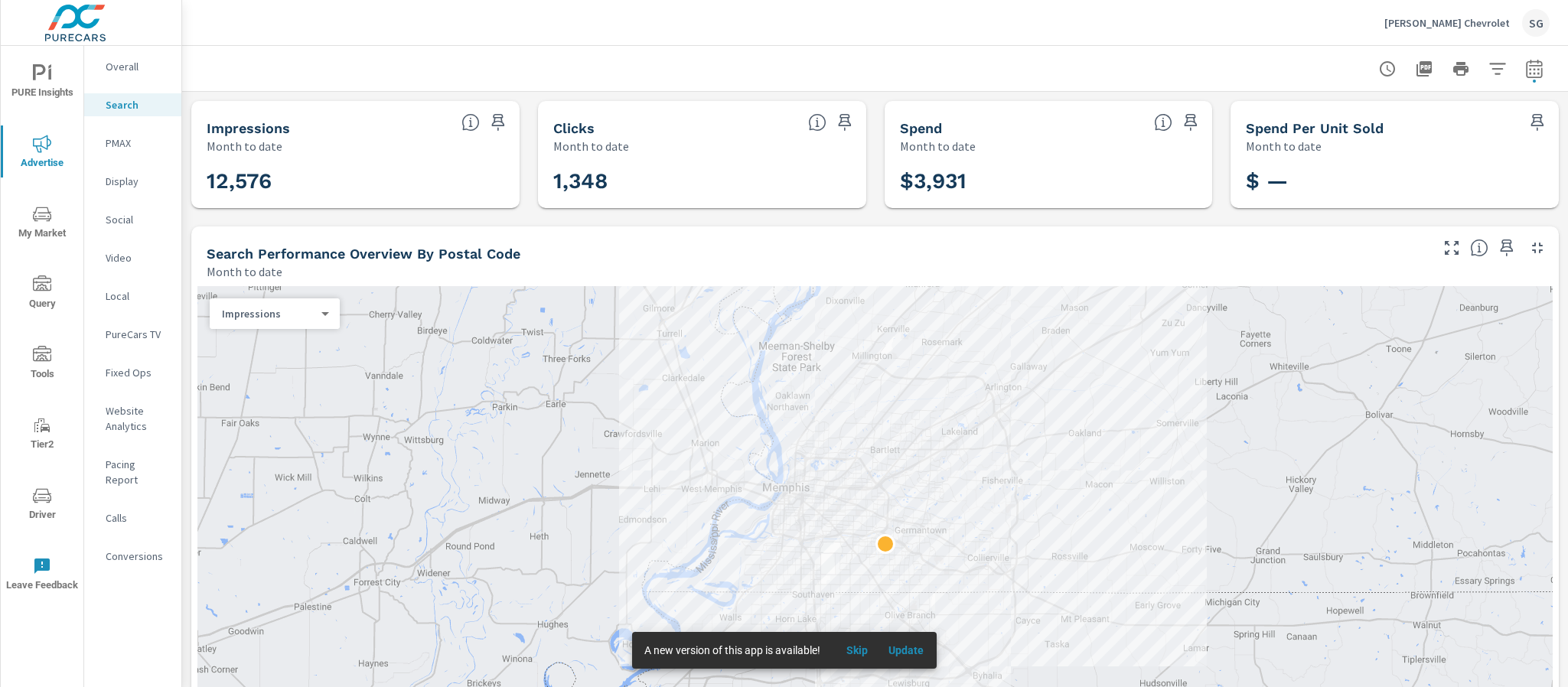
click at [911, 204] on div "$3,931" at bounding box center [1049, 181] width 328 height 53
click at [182, 278] on div "PURE Insights Advertise My Market Query Tools Tier2 Driver Leave Feedback Overa…" at bounding box center [91, 343] width 183 height 687
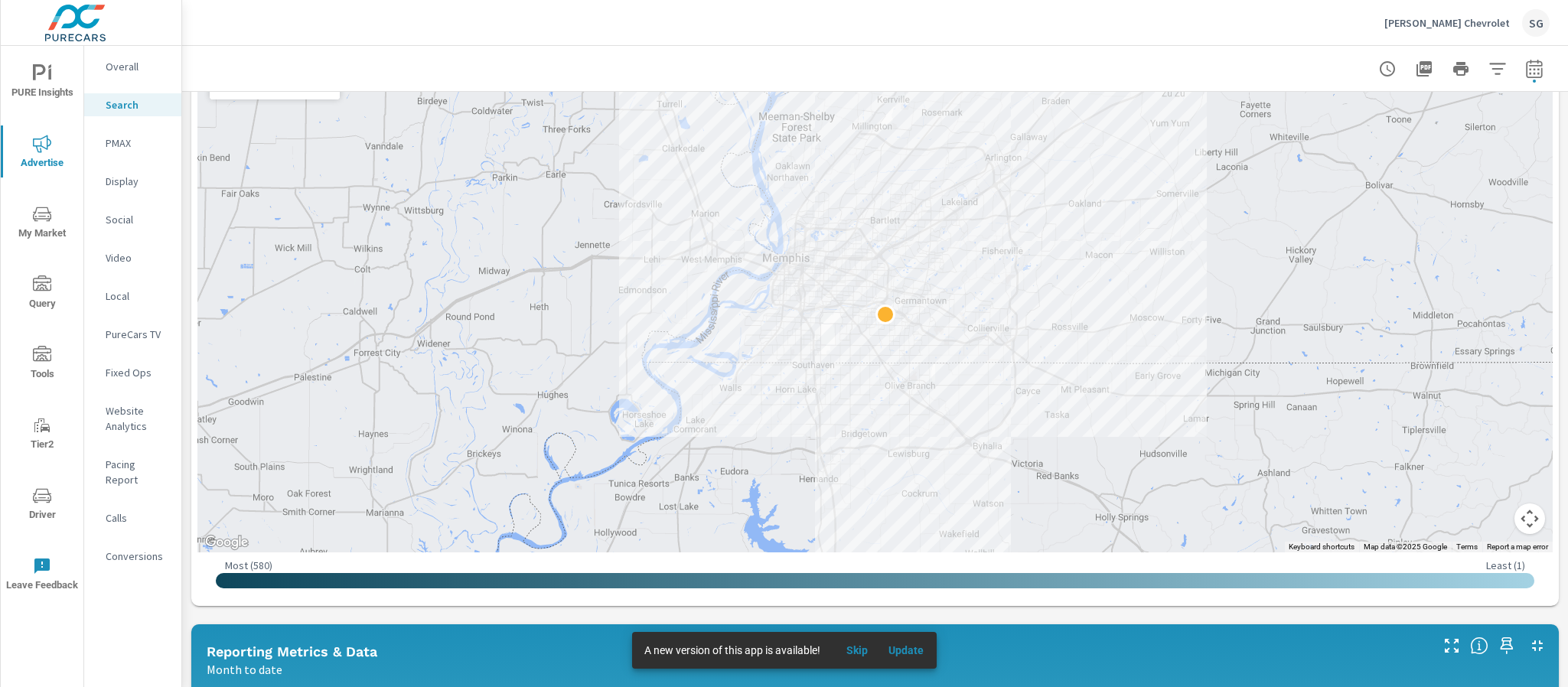
scroll to position [232, 0]
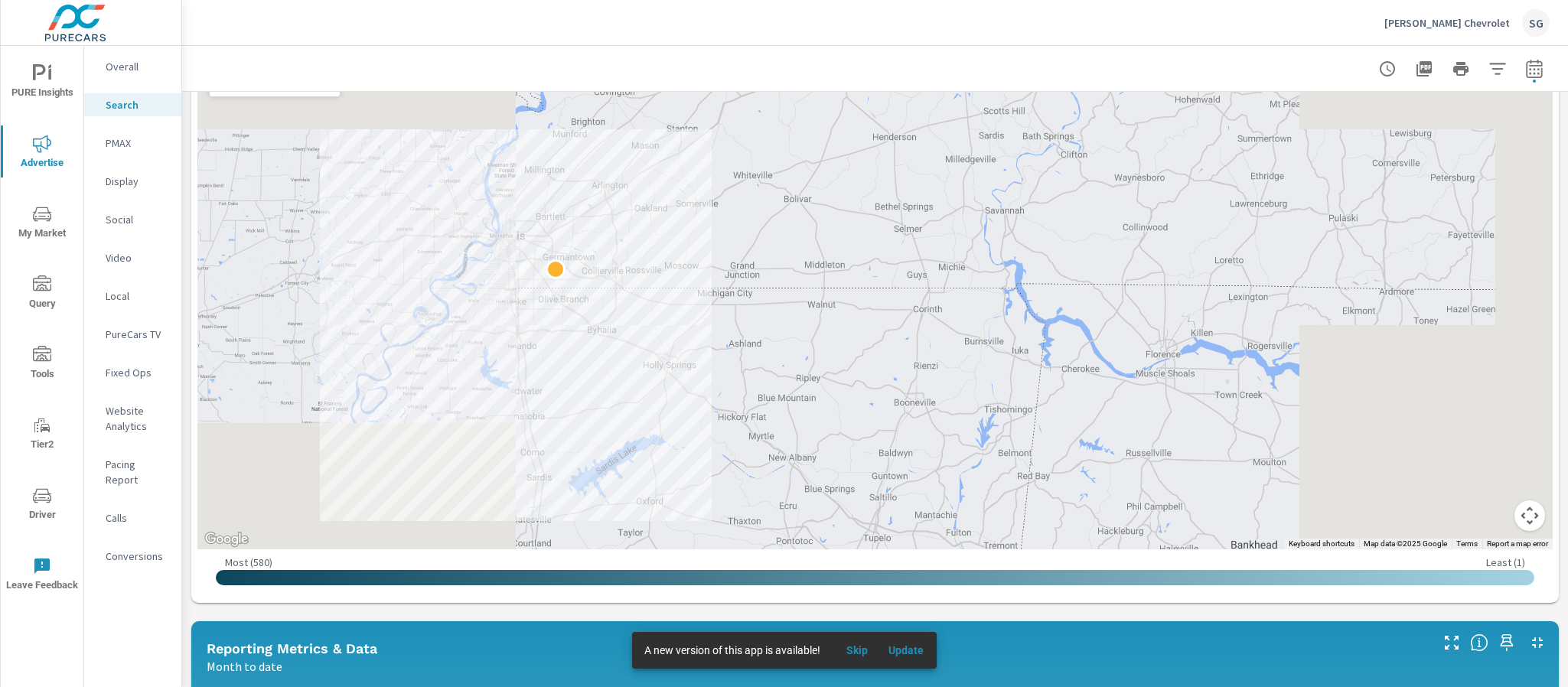
scroll to position [219, 0]
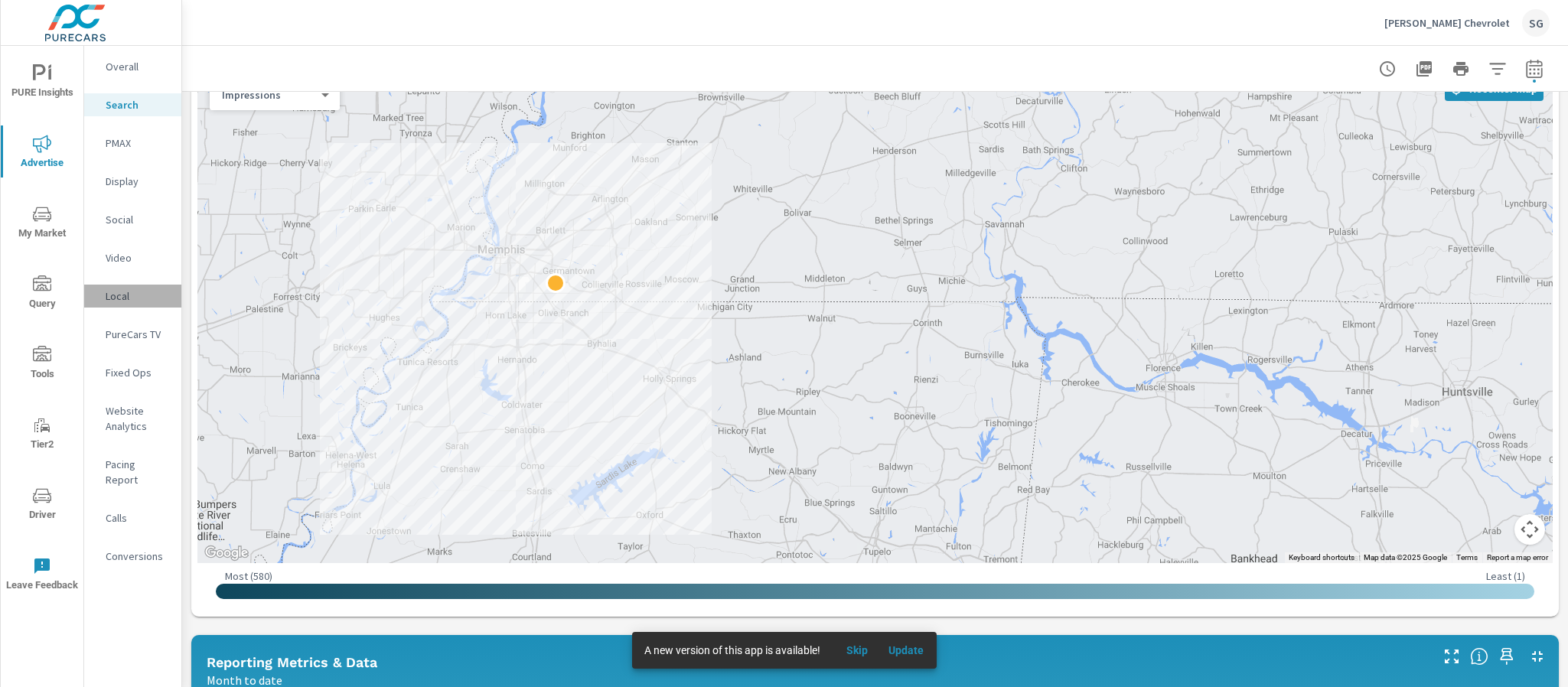
click at [175, 287] on div "Local" at bounding box center [133, 296] width 97 height 23
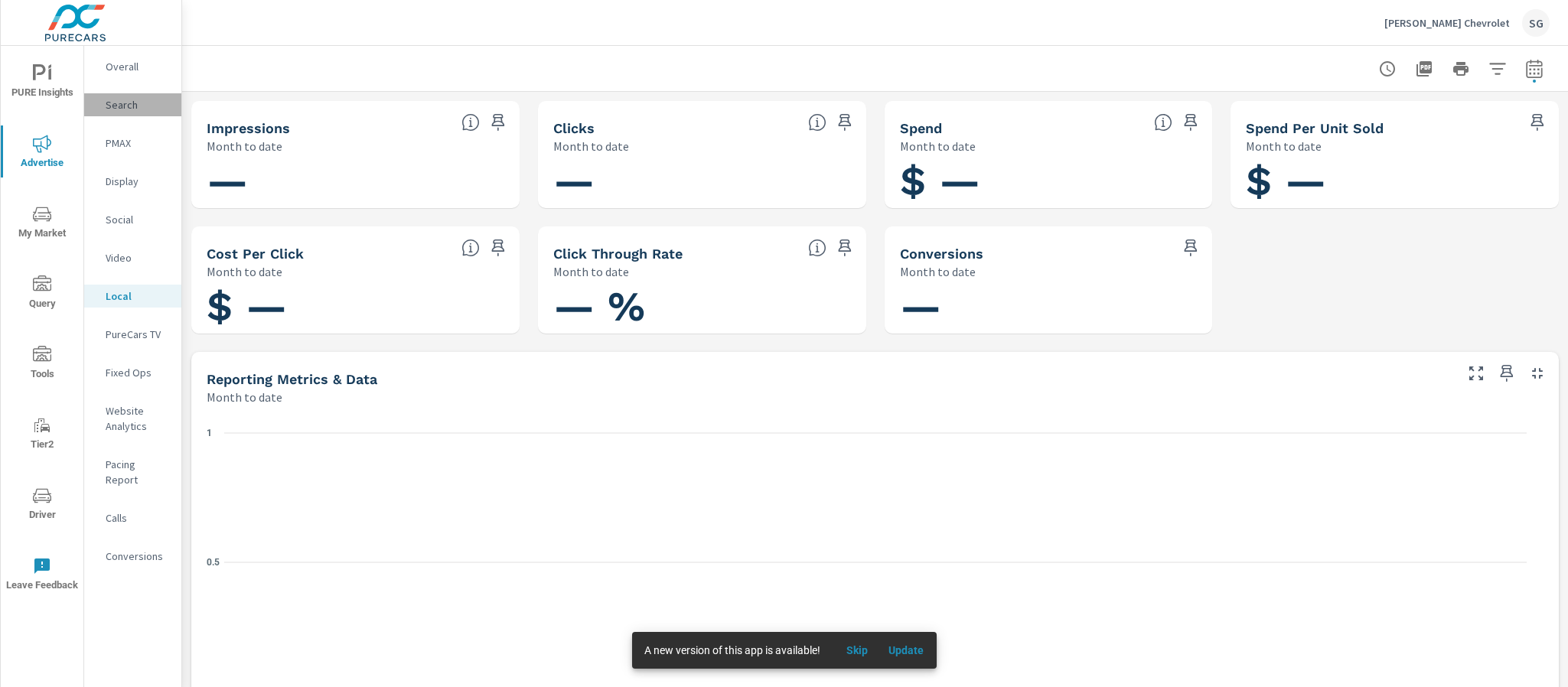
click at [122, 103] on p "Search" at bounding box center [137, 105] width 63 height 15
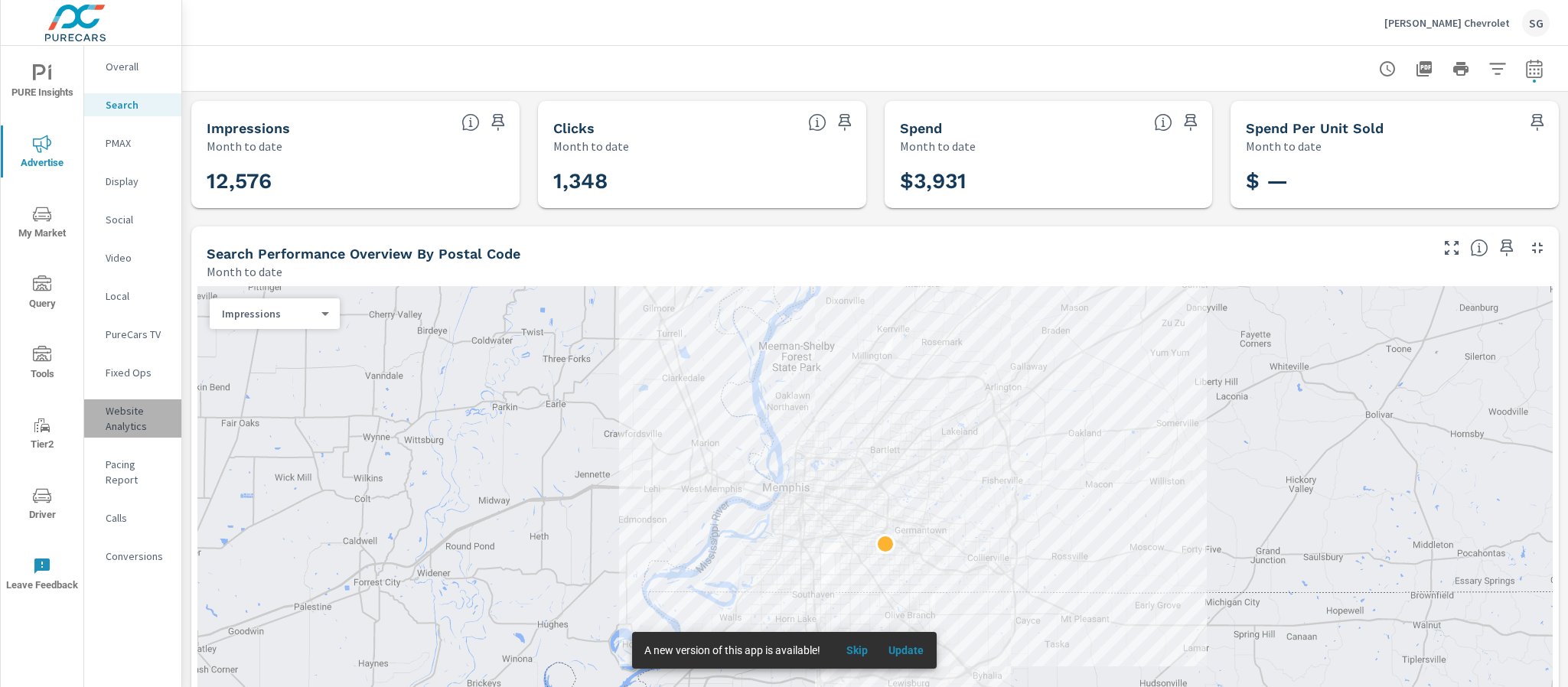
click at [117, 433] on p "Website Analytics" at bounding box center [137, 418] width 63 height 30
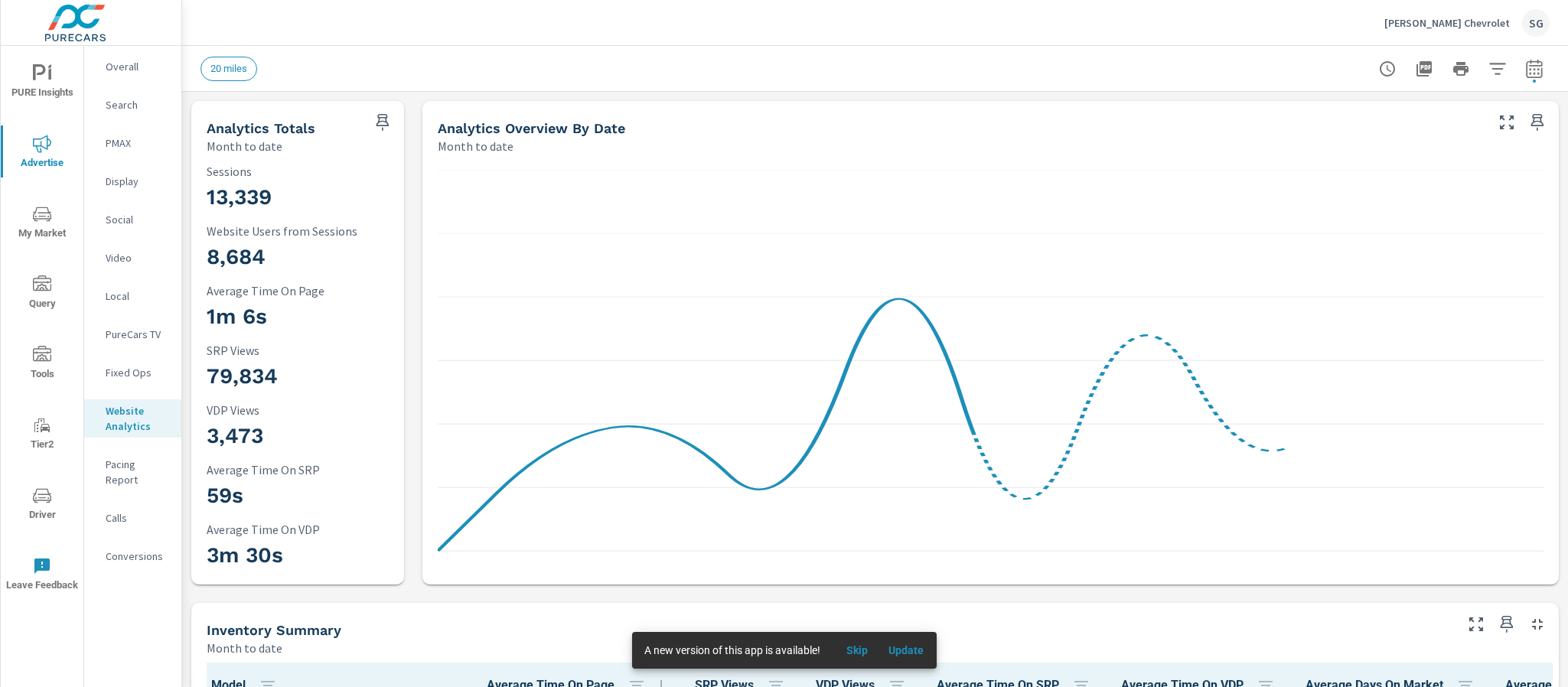
scroll to position [1, 0]
